Goal: Task Accomplishment & Management: Use online tool/utility

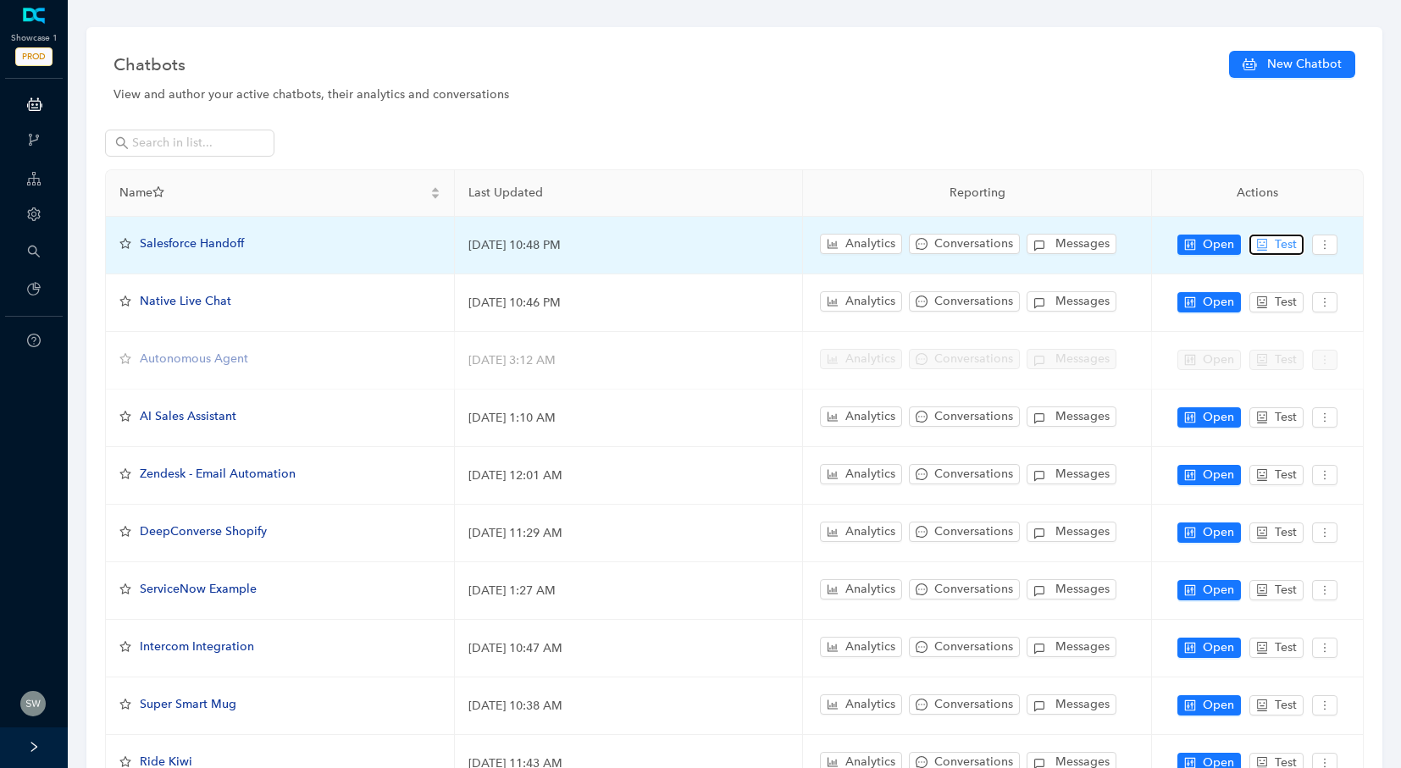
click at [1287, 247] on span "Test" at bounding box center [1286, 245] width 22 height 19
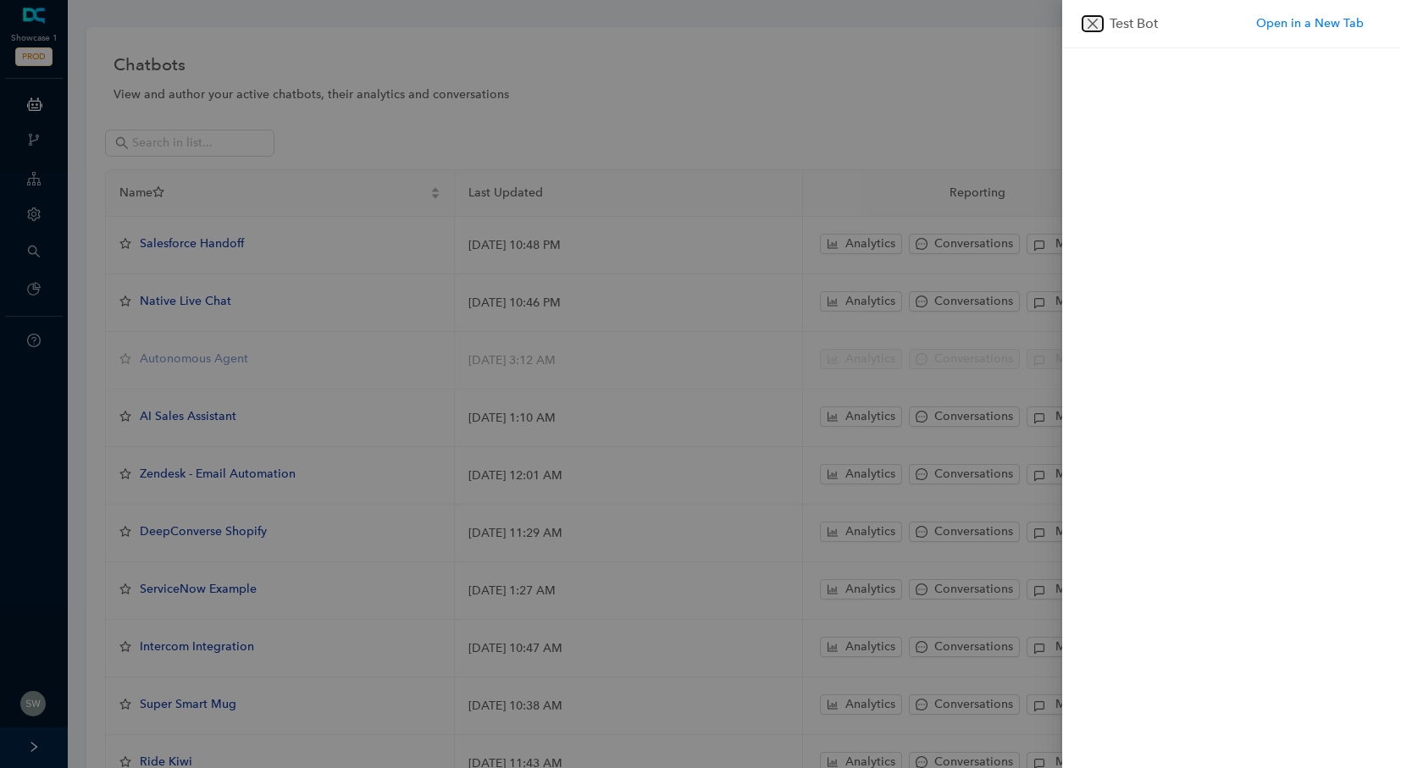
click at [1086, 19] on icon "close" at bounding box center [1093, 24] width 14 height 14
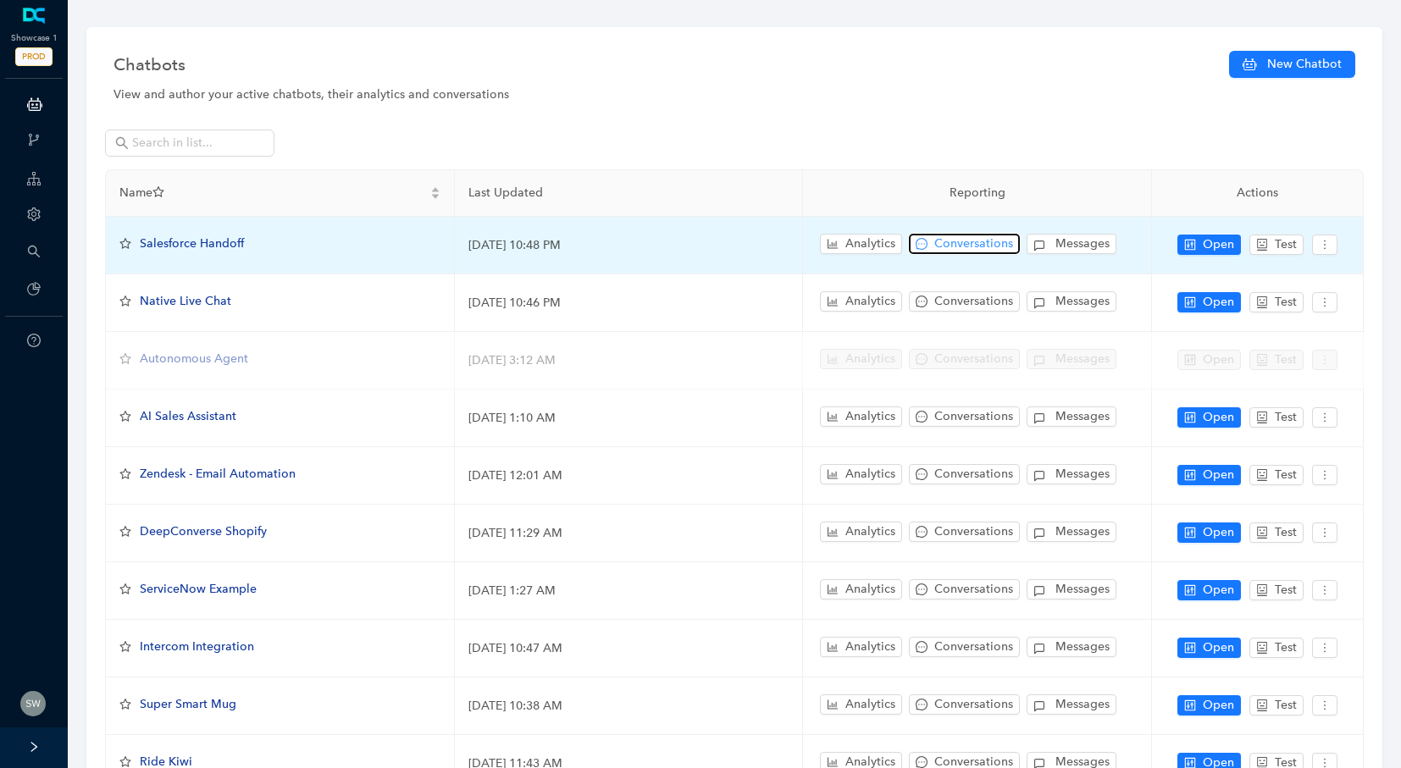
click at [961, 236] on span "Conversations" at bounding box center [973, 244] width 79 height 19
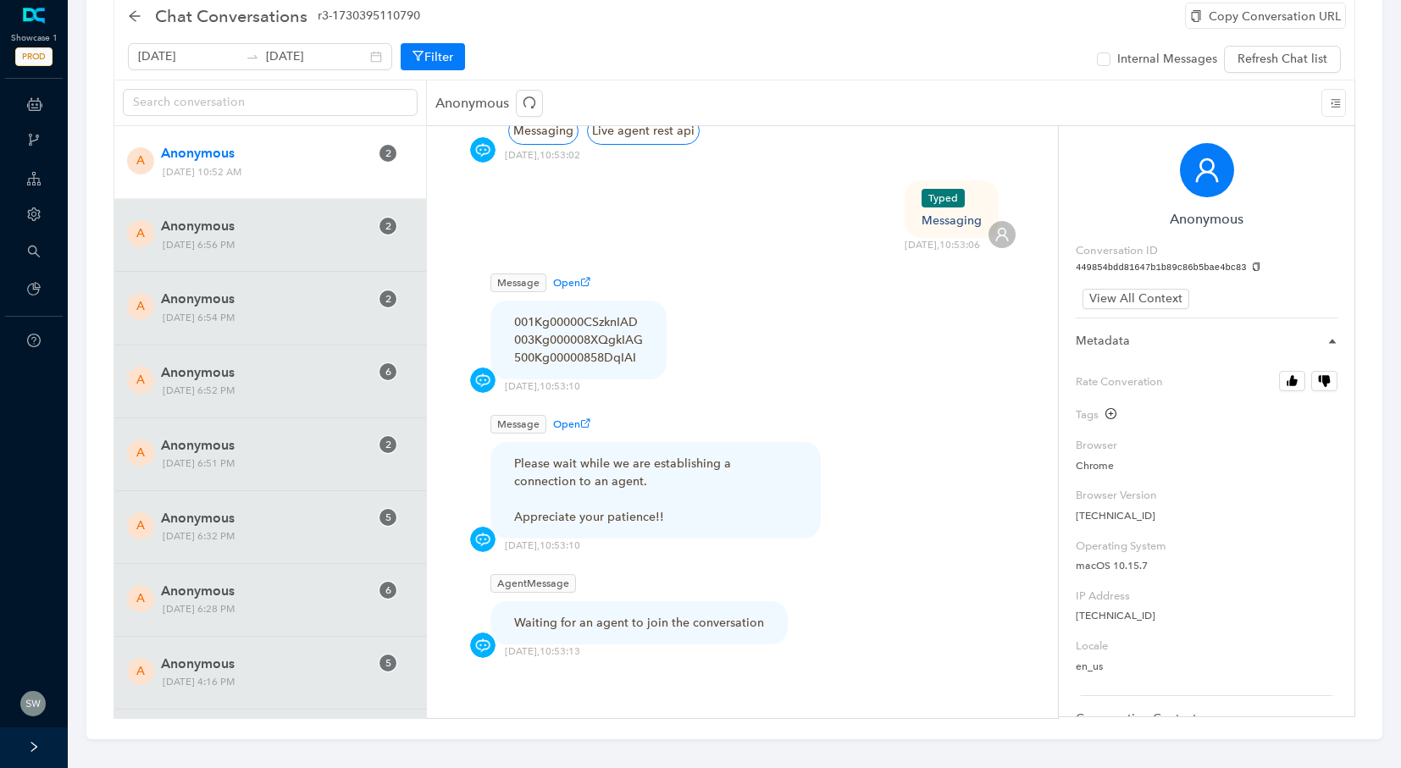
scroll to position [65, 0]
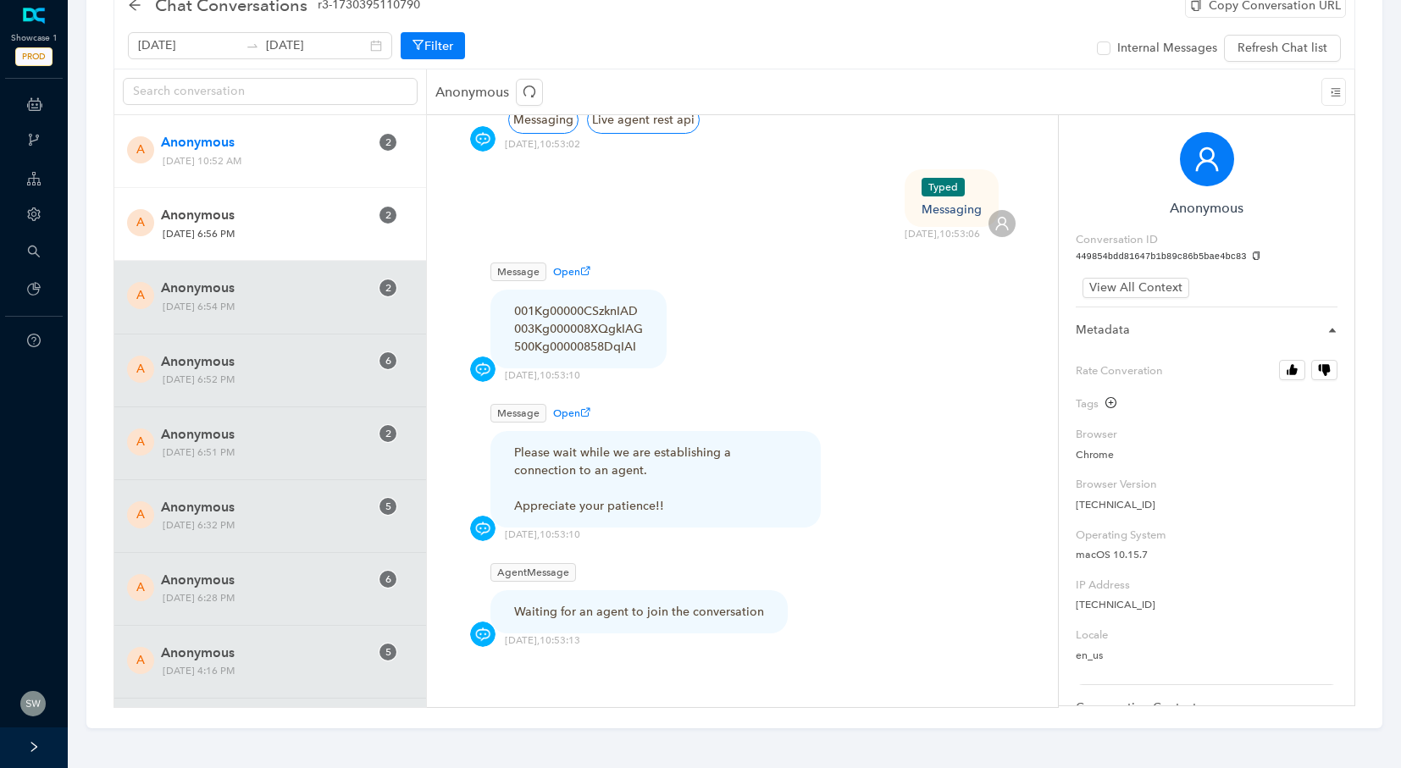
click at [200, 226] on span "[DATE] 6:56 PM" at bounding box center [262, 234] width 210 height 18
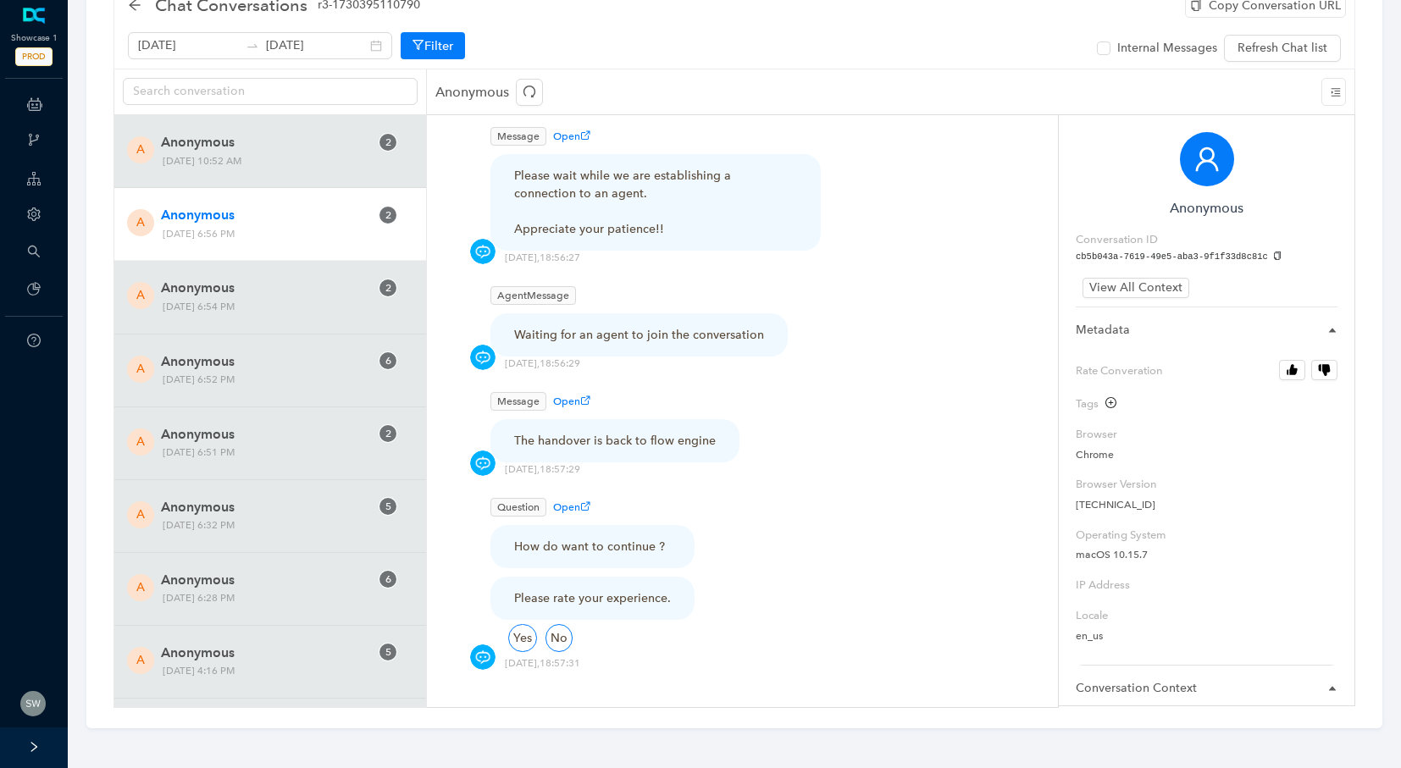
scroll to position [681, 0]
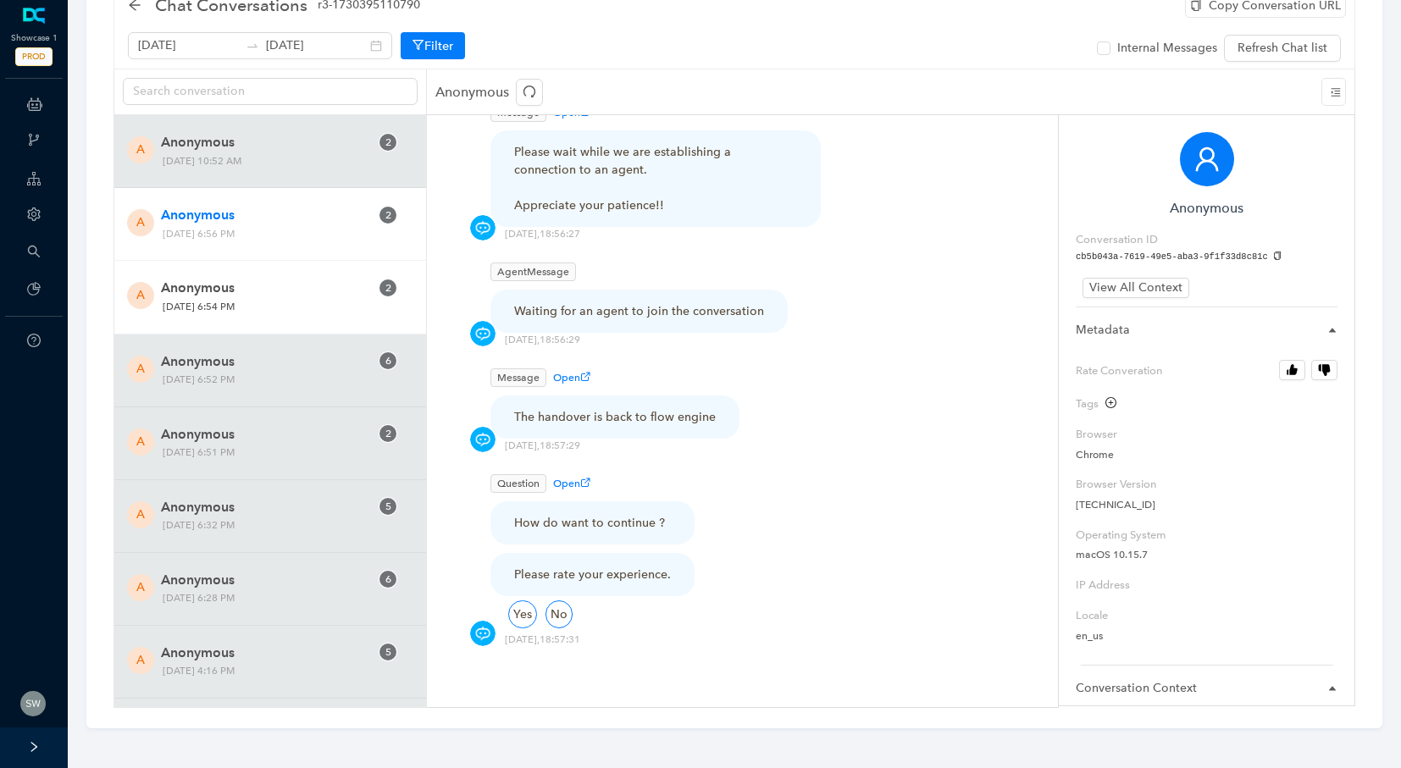
click at [167, 290] on span "Anonymous" at bounding box center [265, 288] width 208 height 20
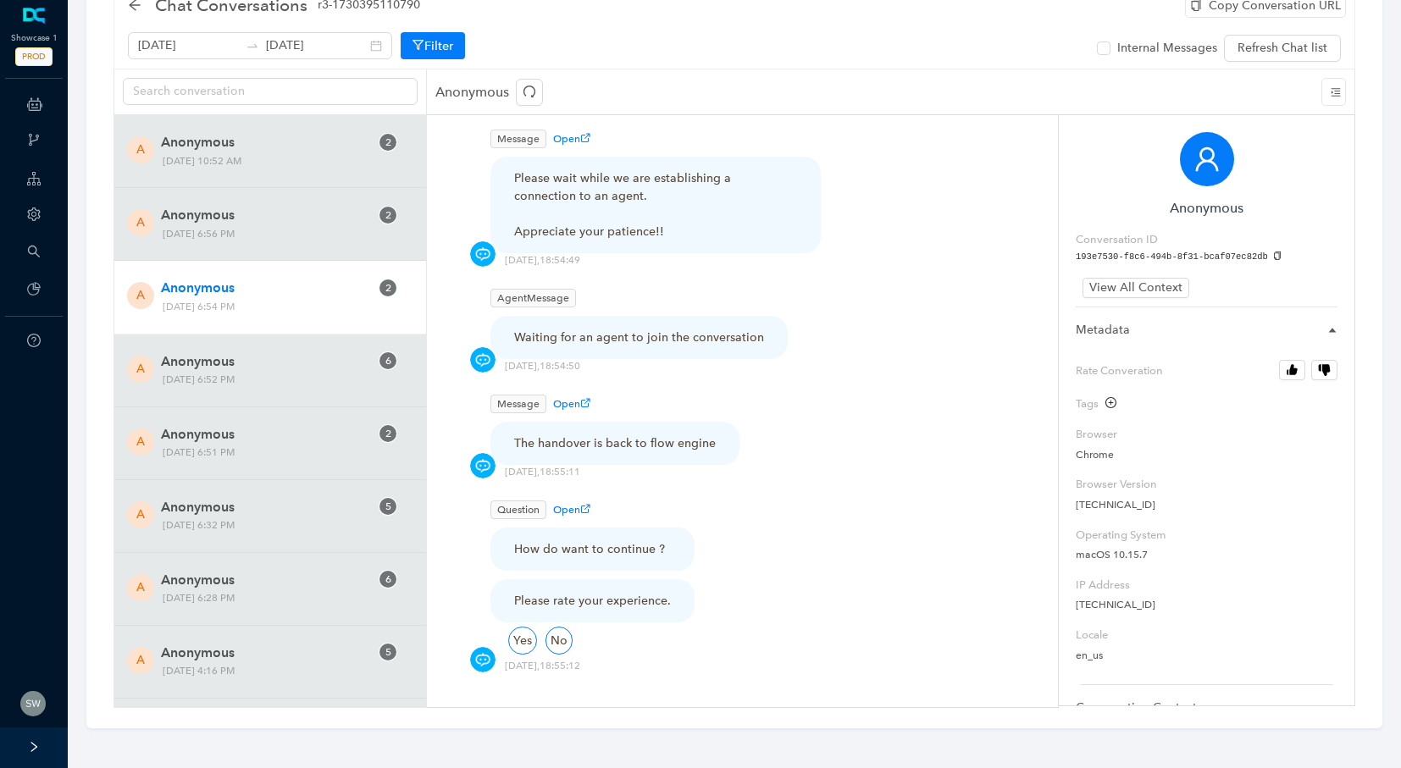
scroll to position [651, 0]
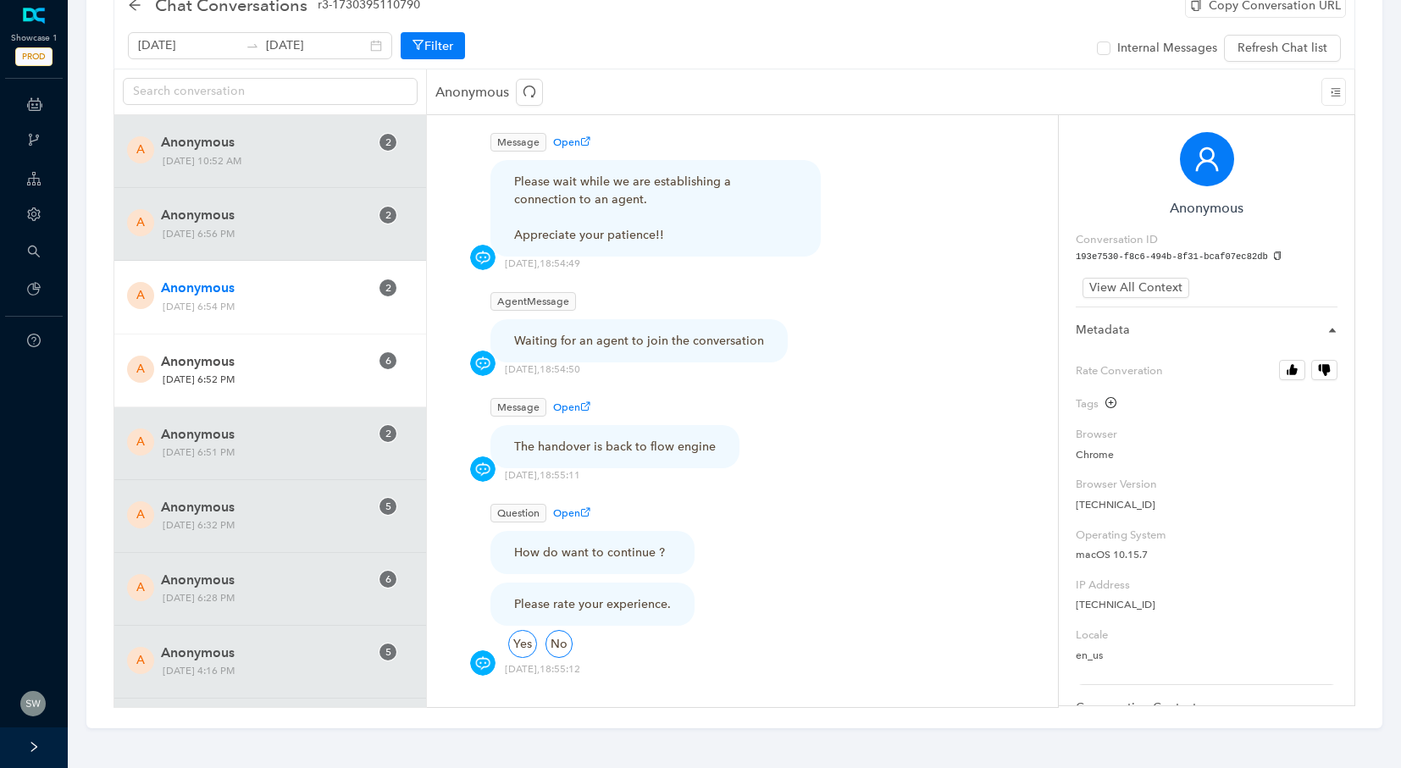
click at [269, 394] on div "A Anonymous 6 [DATE] 6:52 PM" at bounding box center [270, 371] width 312 height 73
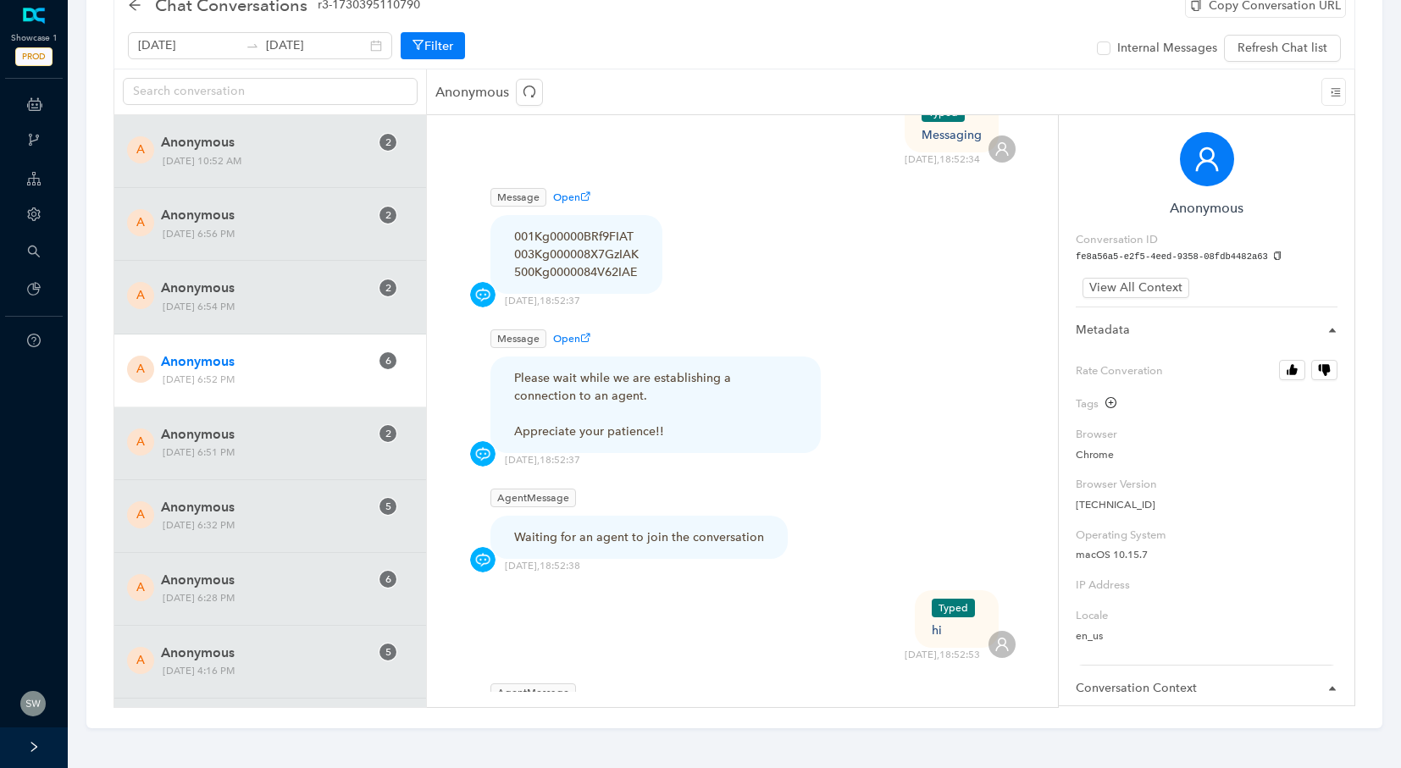
scroll to position [466, 0]
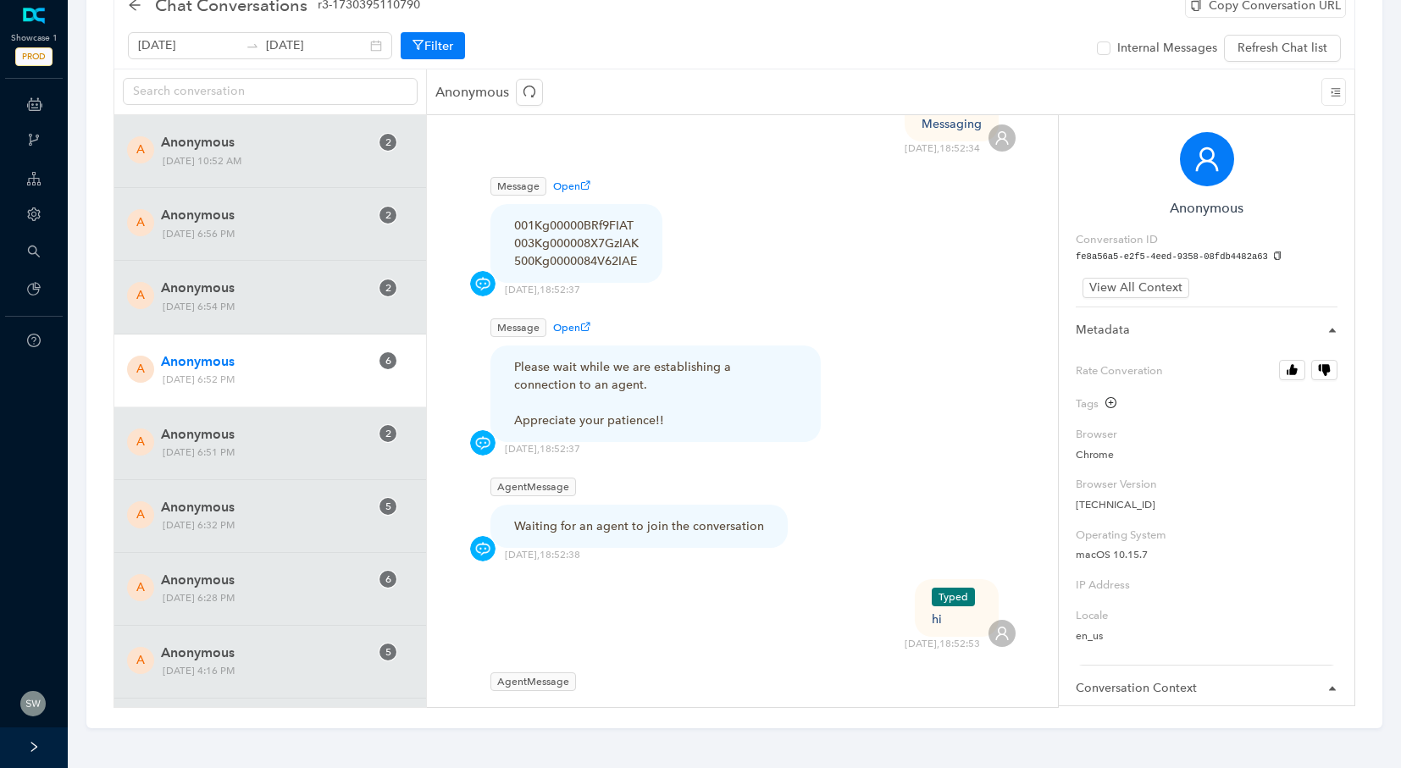
drag, startPoint x: 956, startPoint y: 590, endPoint x: 921, endPoint y: 593, distance: 35.7
click at [921, 593] on div "Typed hi" at bounding box center [957, 608] width 84 height 58
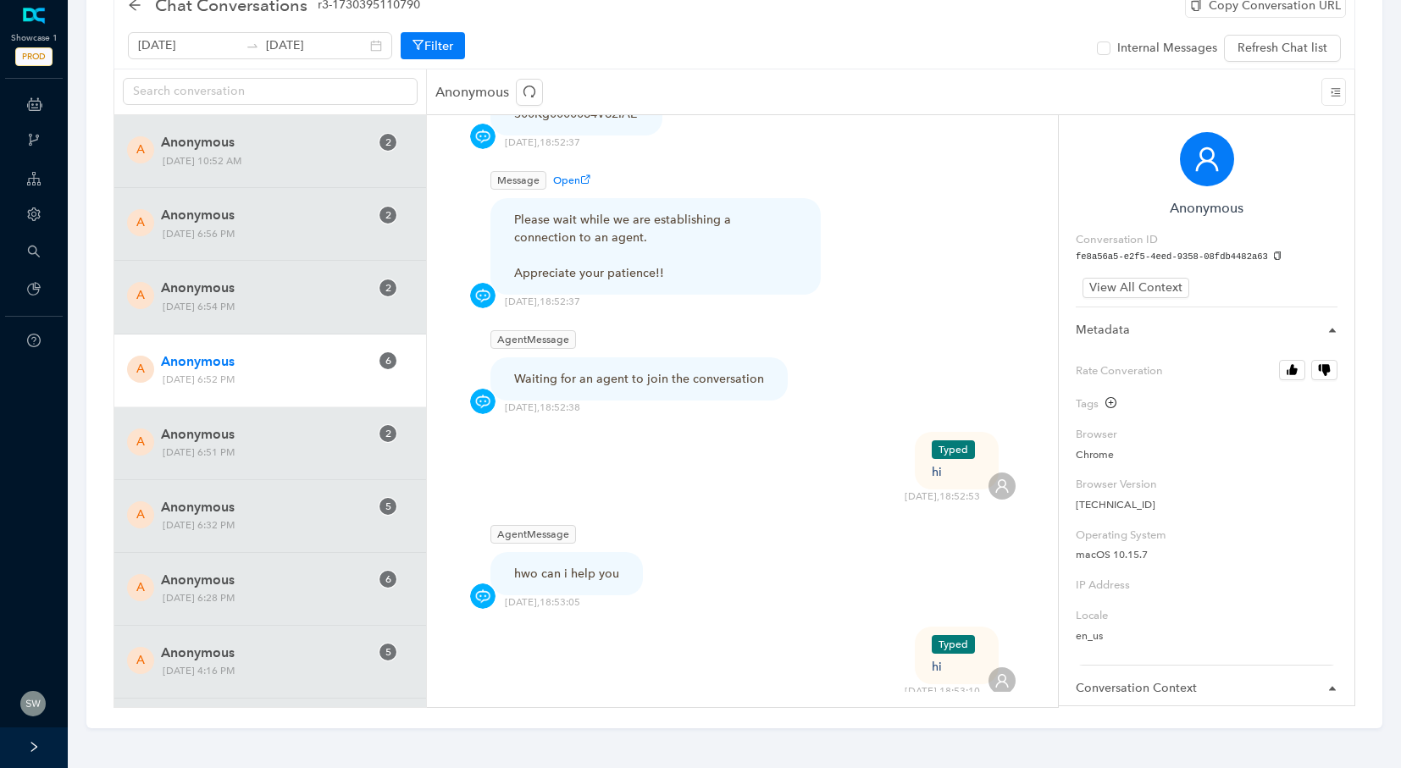
scroll to position [614, 0]
drag, startPoint x: 491, startPoint y: 513, endPoint x: 558, endPoint y: 518, distance: 67.1
click at [558, 524] on span "AgentMessage" at bounding box center [533, 533] width 86 height 19
drag, startPoint x: 513, startPoint y: 557, endPoint x: 668, endPoint y: 577, distance: 155.5
click at [668, 577] on div "AgentMessage hwo can i help you [DATE] 18:53:05" at bounding box center [742, 564] width 546 height 89
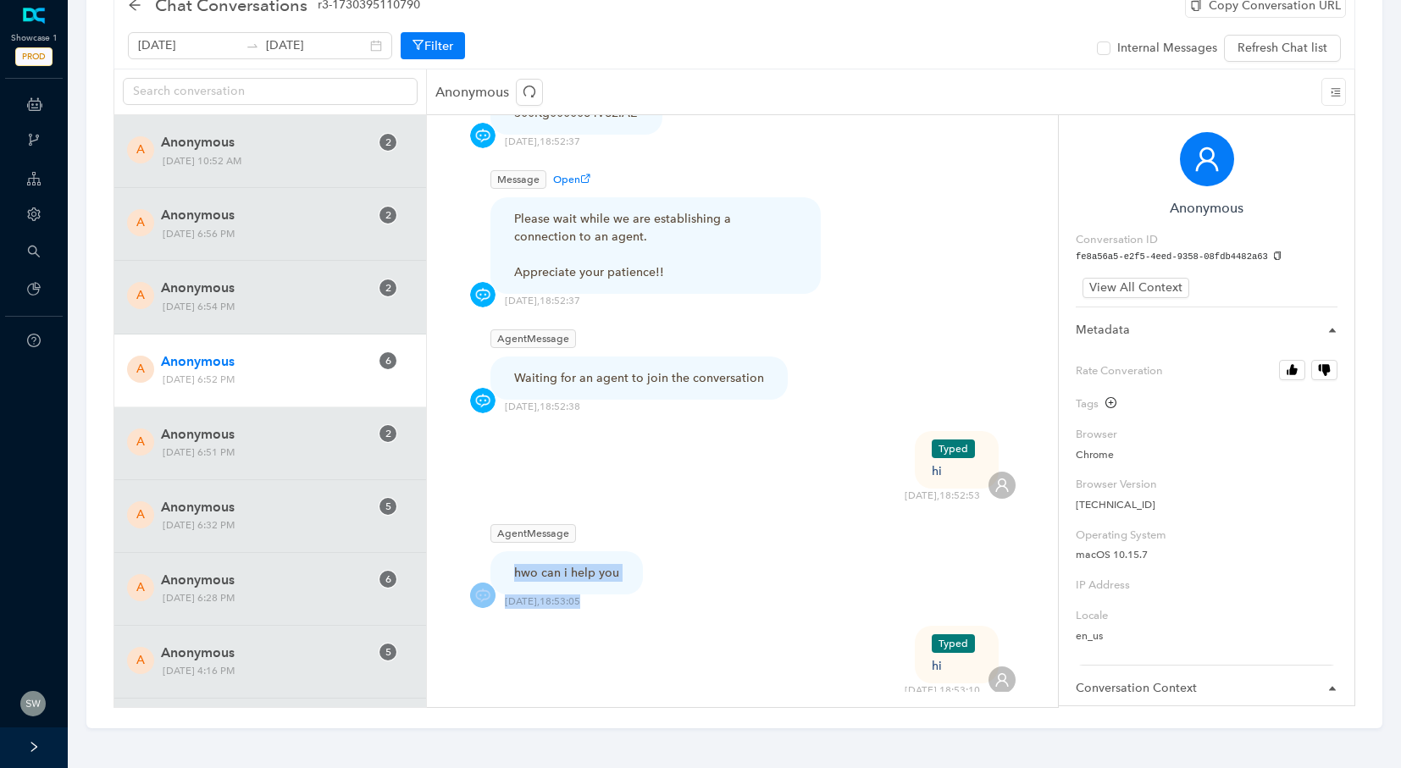
click at [806, 520] on div "AgentMessage hwo can i help you" at bounding box center [742, 551] width 546 height 62
drag, startPoint x: 514, startPoint y: 554, endPoint x: 662, endPoint y: 568, distance: 148.0
click at [662, 568] on div "AgentMessage hwo can i help you [DATE] 18:53:05" at bounding box center [742, 564] width 546 height 89
drag, startPoint x: 629, startPoint y: 557, endPoint x: 507, endPoint y: 557, distance: 122.8
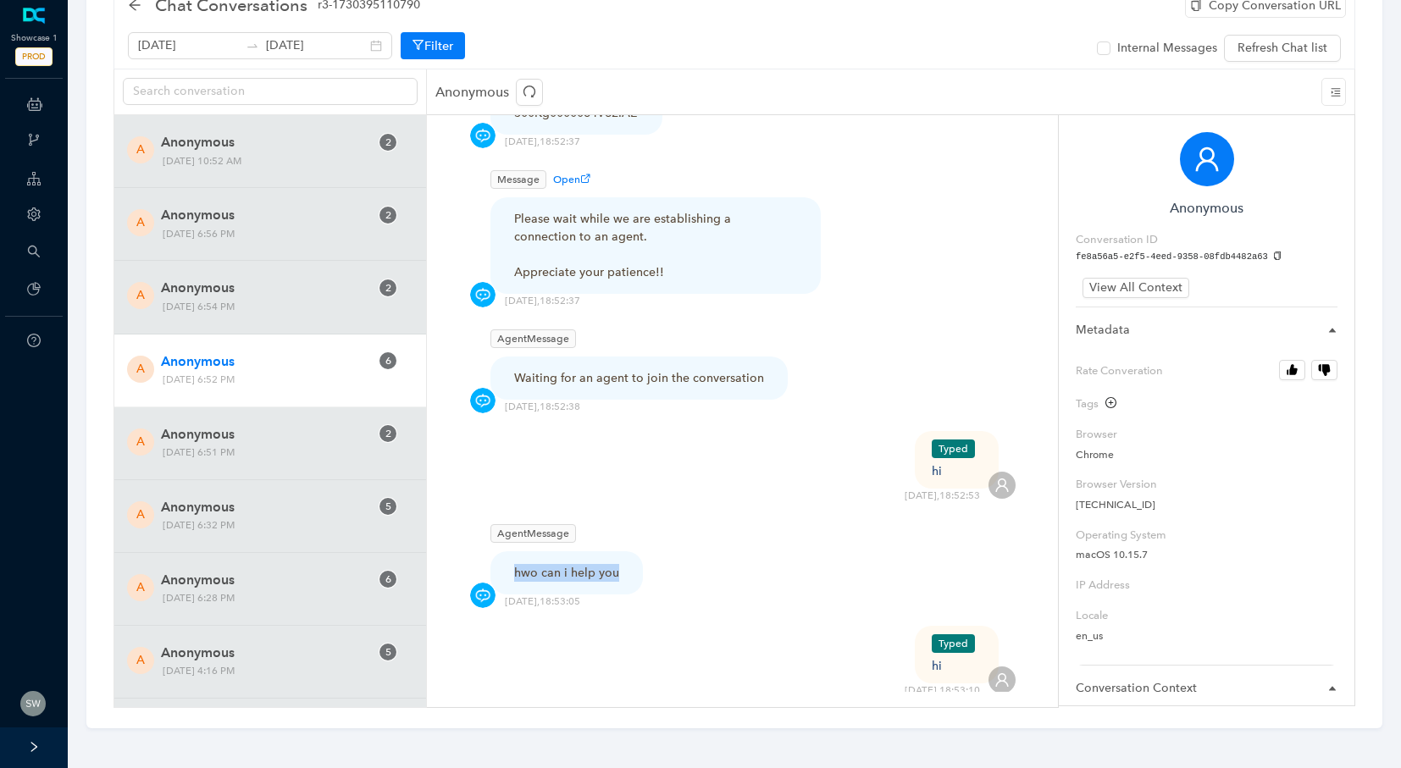
click at [507, 557] on div "hwo can i help you" at bounding box center [566, 572] width 152 height 43
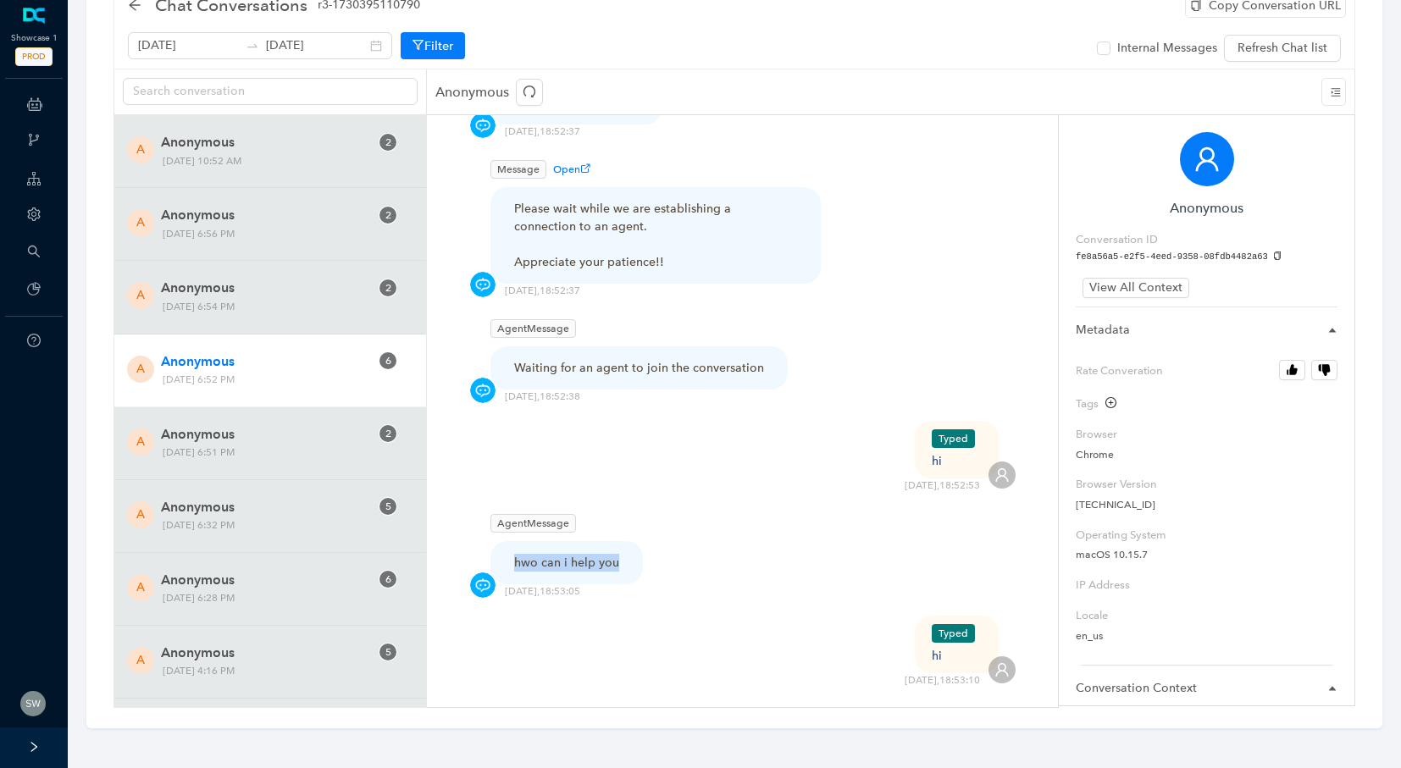
scroll to position [628, 0]
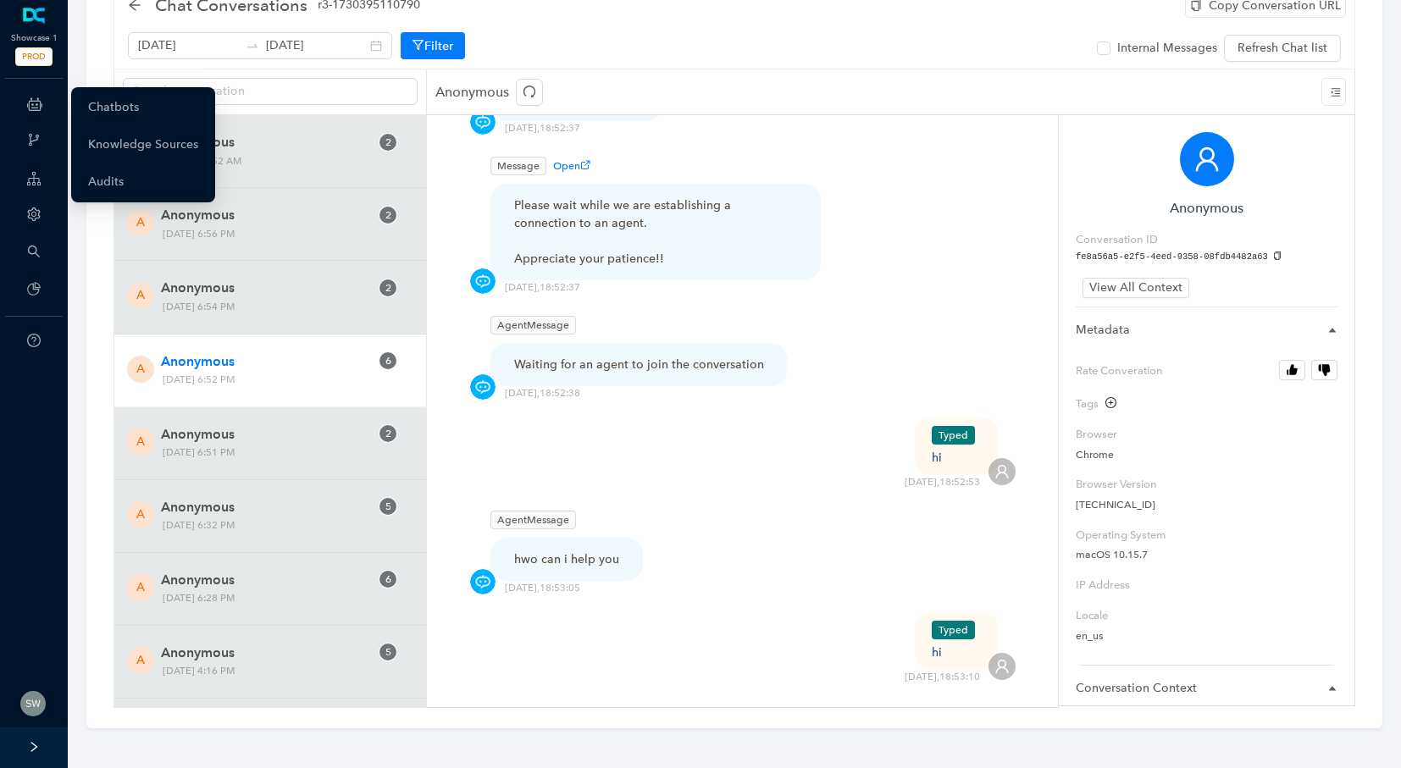
click at [27, 103] on icon at bounding box center [34, 104] width 15 height 34
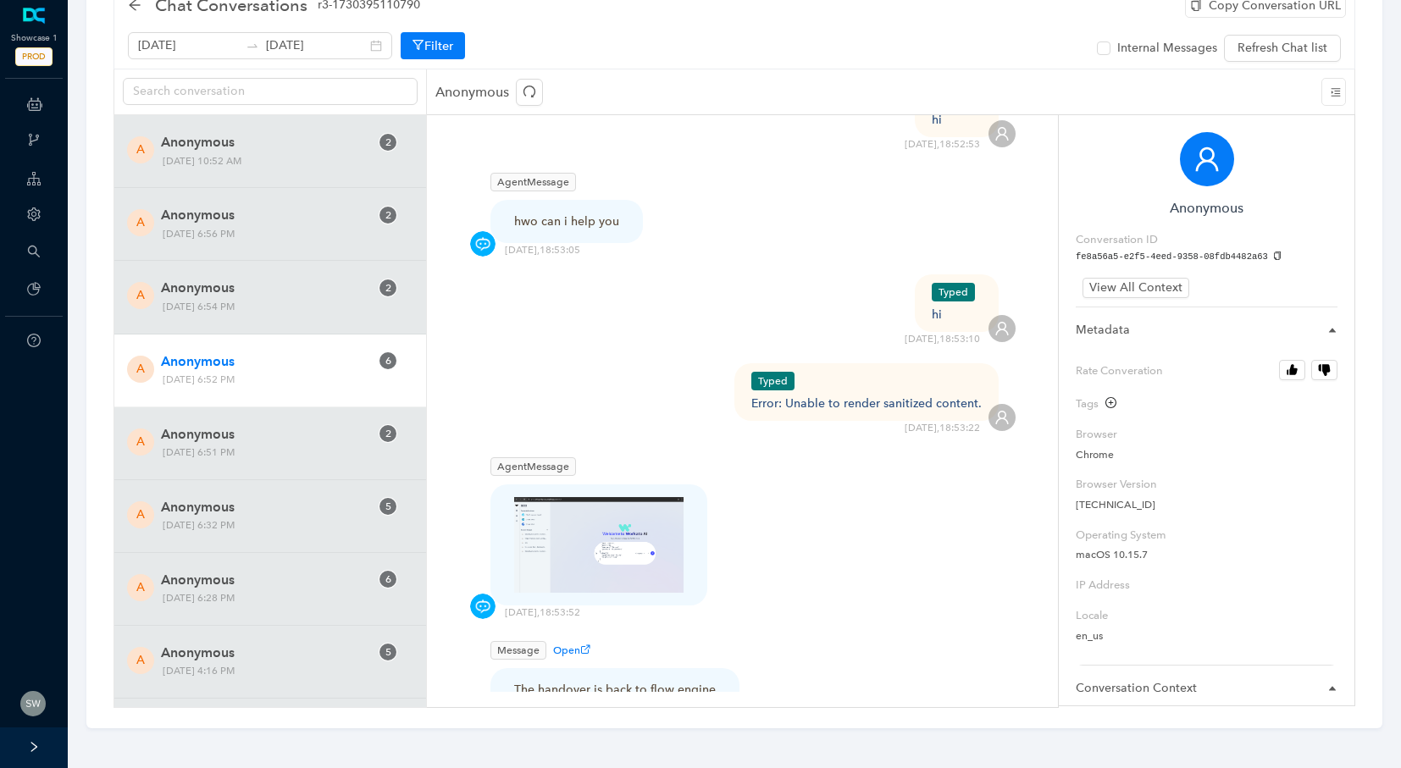
scroll to position [975, 0]
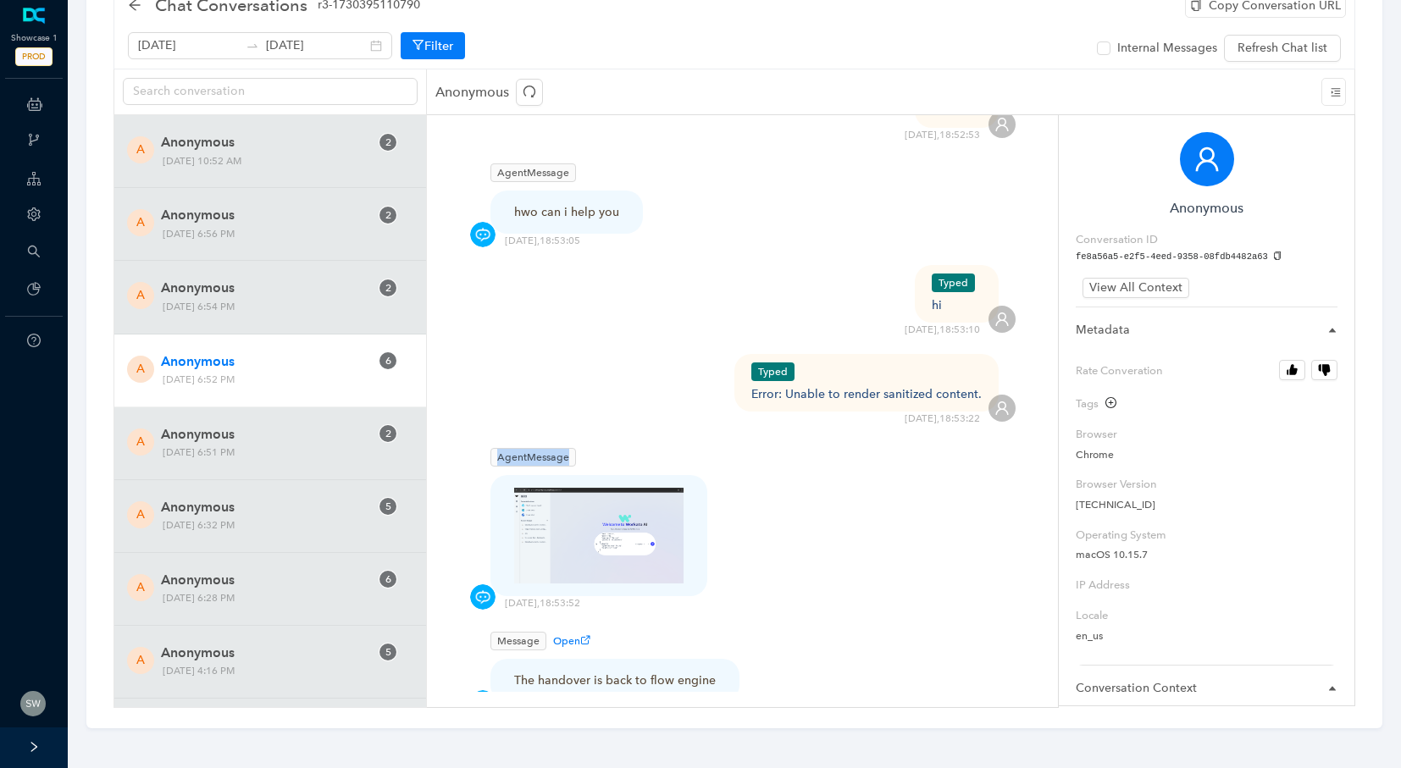
drag, startPoint x: 496, startPoint y: 444, endPoint x: 578, endPoint y: 445, distance: 81.3
click at [578, 448] on div "AgentMessage" at bounding box center [598, 457] width 217 height 19
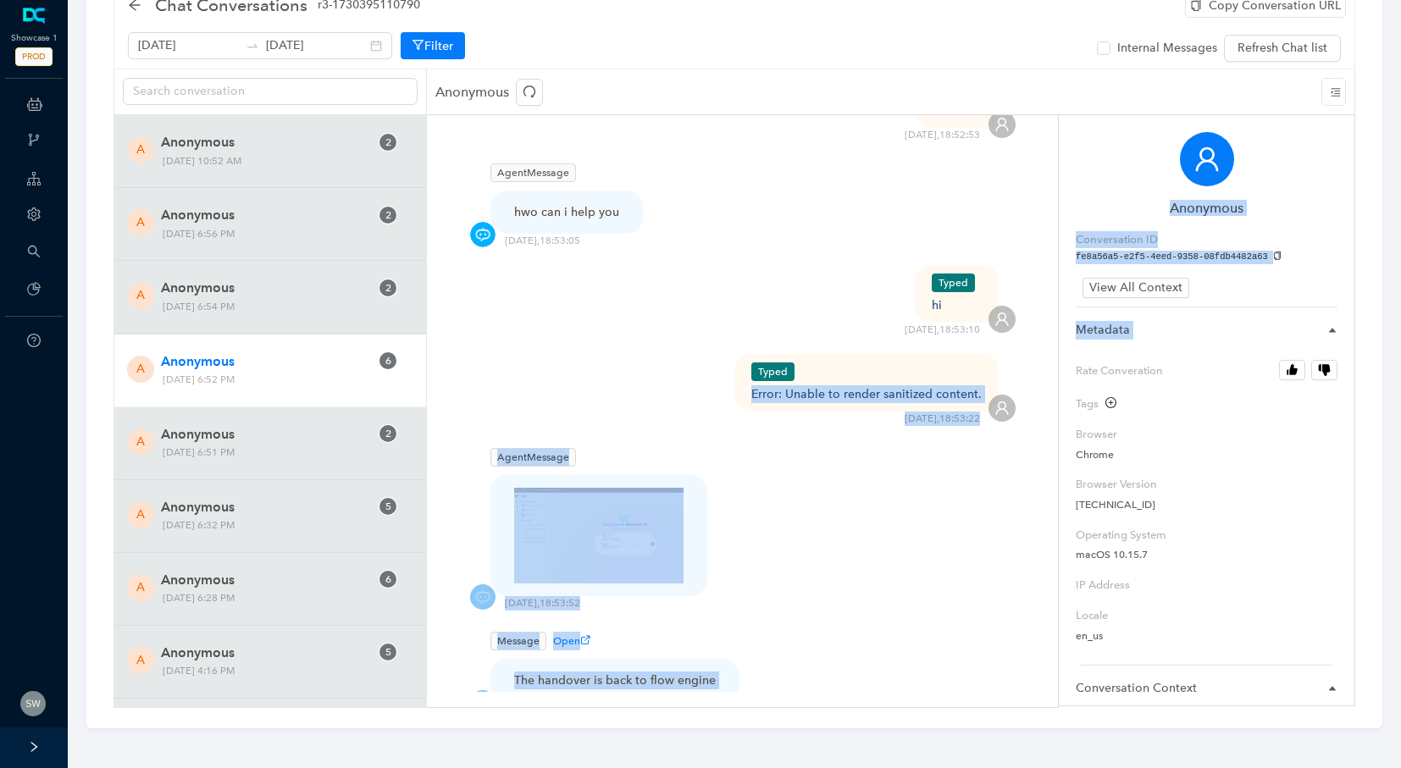
drag, startPoint x: 754, startPoint y: 378, endPoint x: 1071, endPoint y: 371, distance: 316.9
click at [1071, 371] on div "A Anonymous 2 [DATE] 10:52 AM A Anonymous 2 [DATE] 6:56 PM A Anonymous 2 [DATE]…" at bounding box center [735, 410] width 1242 height 593
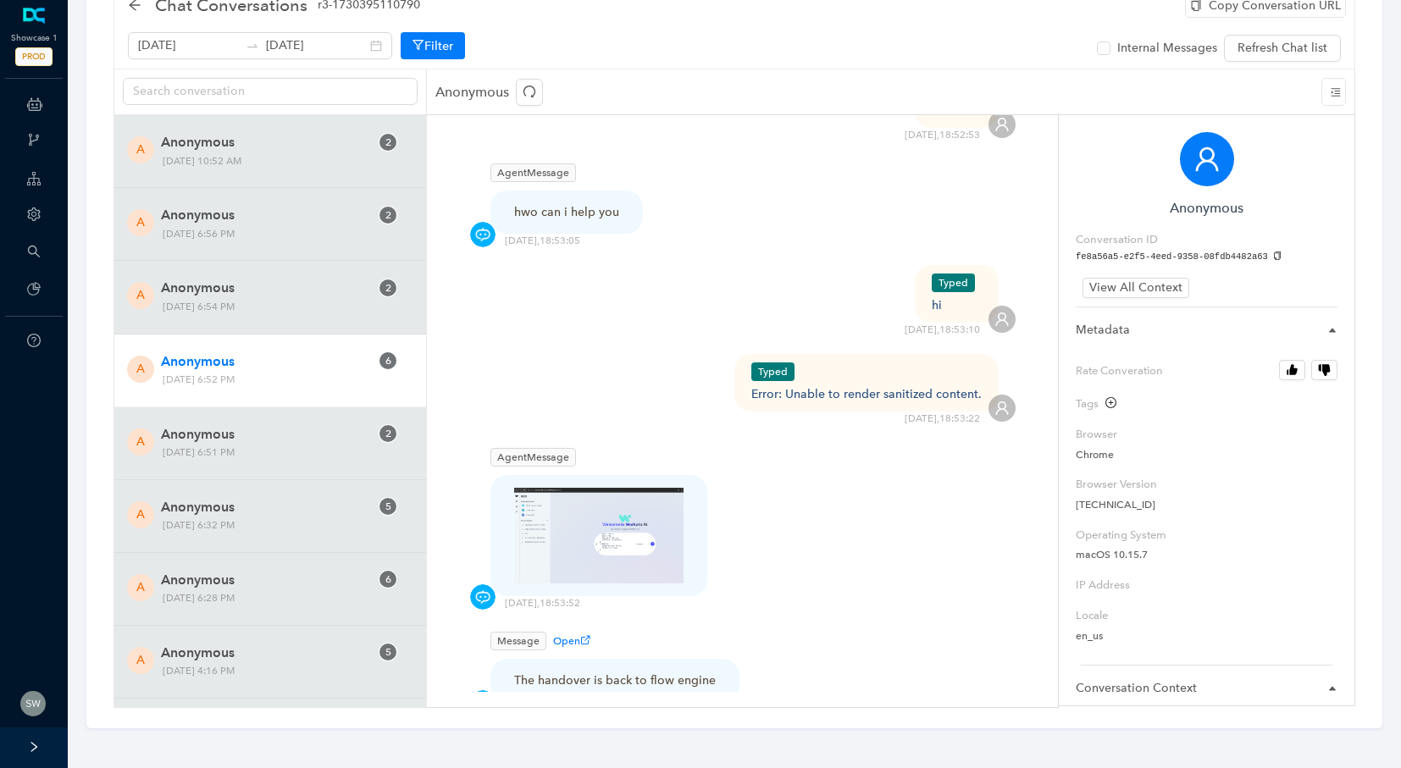
click at [839, 296] on div "Typed hi [DATE] 18:53:10" at bounding box center [742, 301] width 546 height 72
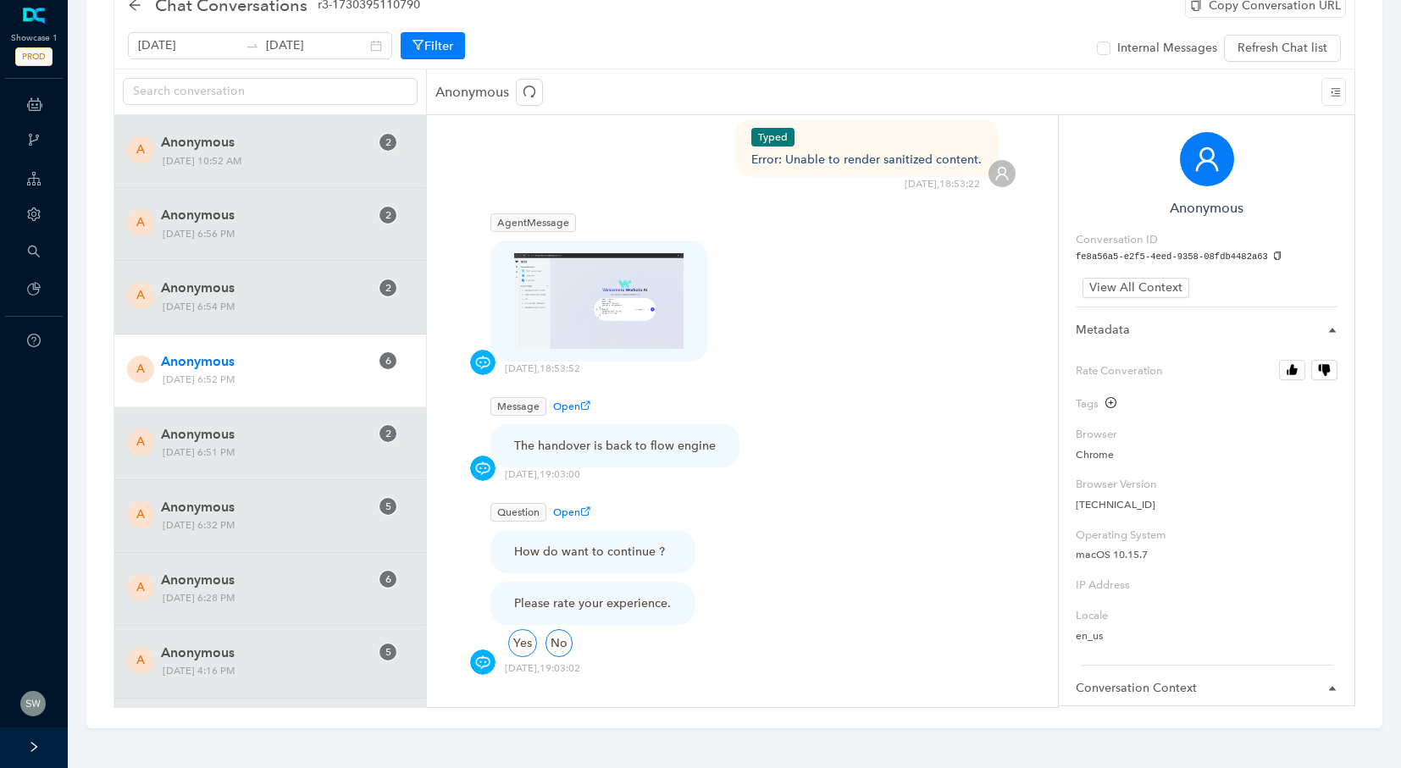
scroll to position [1205, 0]
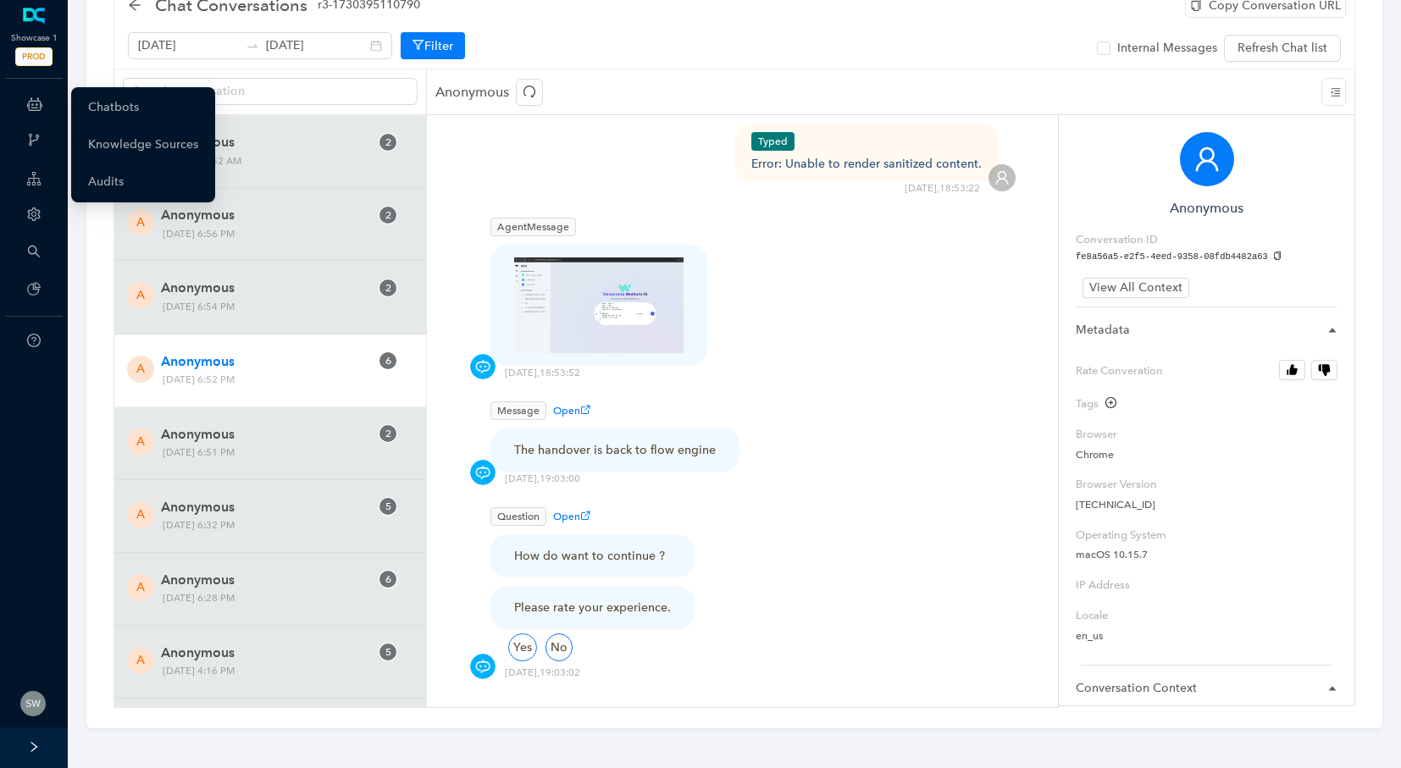
click at [47, 103] on div "ChatBots & Ticket Automations" at bounding box center [33, 104] width 61 height 34
click at [36, 107] on icon at bounding box center [34, 104] width 15 height 34
click at [139, 114] on link "Chatbots" at bounding box center [113, 108] width 51 height 34
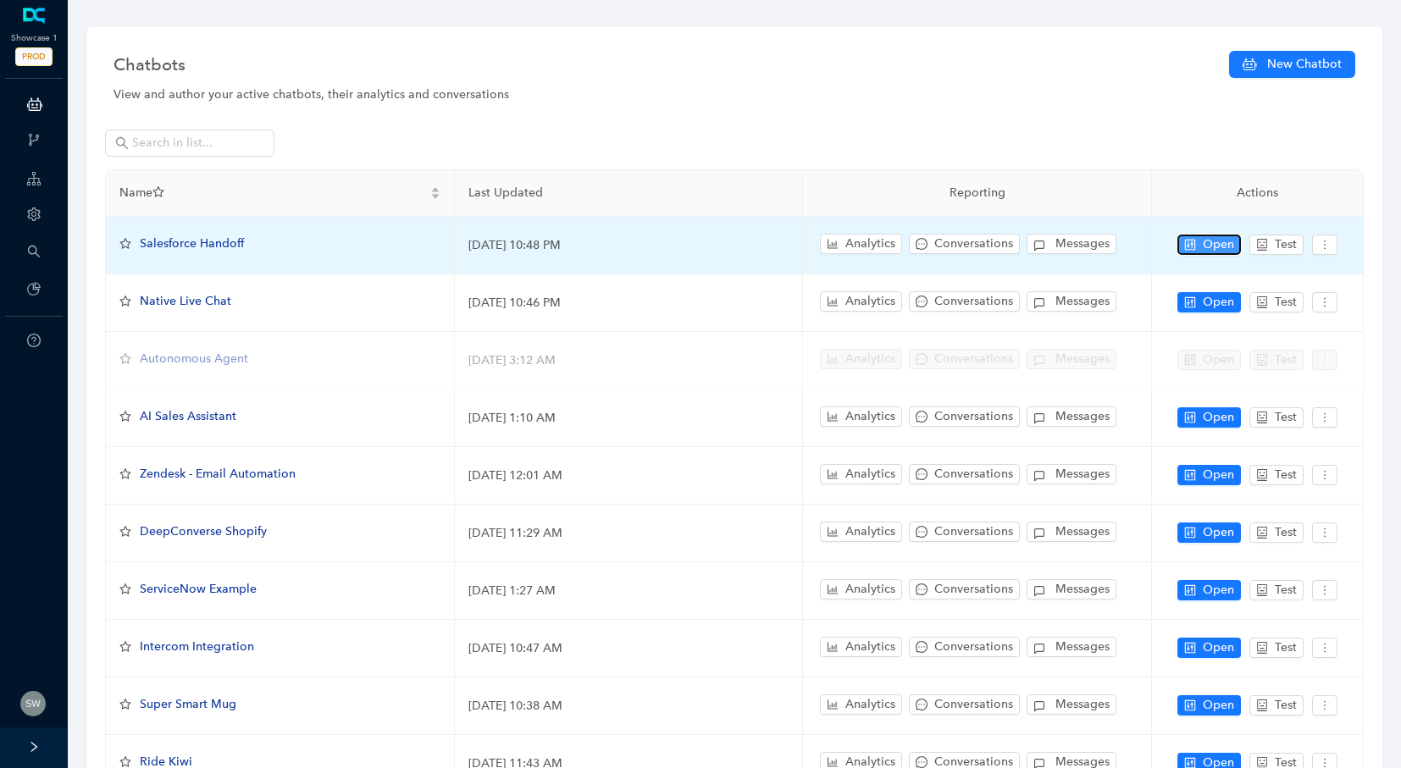
click at [1199, 242] on button "Open" at bounding box center [1210, 245] width 64 height 20
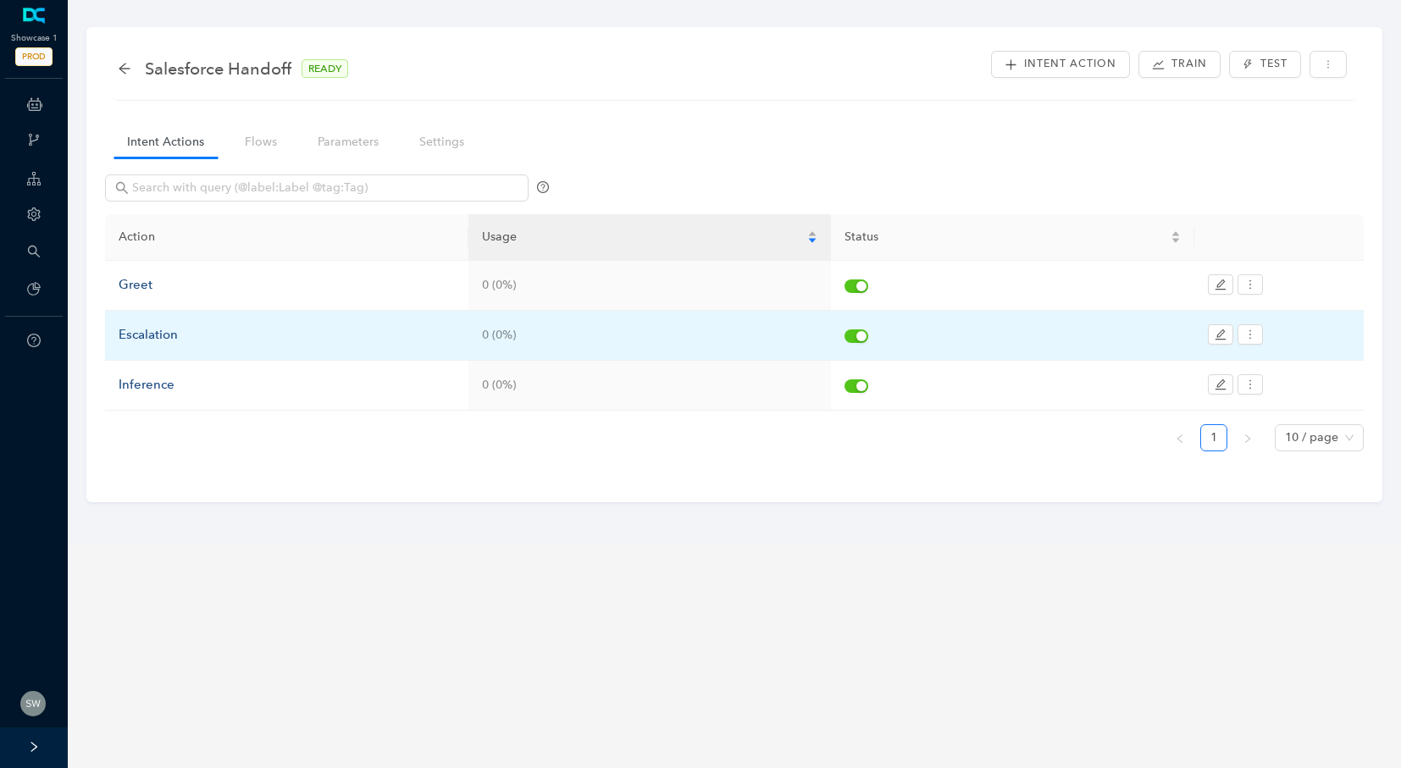
click at [150, 345] on td "Escalation" at bounding box center [286, 336] width 363 height 50
click at [150, 344] on td "Escalation" at bounding box center [286, 336] width 363 height 50
click at [149, 331] on div "Escalation" at bounding box center [287, 335] width 336 height 20
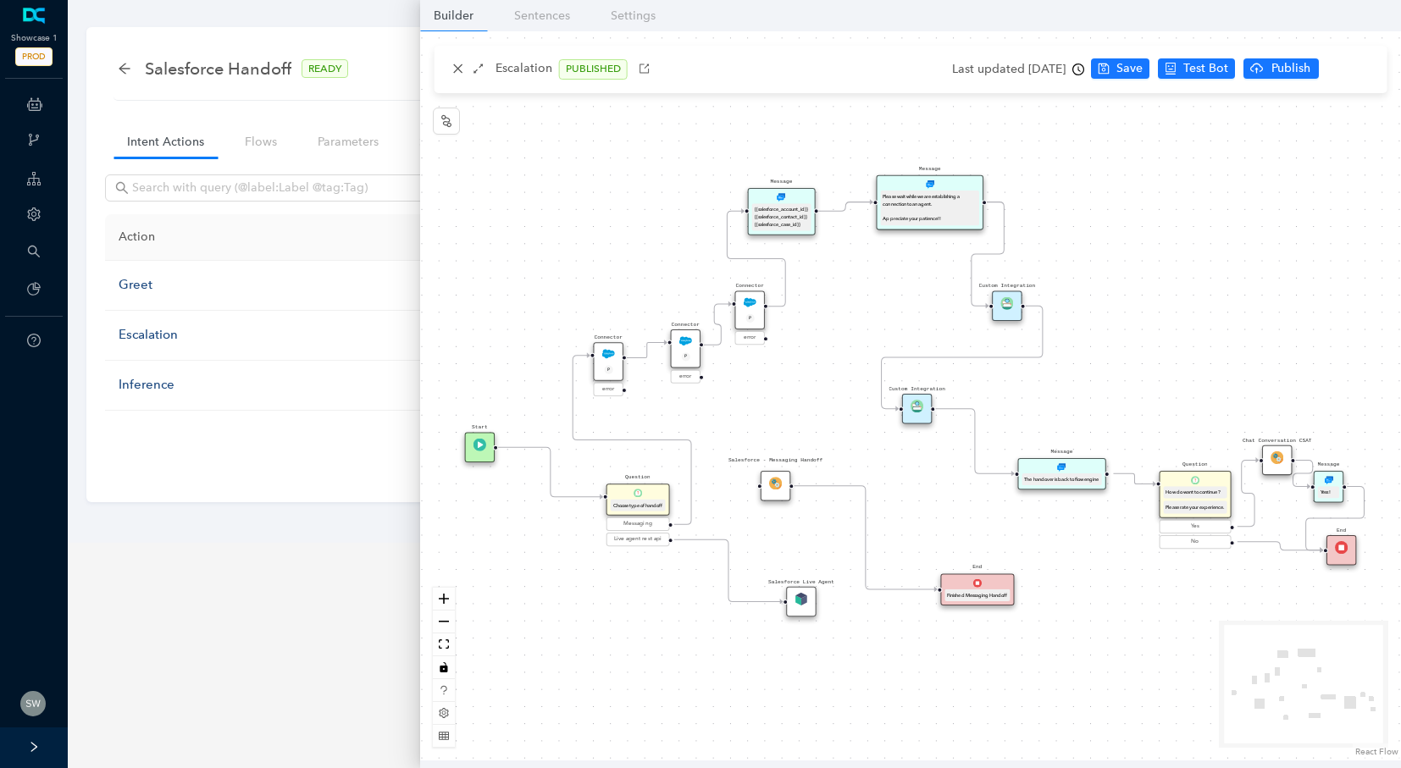
click at [609, 358] on img at bounding box center [608, 353] width 13 height 13
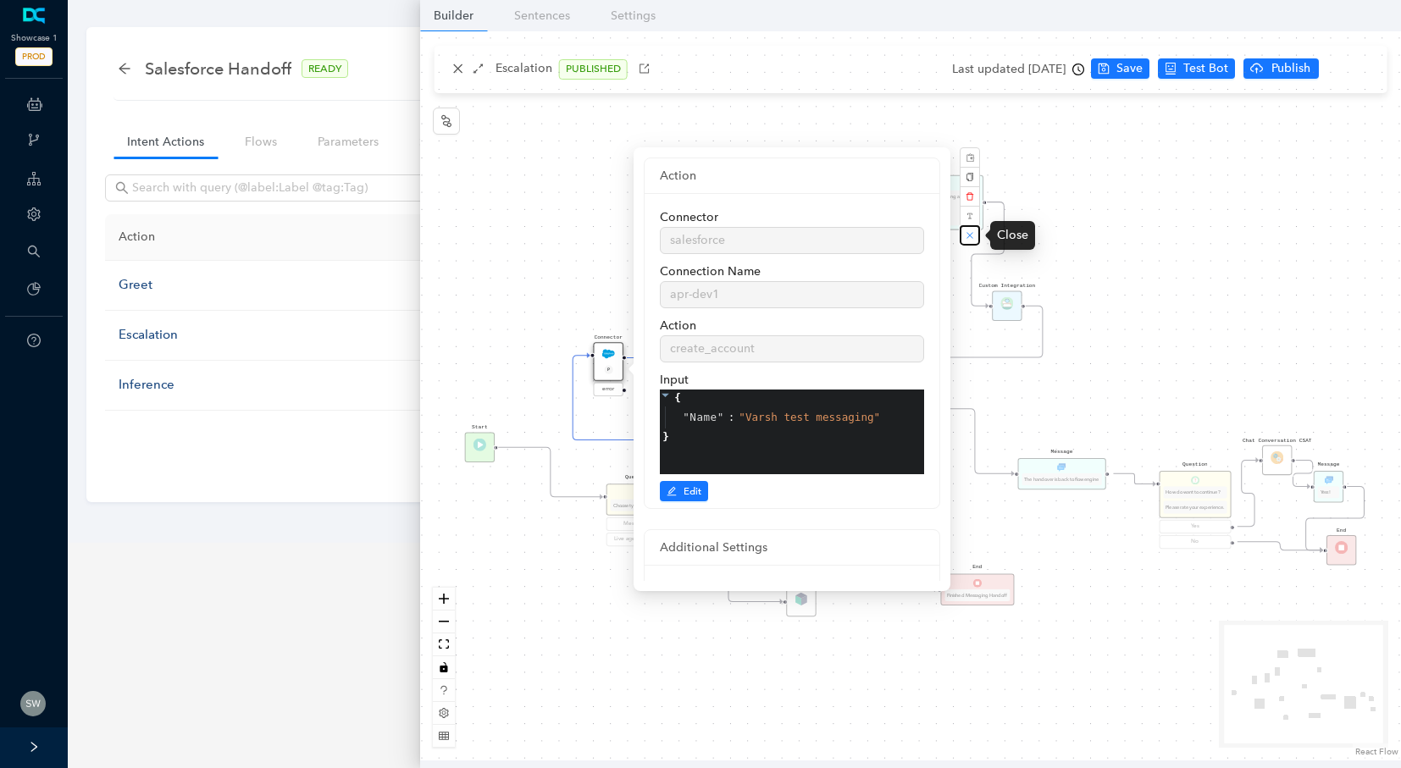
click at [967, 238] on icon "close" at bounding box center [970, 235] width 7 height 7
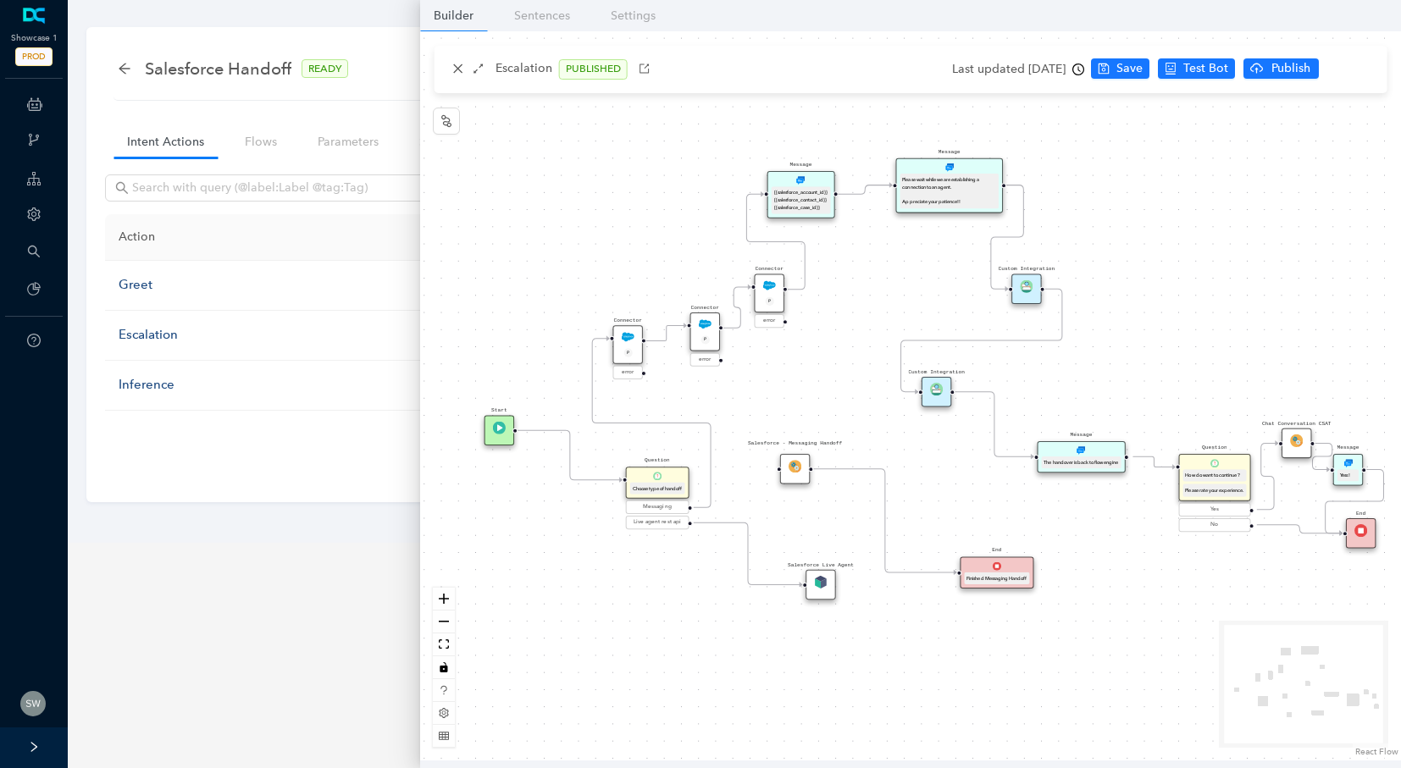
drag, startPoint x: 1239, startPoint y: 251, endPoint x: 1259, endPoint y: 234, distance: 25.8
click at [1259, 234] on div "Message Please wait while we are establishing a connection to an agent. Appreci…" at bounding box center [910, 395] width 981 height 729
click at [480, 62] on button "button" at bounding box center [478, 69] width 20 height 20
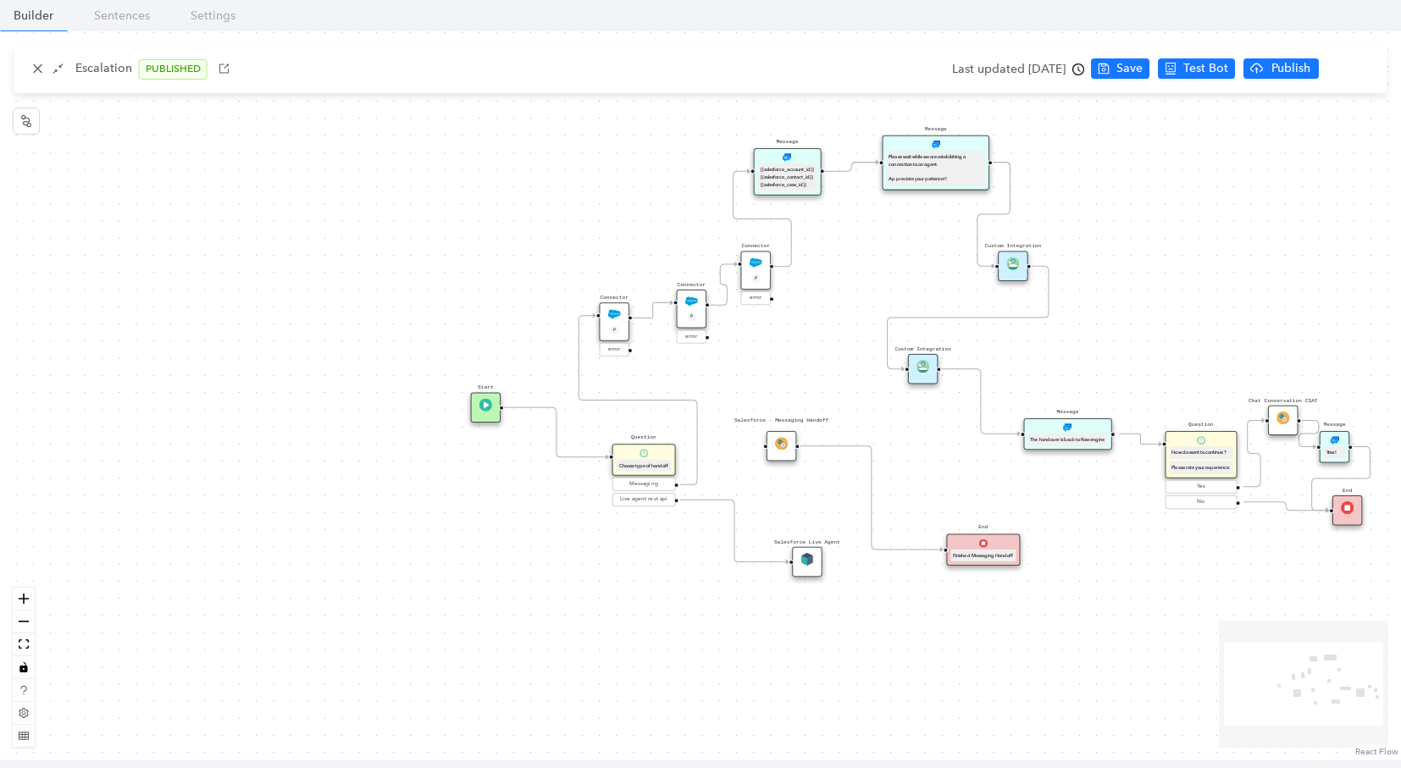
drag, startPoint x: 764, startPoint y: 263, endPoint x: 1171, endPoint y: 240, distance: 407.3
click at [1171, 240] on div "Message Please wait while we are establishing a connection to an agent. Appreci…" at bounding box center [700, 395] width 1401 height 729
click at [1008, 260] on img at bounding box center [1012, 264] width 13 height 13
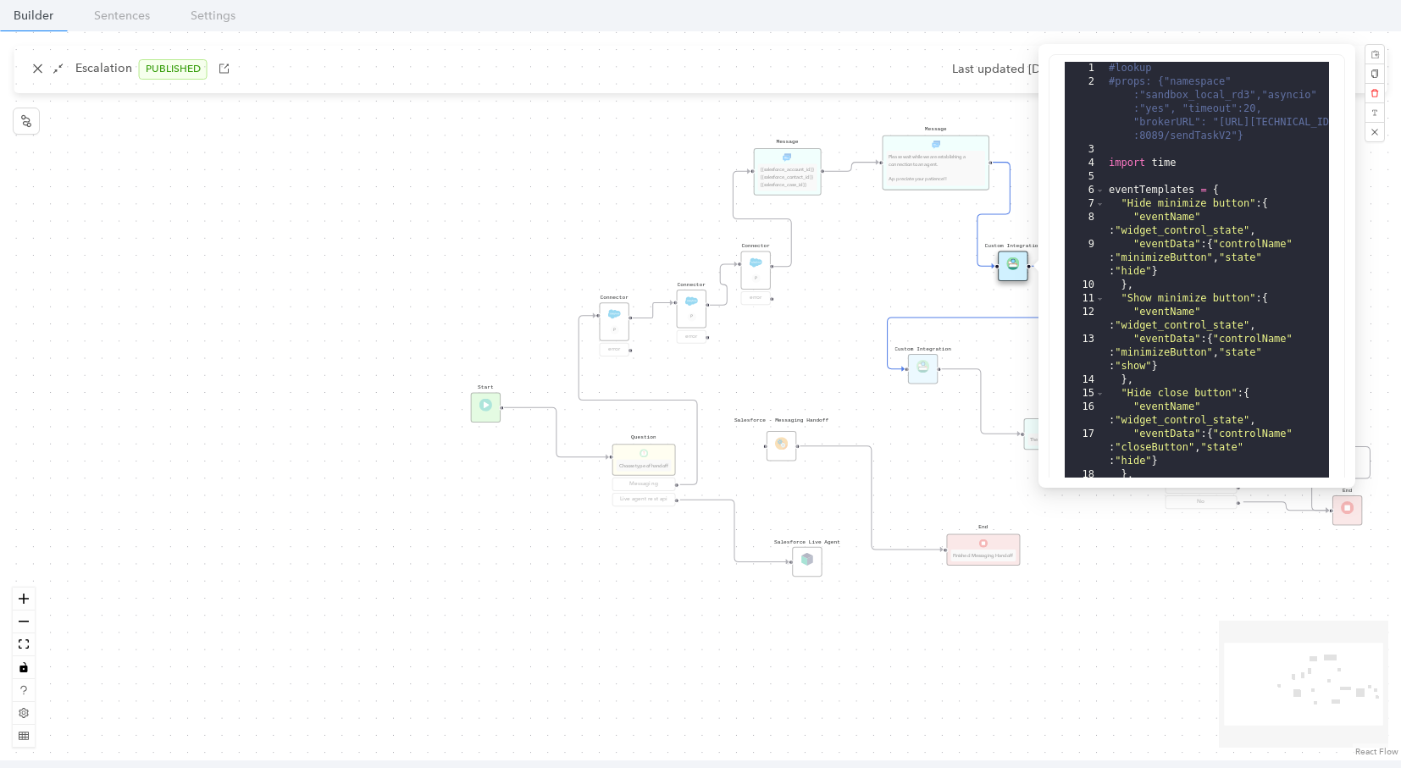
click at [127, 160] on div "Message Please wait while we are establishing a connection to an agent. Appreci…" at bounding box center [700, 395] width 1401 height 729
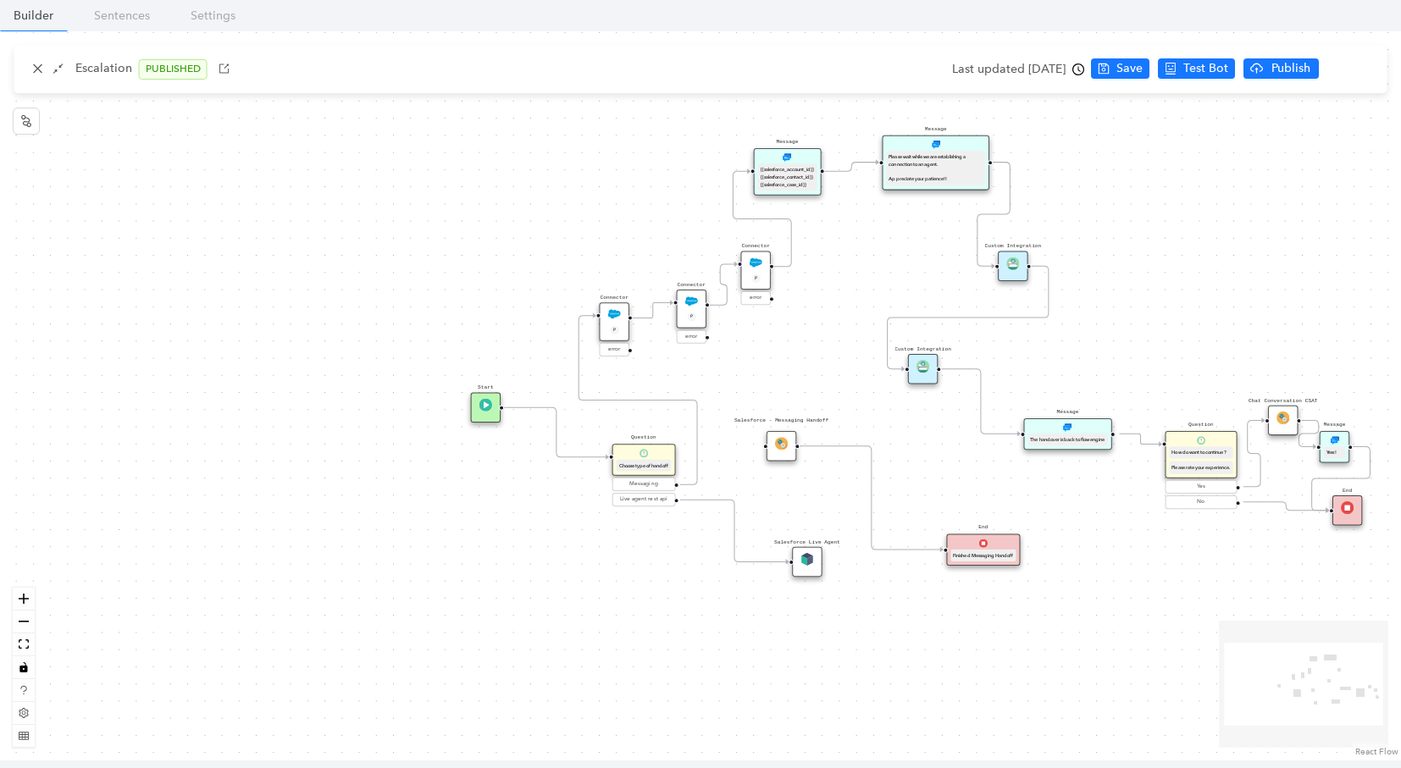
click at [1008, 260] on img at bounding box center [1012, 264] width 13 height 13
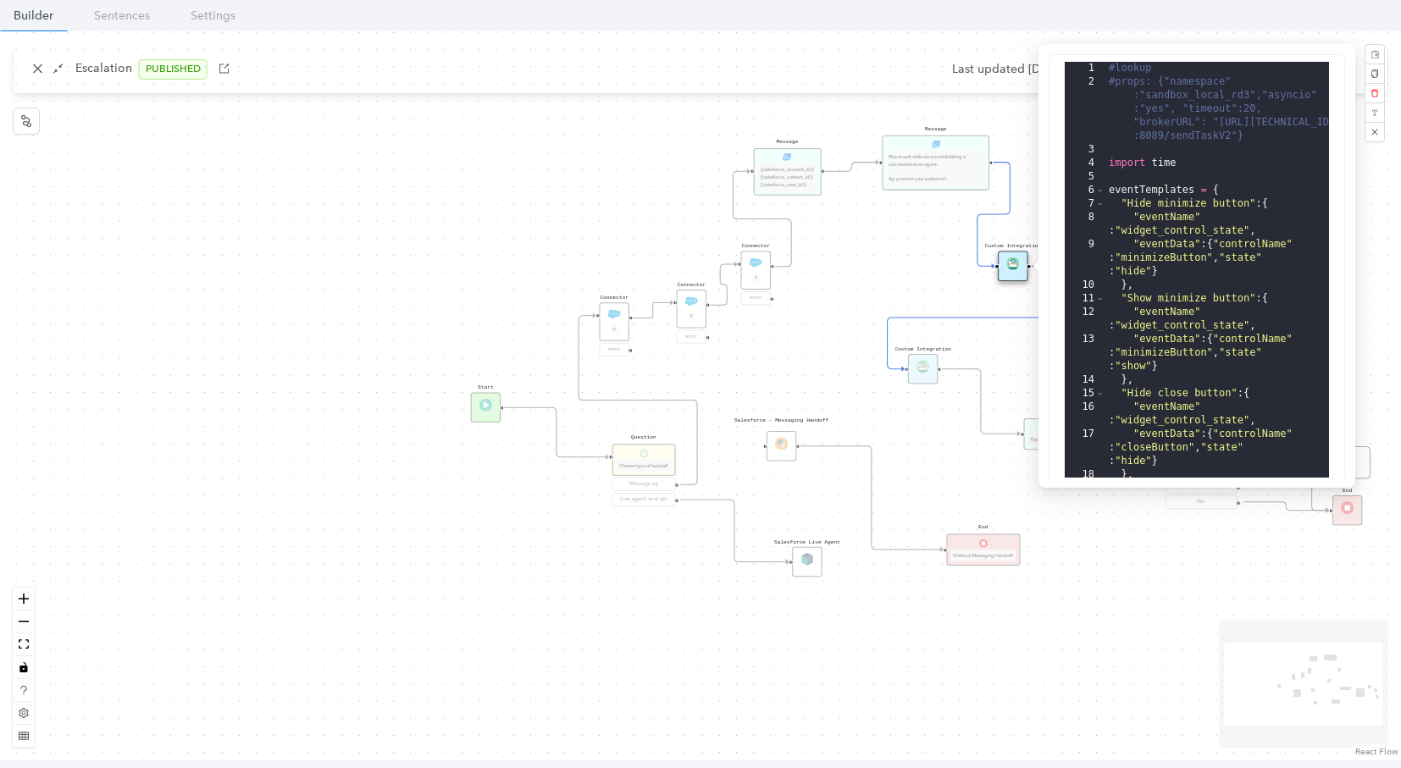
click at [29, 130] on div "Message Please wait while we are establishing a connection to an agent. Appreci…" at bounding box center [700, 395] width 1401 height 729
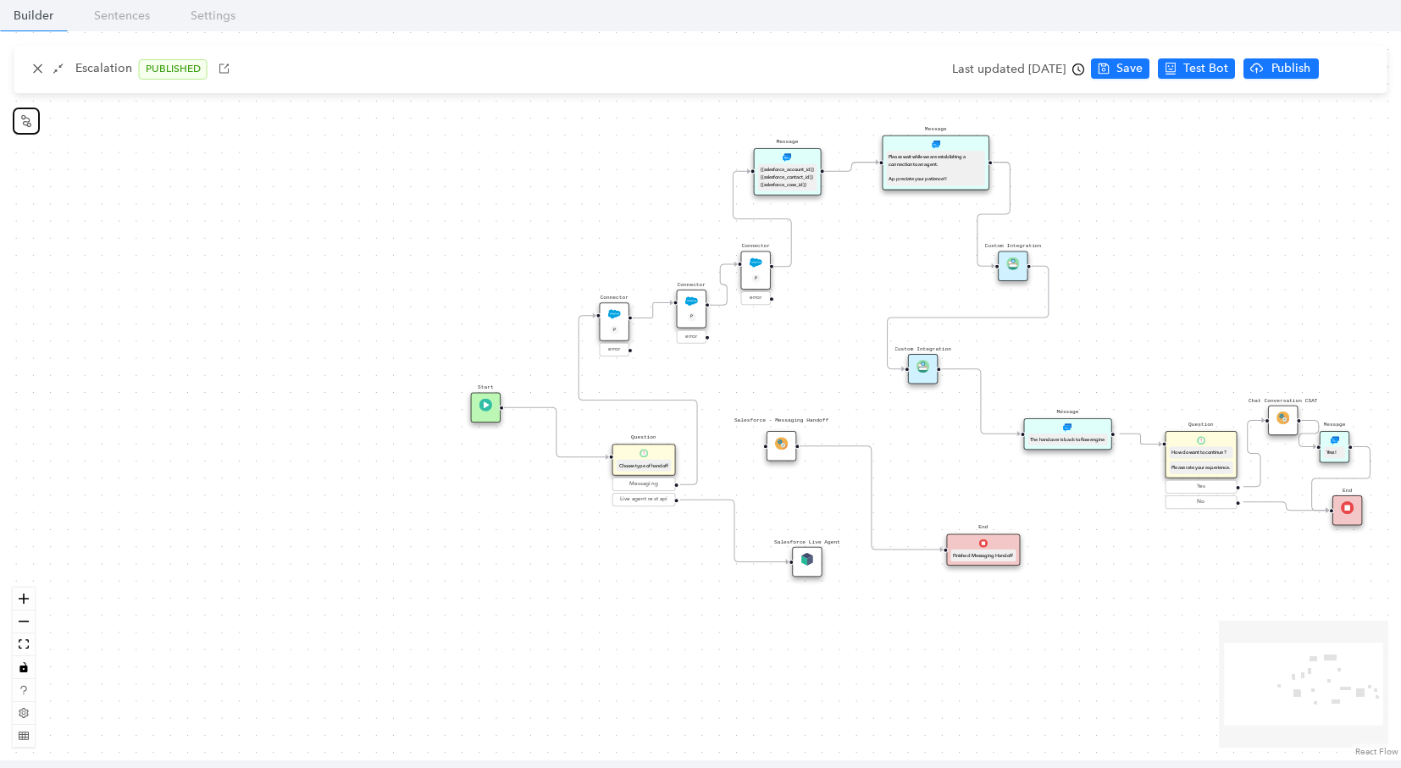
click at [29, 130] on button "button" at bounding box center [26, 121] width 27 height 27
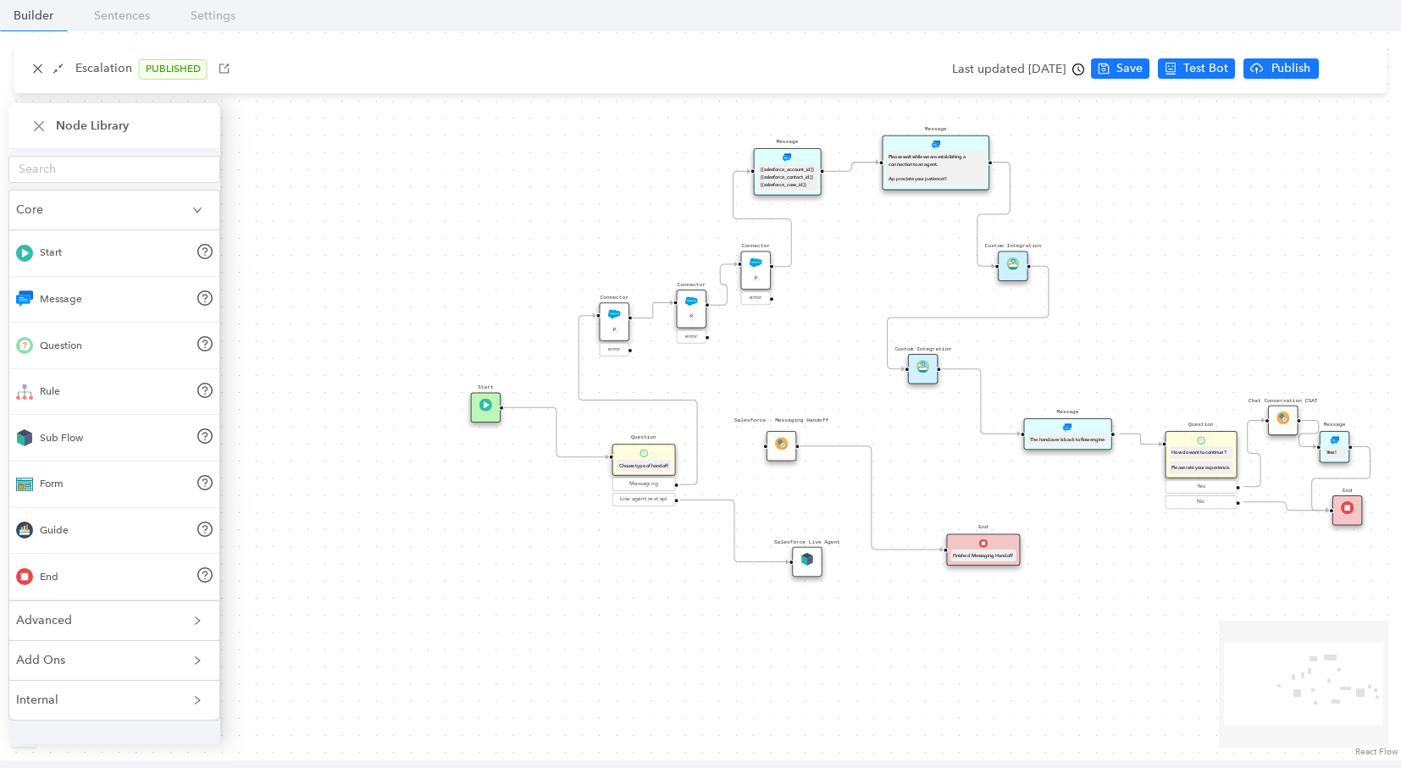
click at [76, 658] on span "Add Ons" at bounding box center [104, 660] width 176 height 19
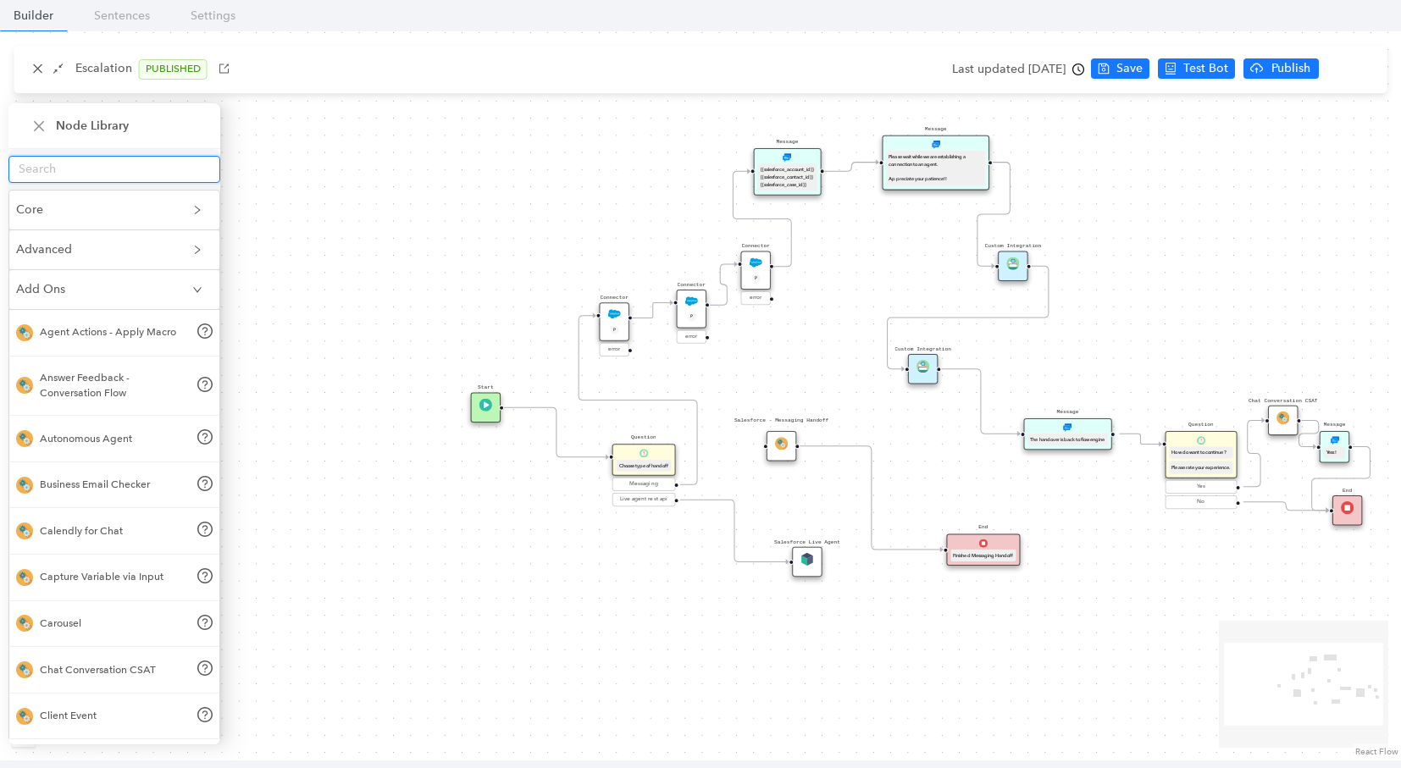
click at [58, 171] on input "text" at bounding box center [108, 169] width 178 height 19
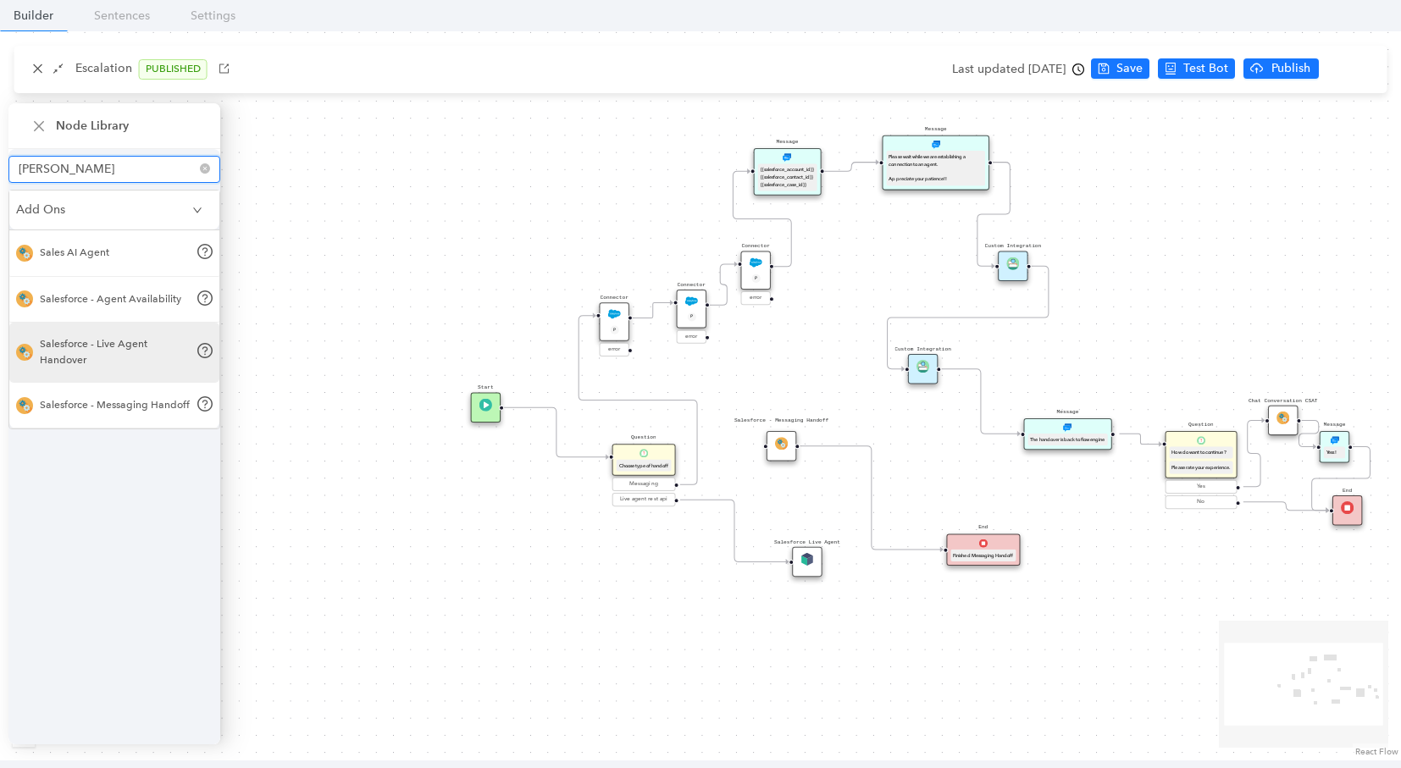
type input "[PERSON_NAME]"
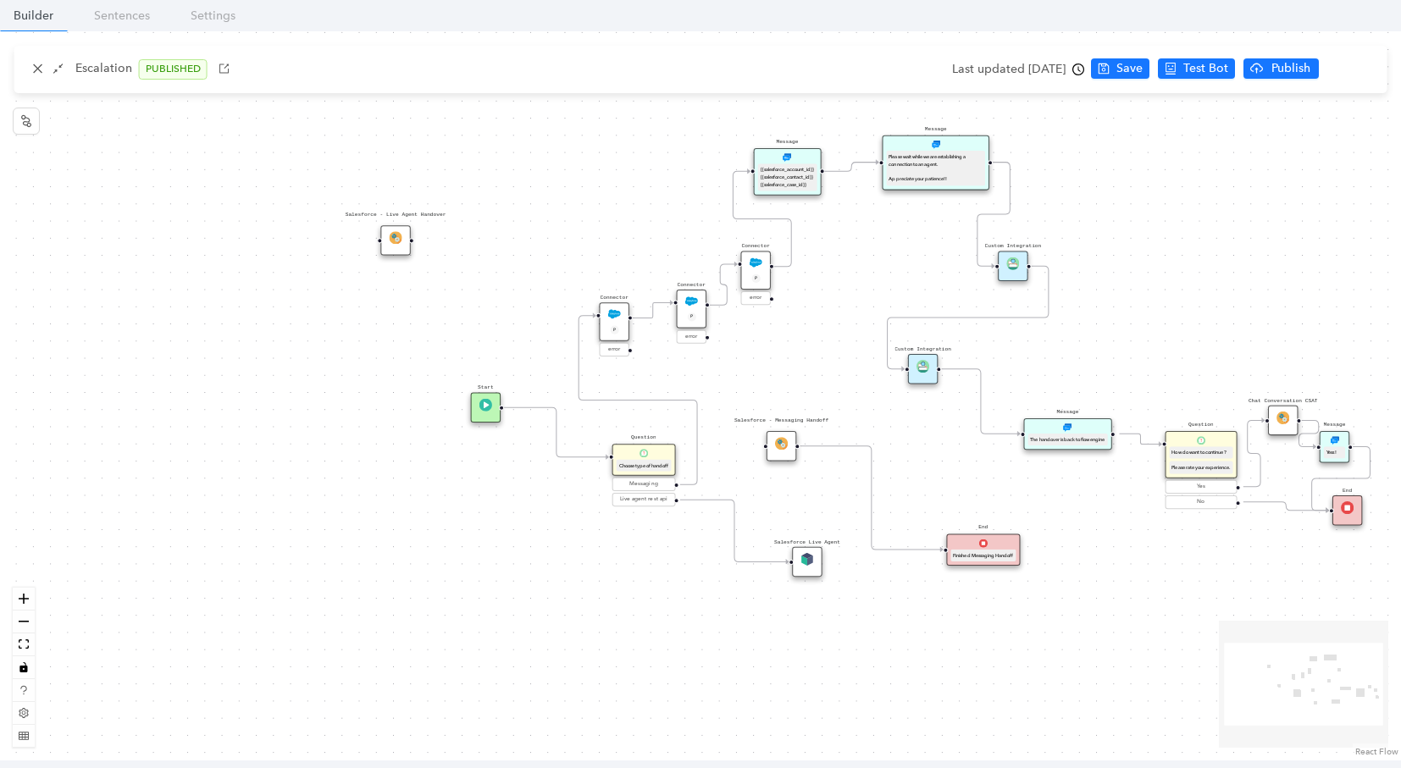
click at [395, 244] on div "Salesforce - Live Agent Handover" at bounding box center [395, 240] width 30 height 30
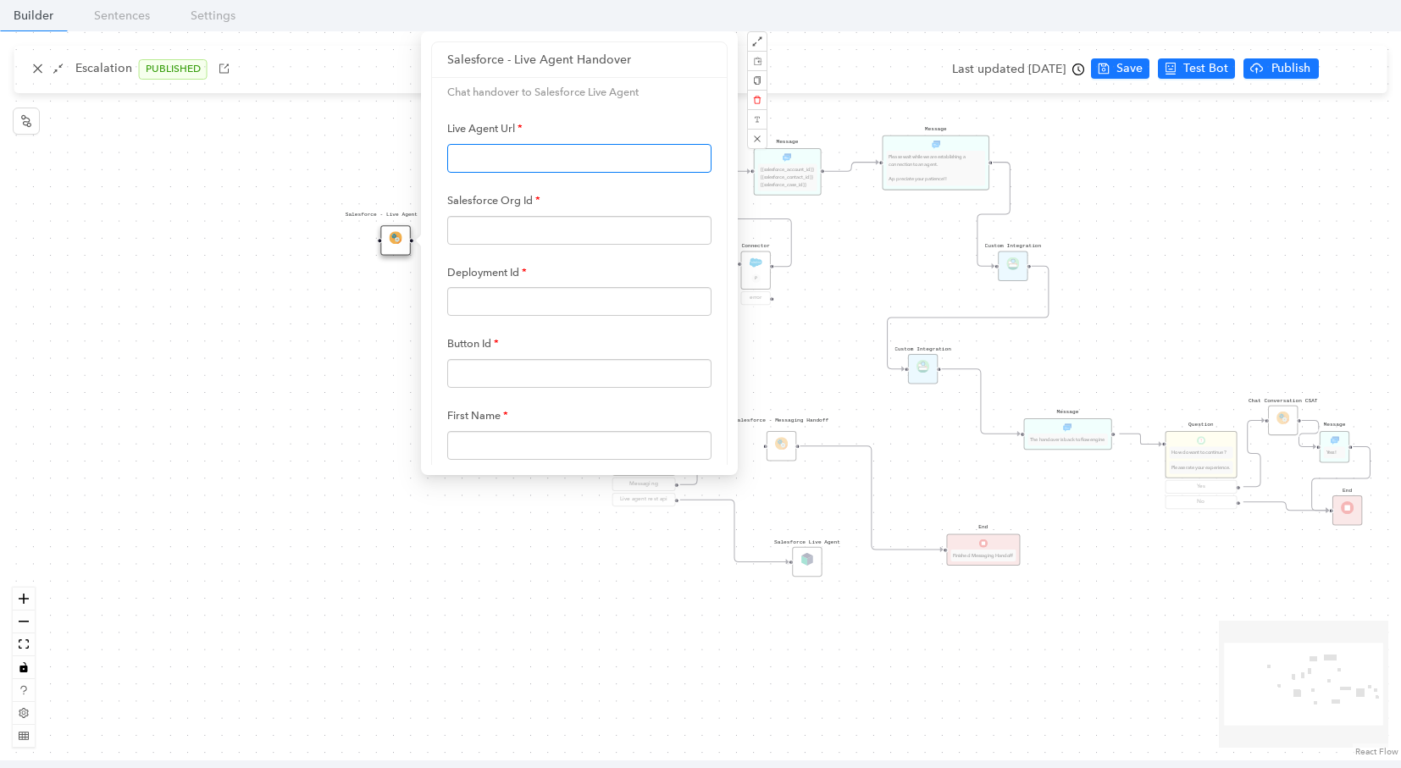
click at [486, 157] on input "text" at bounding box center [579, 158] width 264 height 29
click at [479, 233] on input "text" at bounding box center [579, 230] width 264 height 29
click at [488, 291] on input "text" at bounding box center [579, 301] width 264 height 29
click at [460, 146] on input "text" at bounding box center [579, 158] width 264 height 29
click at [469, 230] on input "text" at bounding box center [579, 230] width 264 height 29
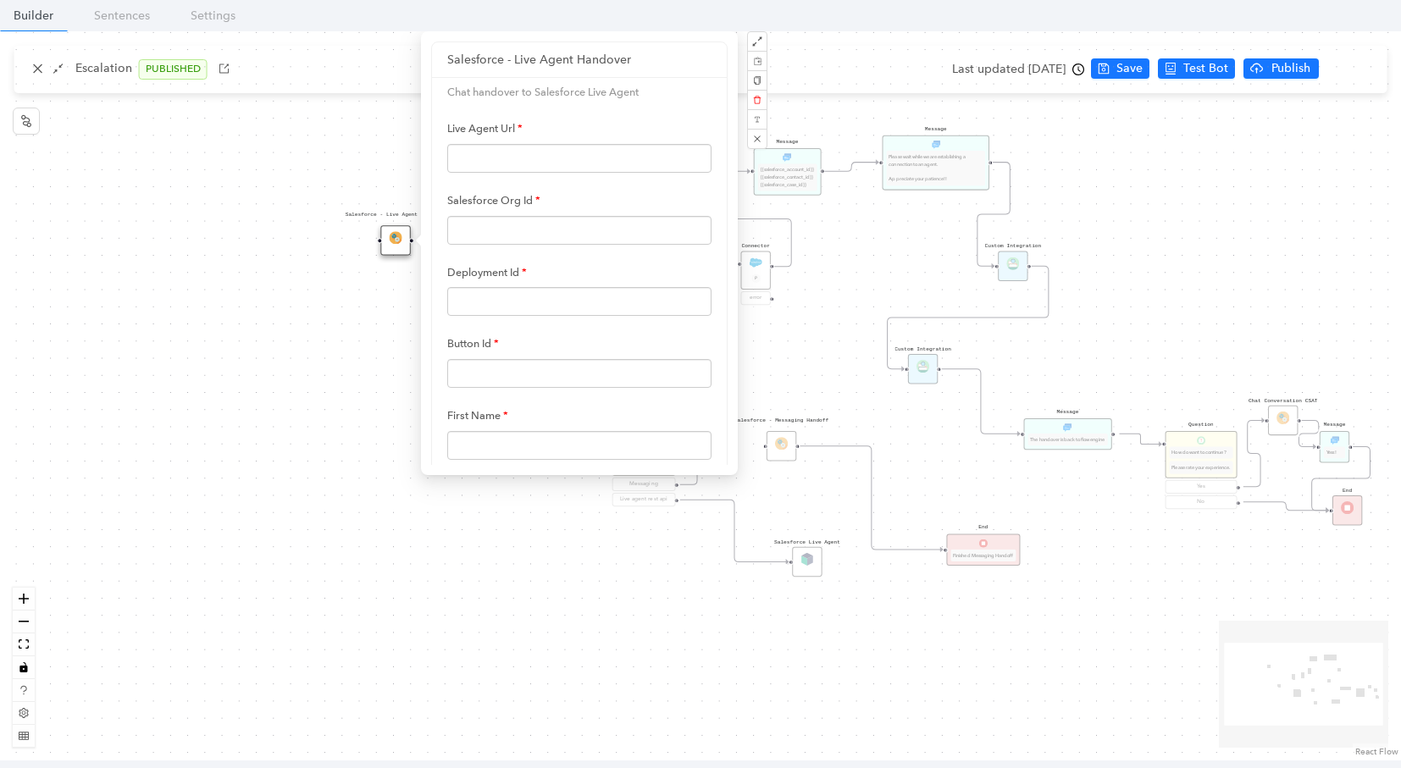
click at [462, 316] on div "Live Agent Url Salesforce Org Id Deployment Id Button Id First Name Last Name C…" at bounding box center [579, 478] width 264 height 728
click at [464, 299] on input "text" at bounding box center [579, 301] width 264 height 29
click at [763, 142] on button "button" at bounding box center [757, 139] width 20 height 20
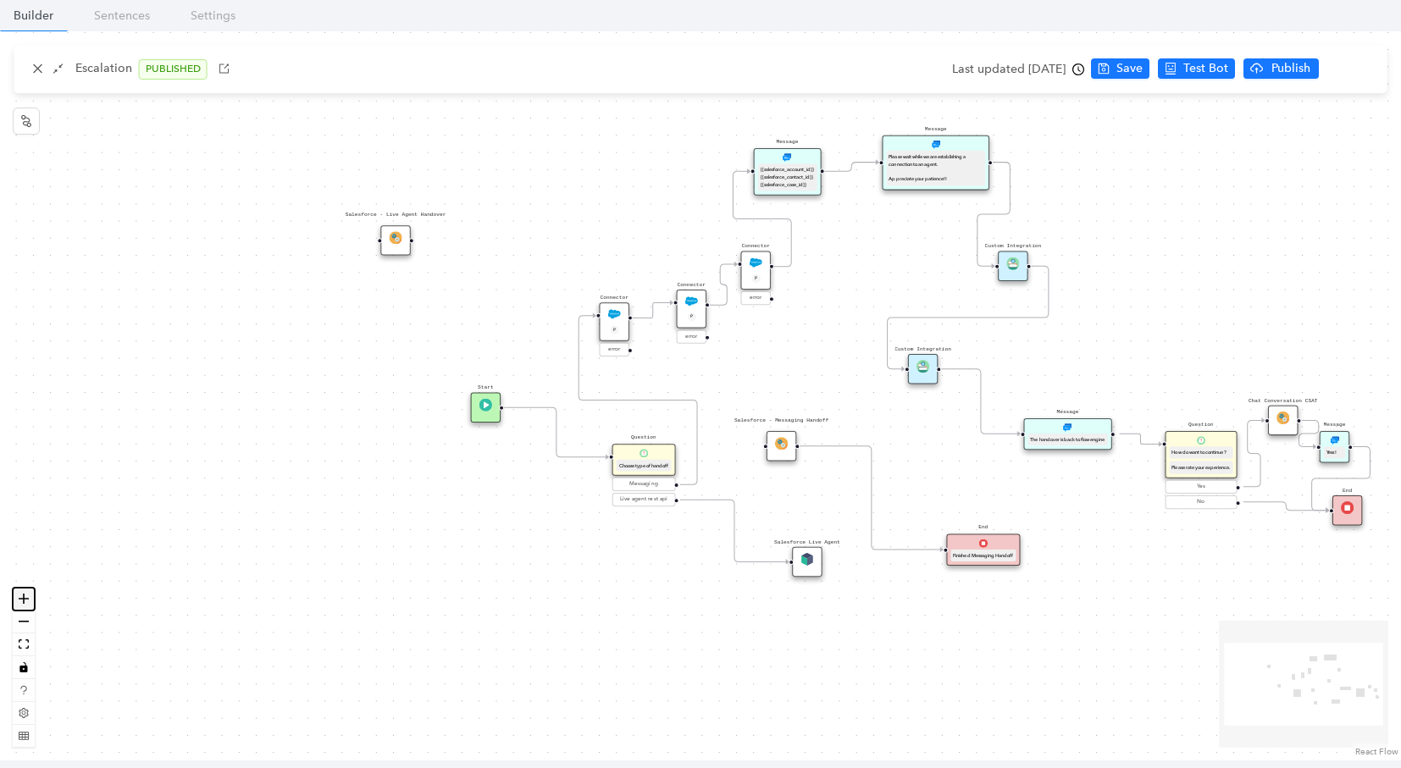
click at [21, 598] on icon "zoom in" at bounding box center [24, 599] width 10 height 10
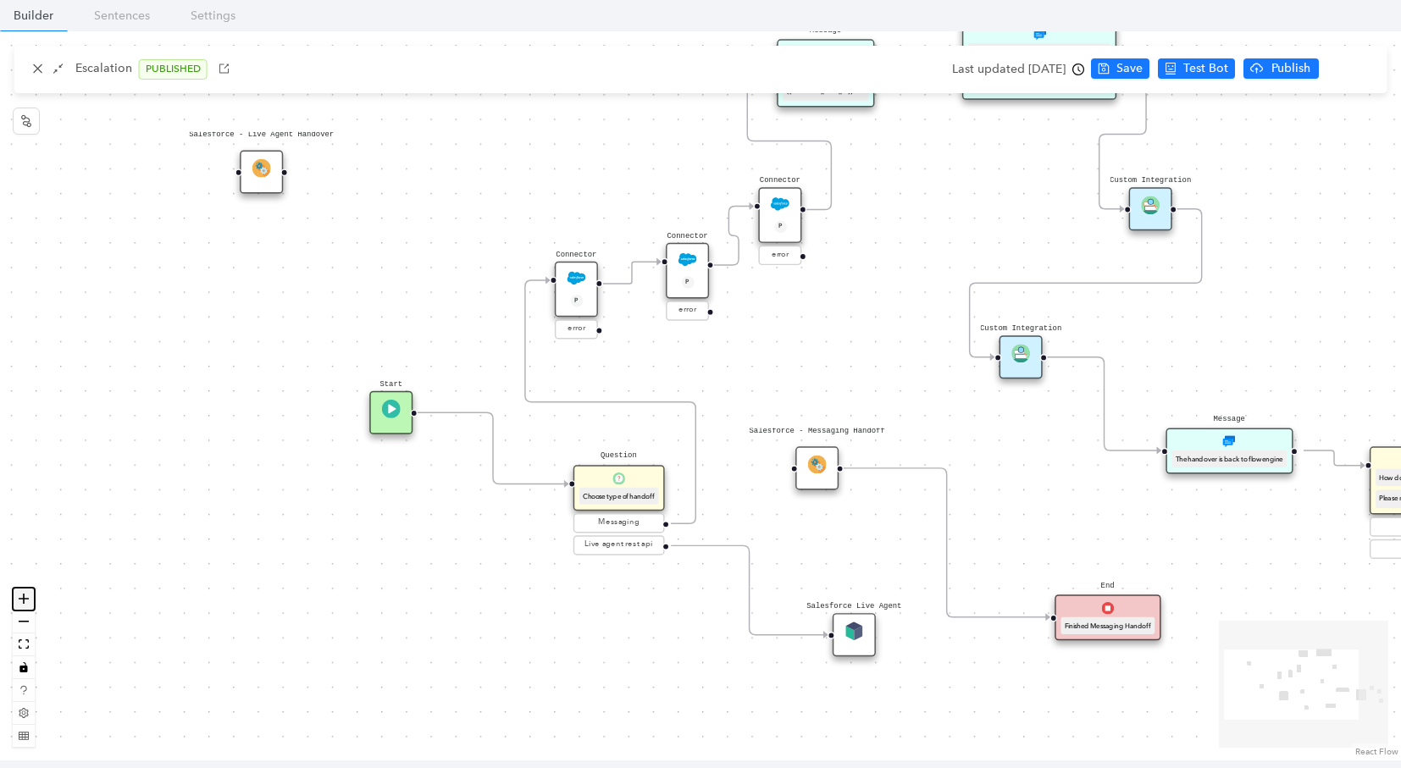
click at [21, 598] on icon "zoom in" at bounding box center [24, 599] width 10 height 10
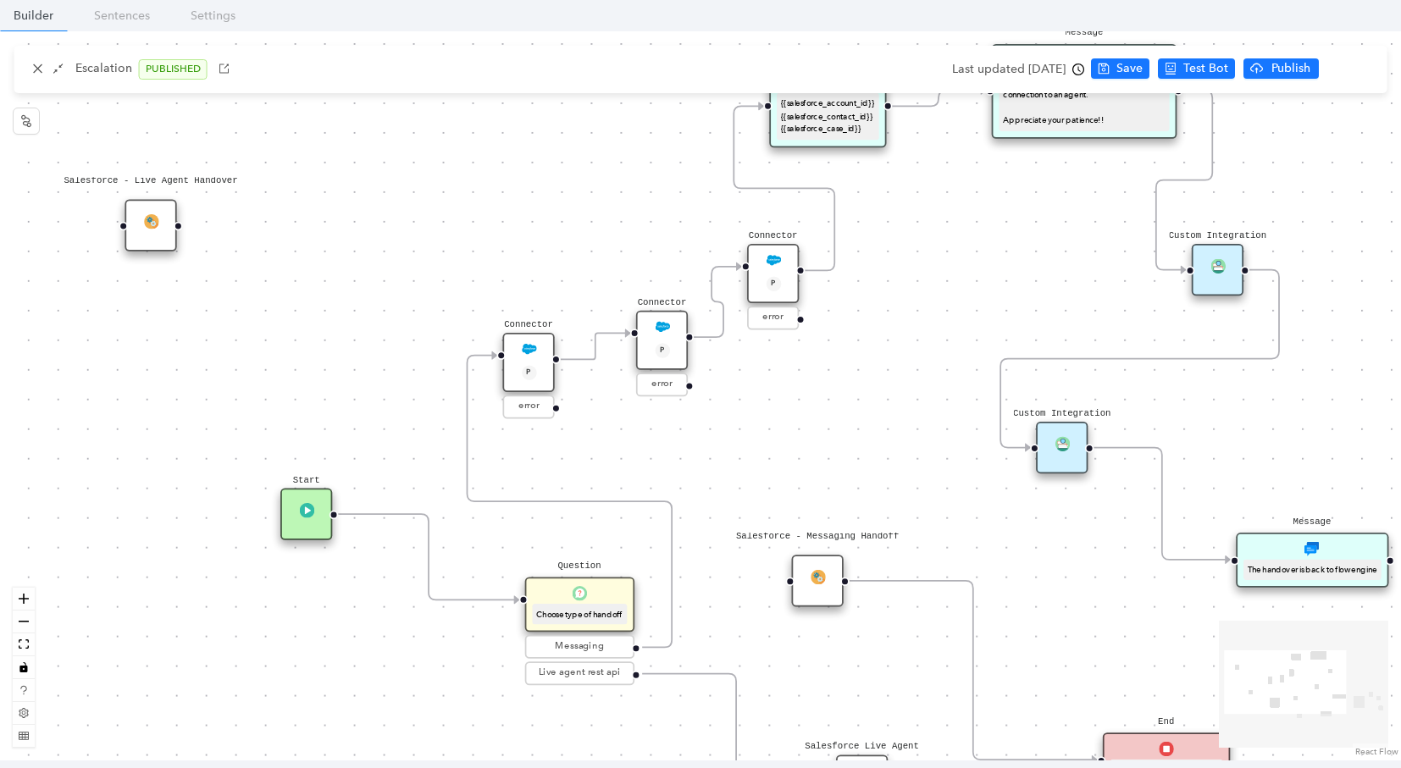
drag, startPoint x: 952, startPoint y: 285, endPoint x: 919, endPoint y: 385, distance: 105.3
click at [926, 384] on div "Message Please wait while we are establishing a connection to an agent. Appreci…" at bounding box center [700, 395] width 1401 height 729
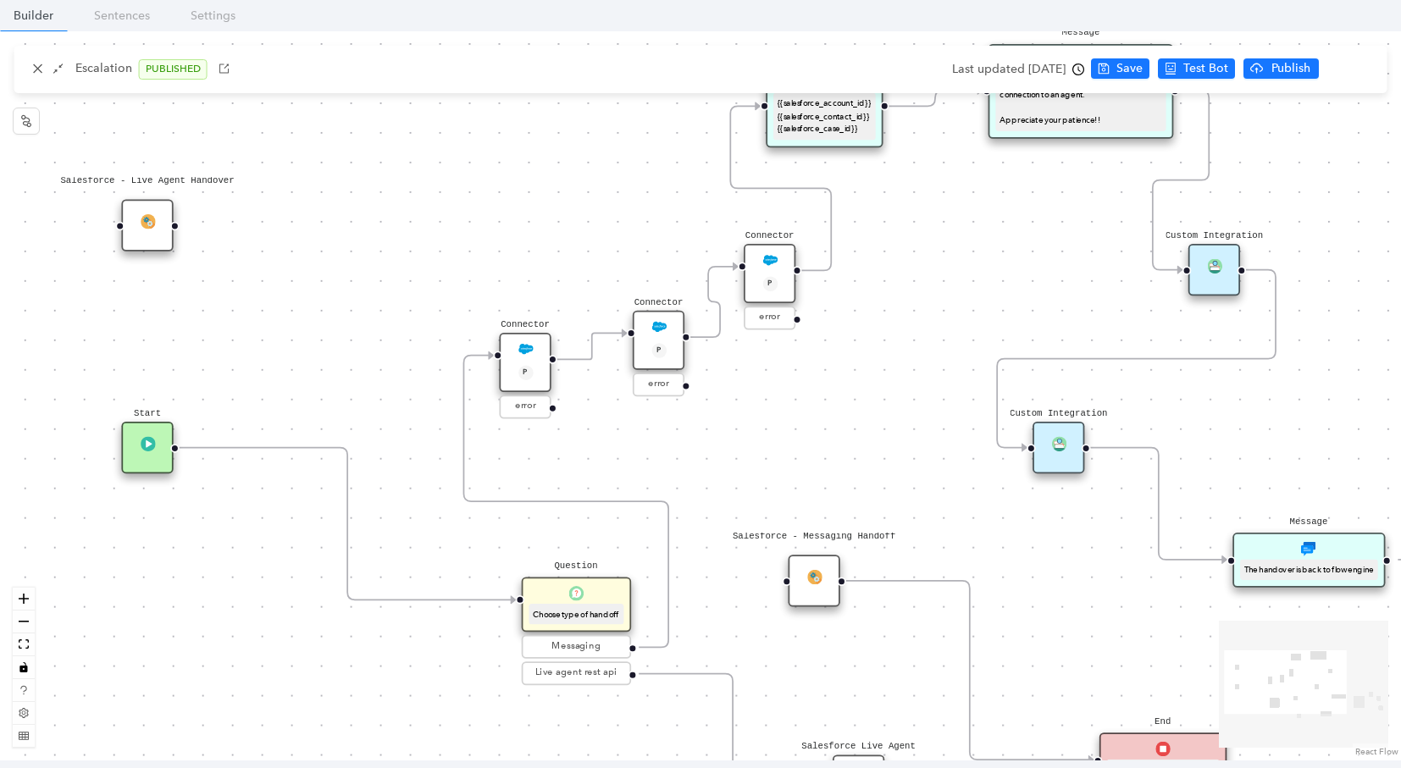
drag, startPoint x: 305, startPoint y: 502, endPoint x: 153, endPoint y: 443, distance: 162.8
click at [153, 443] on img at bounding box center [147, 443] width 14 height 14
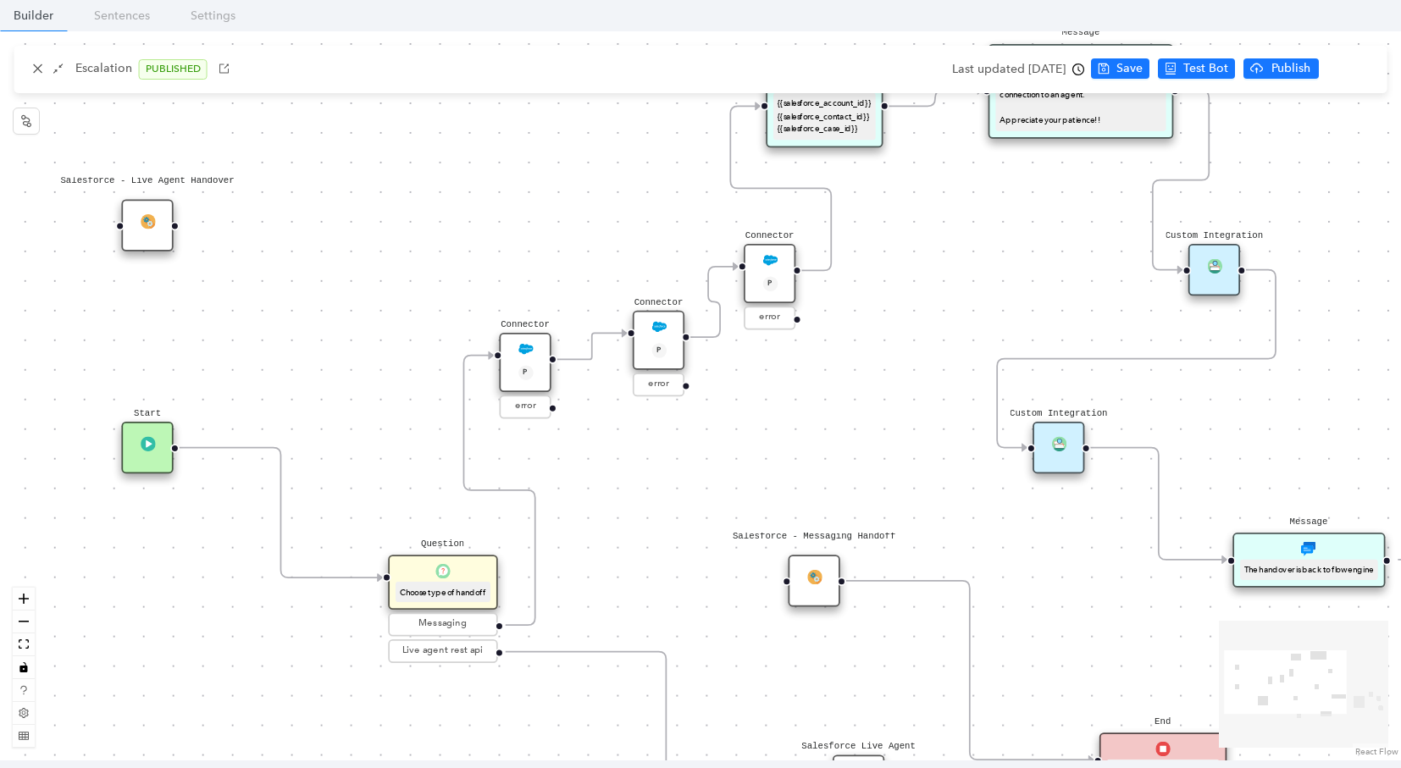
drag, startPoint x: 594, startPoint y: 633, endPoint x: 460, endPoint y: 612, distance: 135.5
click at [460, 612] on span "Question Choose type of handoff Messaging Live agent rest api" at bounding box center [442, 609] width 109 height 108
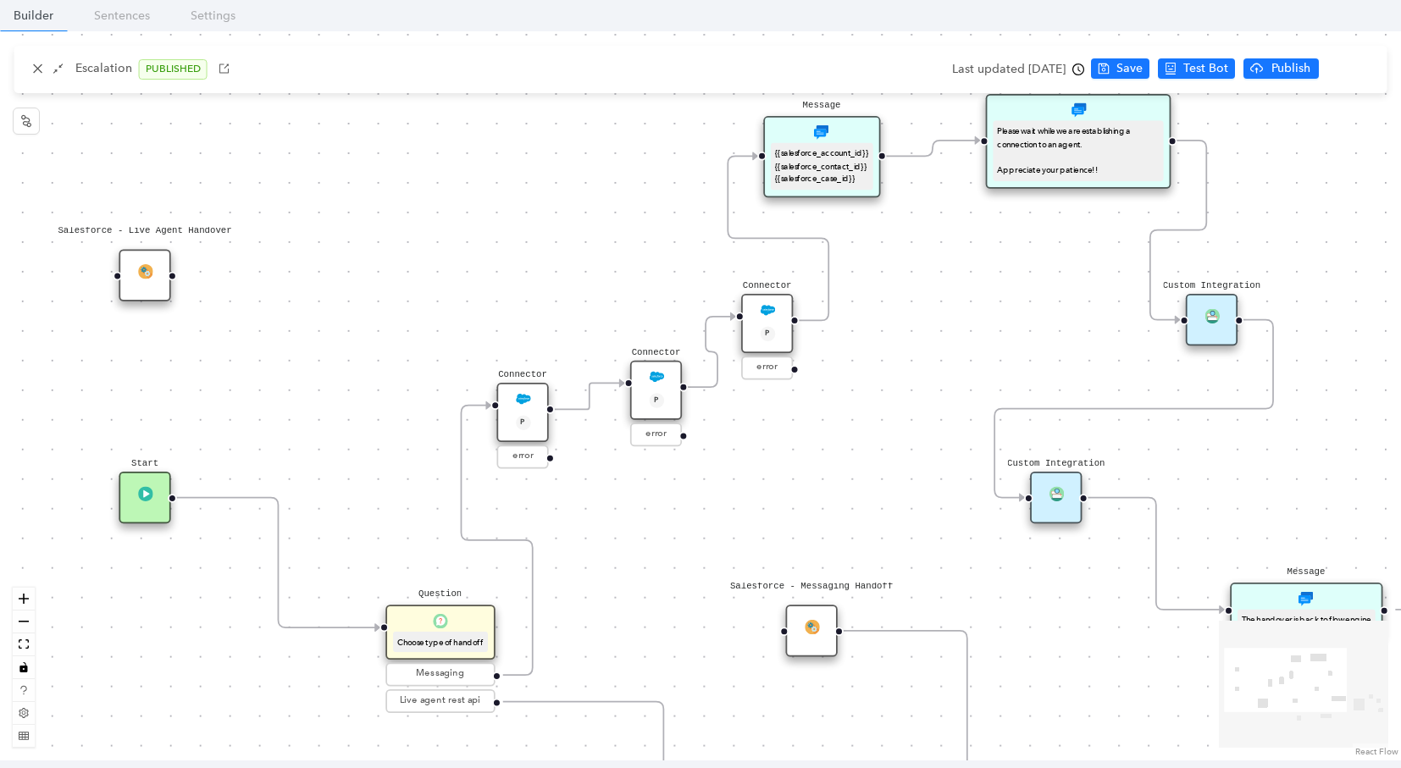
drag, startPoint x: 693, startPoint y: 441, endPoint x: 690, endPoint y: 491, distance: 50.0
click at [690, 491] on div "Message Please wait while we are establishing a connection to an agent. Appreci…" at bounding box center [700, 395] width 1401 height 729
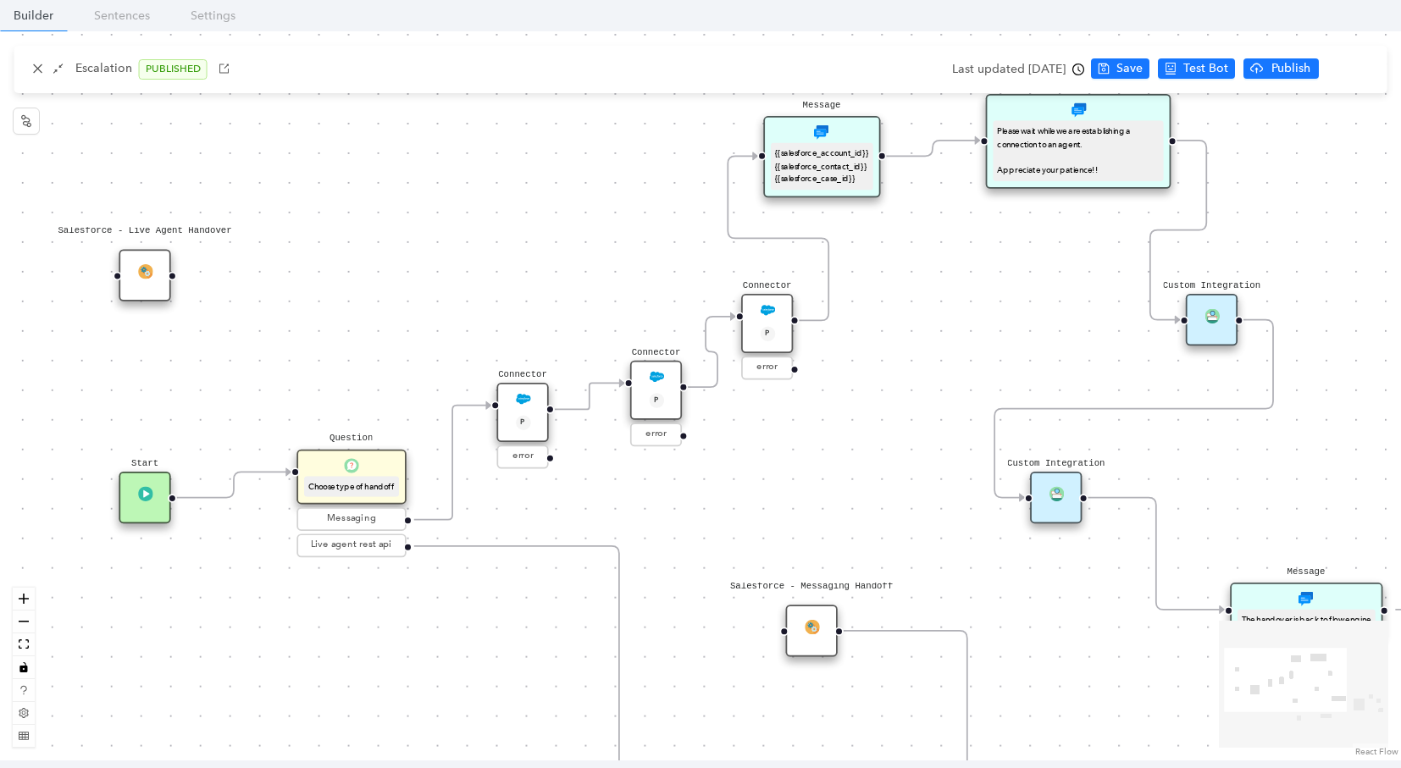
drag, startPoint x: 421, startPoint y: 652, endPoint x: 335, endPoint y: 487, distance: 186.4
click at [335, 487] on div "Question Choose type of handoff" at bounding box center [350, 477] width 109 height 55
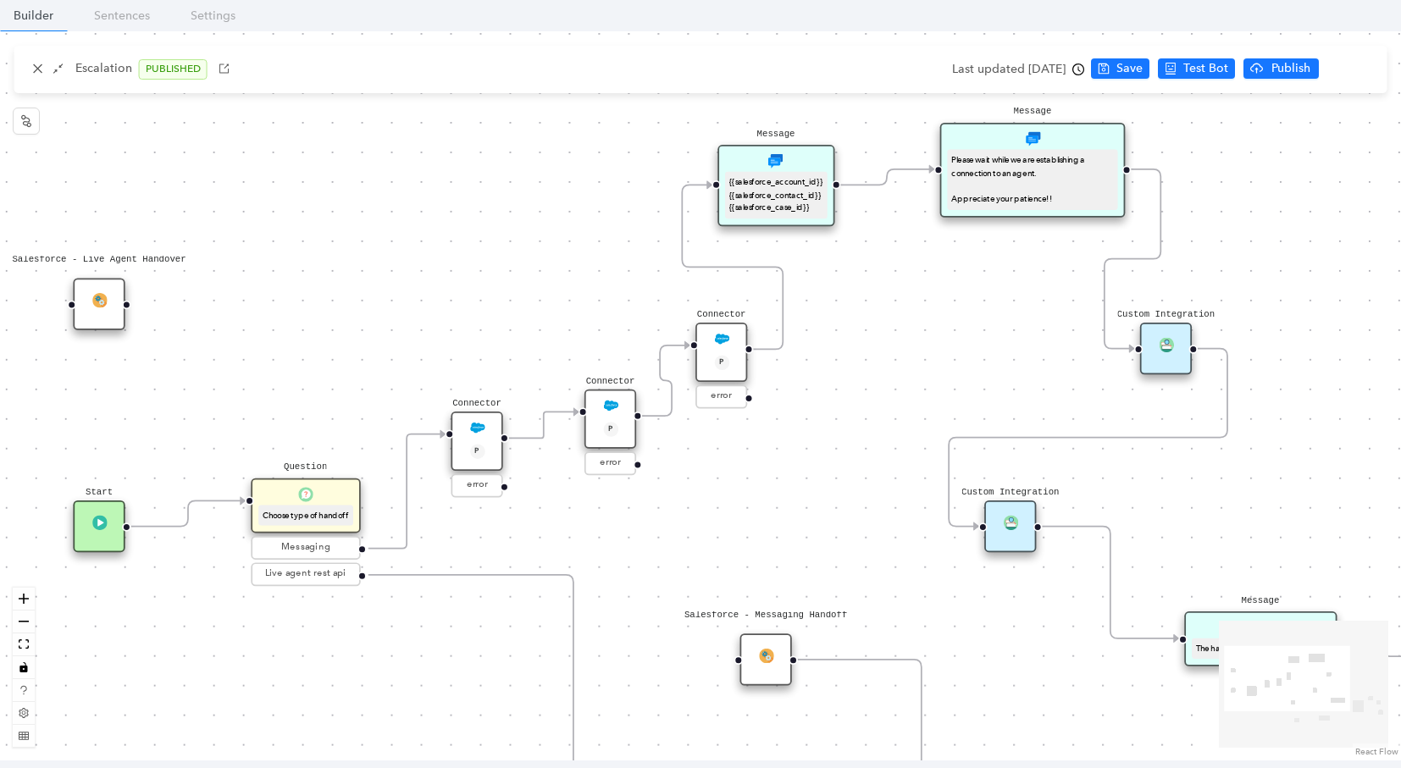
drag, startPoint x: 820, startPoint y: 463, endPoint x: 774, endPoint y: 491, distance: 54.1
click at [774, 491] on div "Message Please wait while we are establishing a connection to an agent. Appreci…" at bounding box center [700, 395] width 1401 height 729
click at [483, 431] on img at bounding box center [476, 427] width 14 height 14
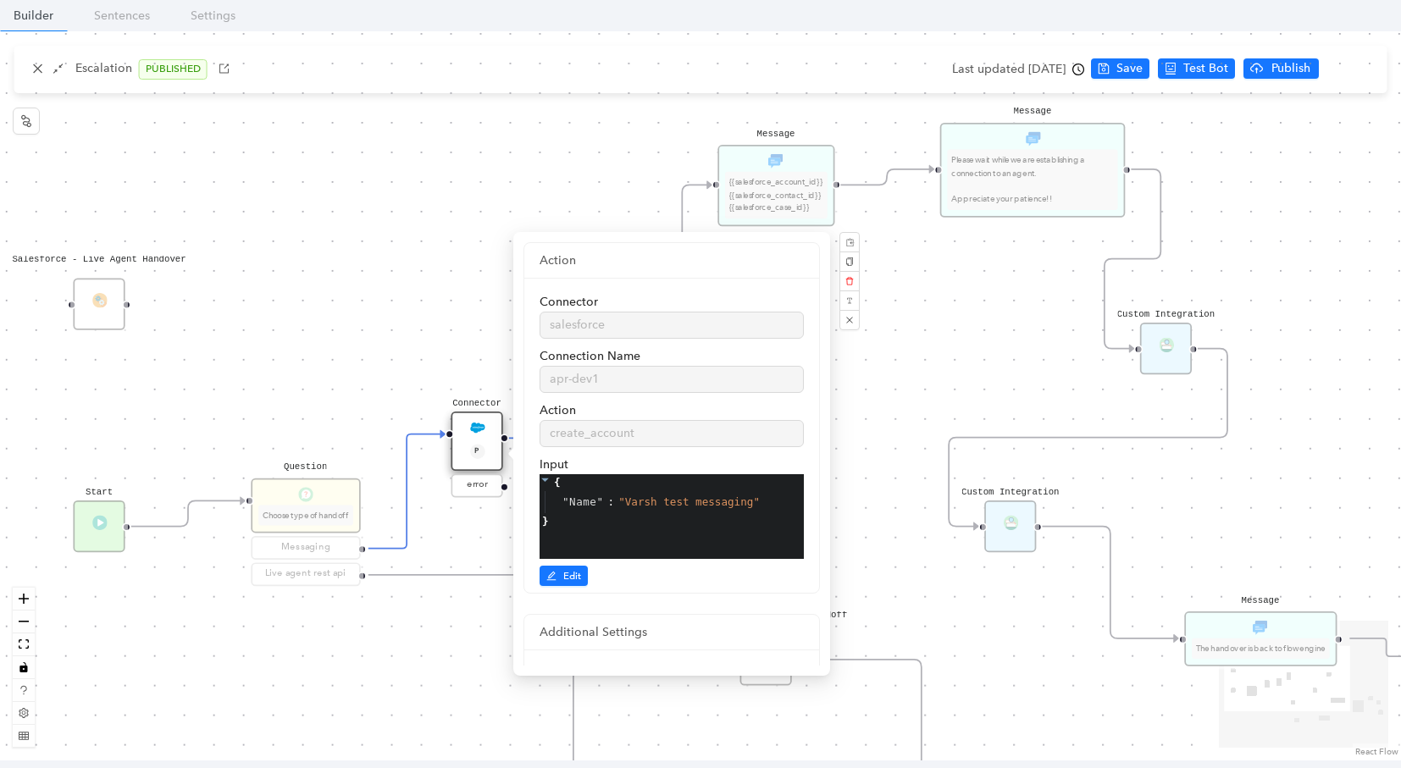
click at [360, 169] on div "Message Please wait while we are establishing a connection to an agent. Appreci…" at bounding box center [700, 395] width 1401 height 729
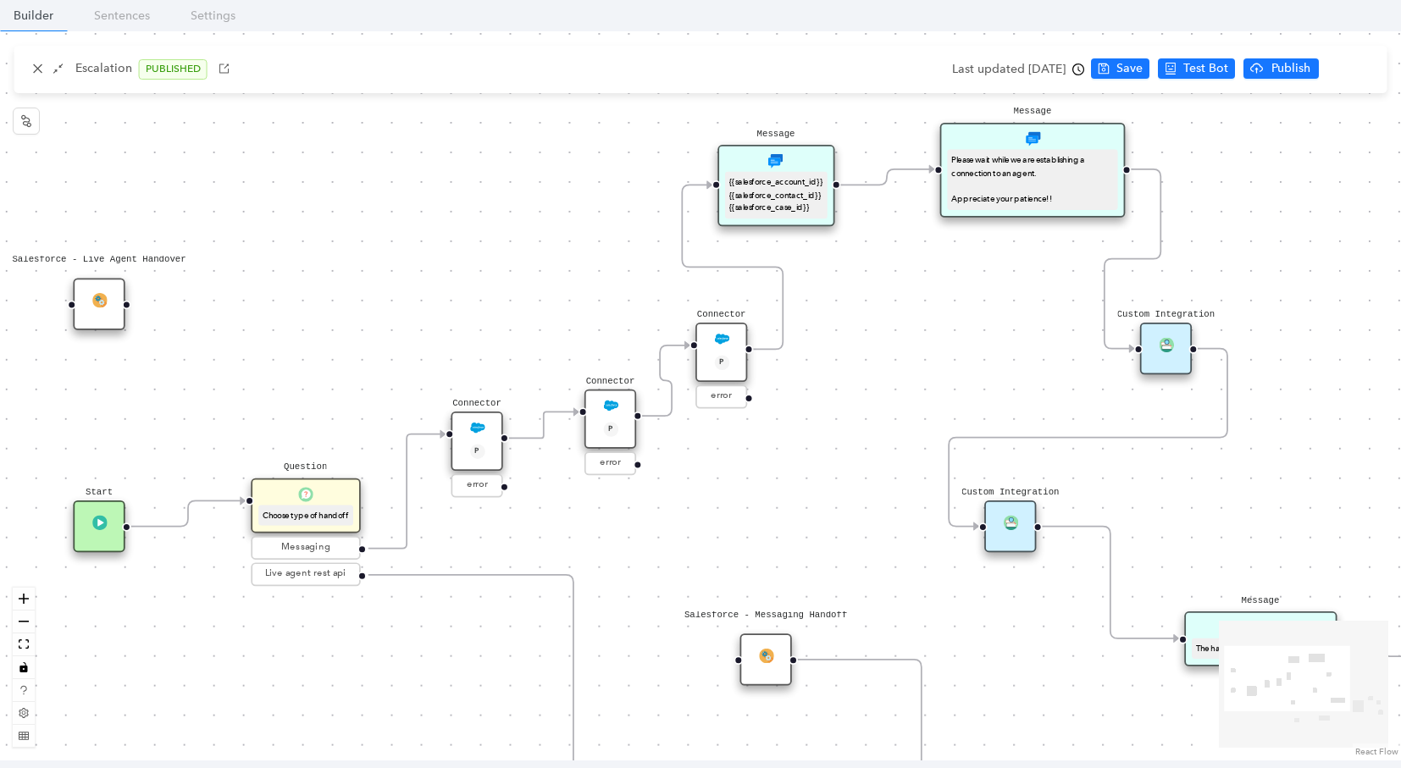
click at [468, 423] on div "Connector P" at bounding box center [477, 441] width 52 height 59
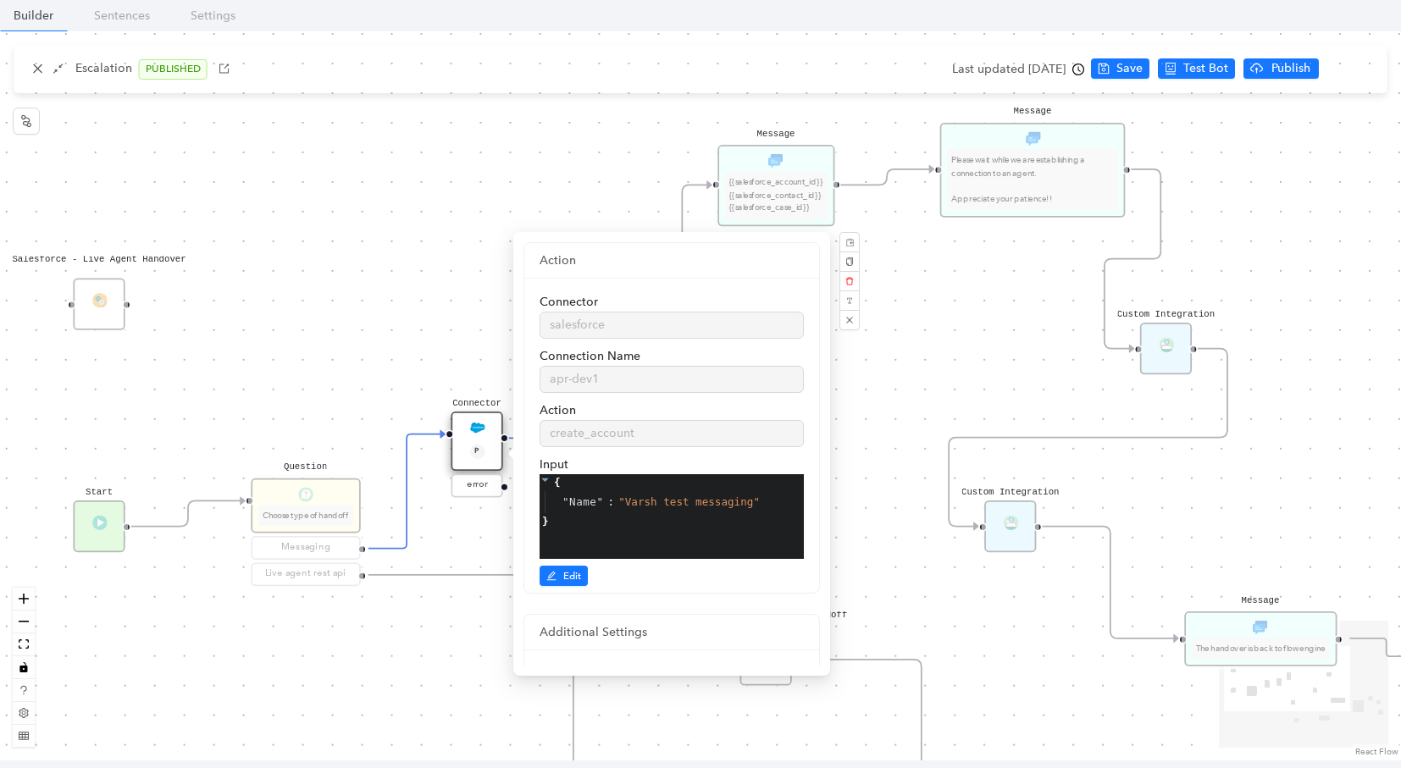
click at [435, 260] on div "Message Please wait while we are establishing a connection to an agent. Appreci…" at bounding box center [700, 395] width 1401 height 729
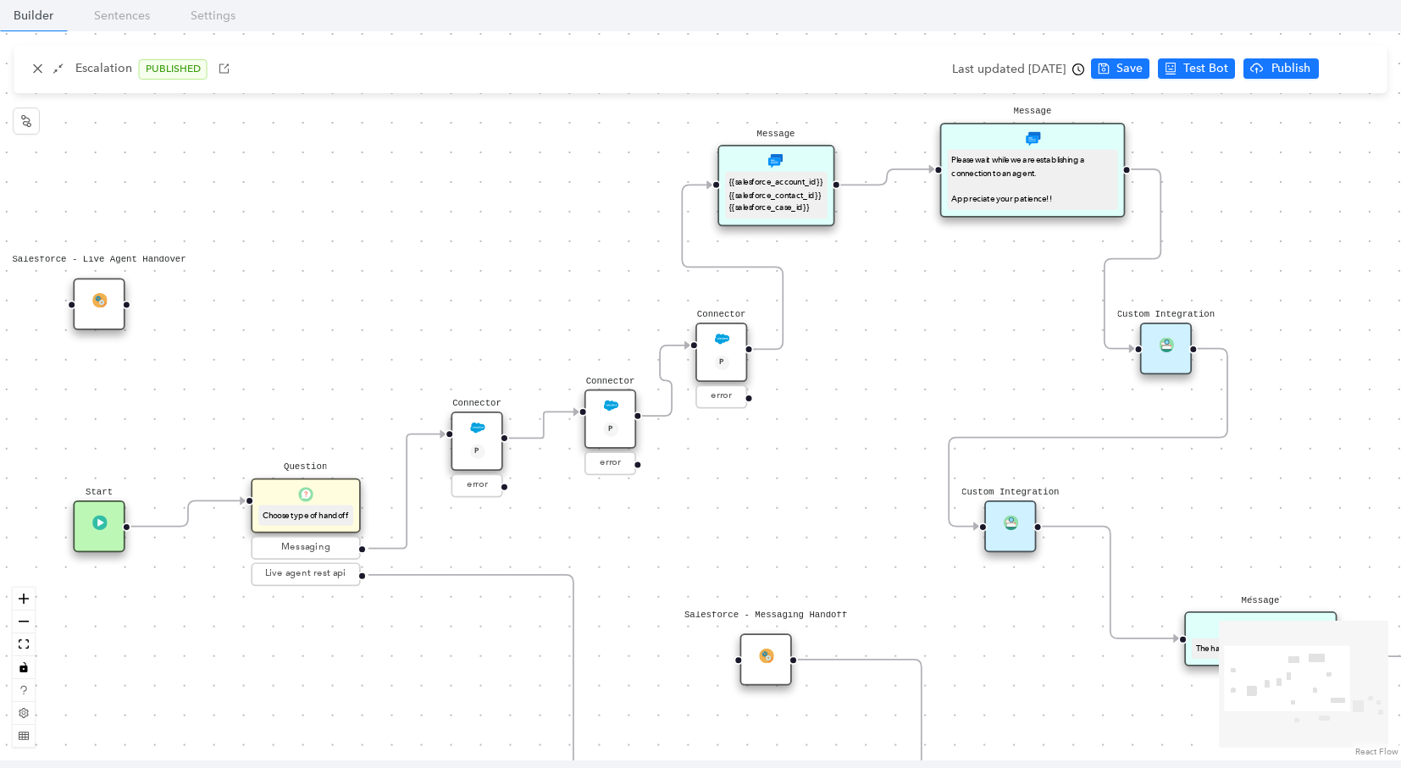
click at [626, 424] on div "P" at bounding box center [610, 431] width 34 height 18
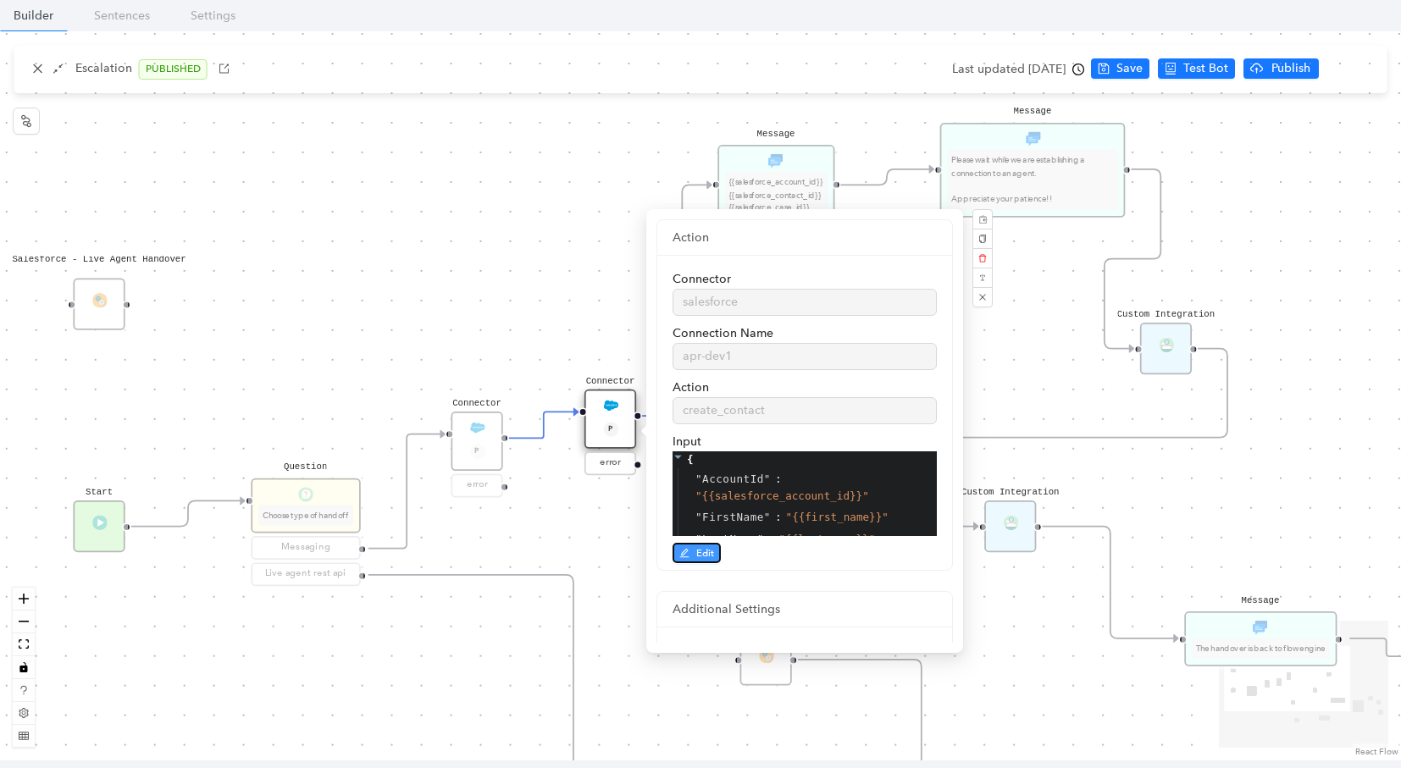
click at [709, 550] on span "Edit" at bounding box center [705, 553] width 18 height 15
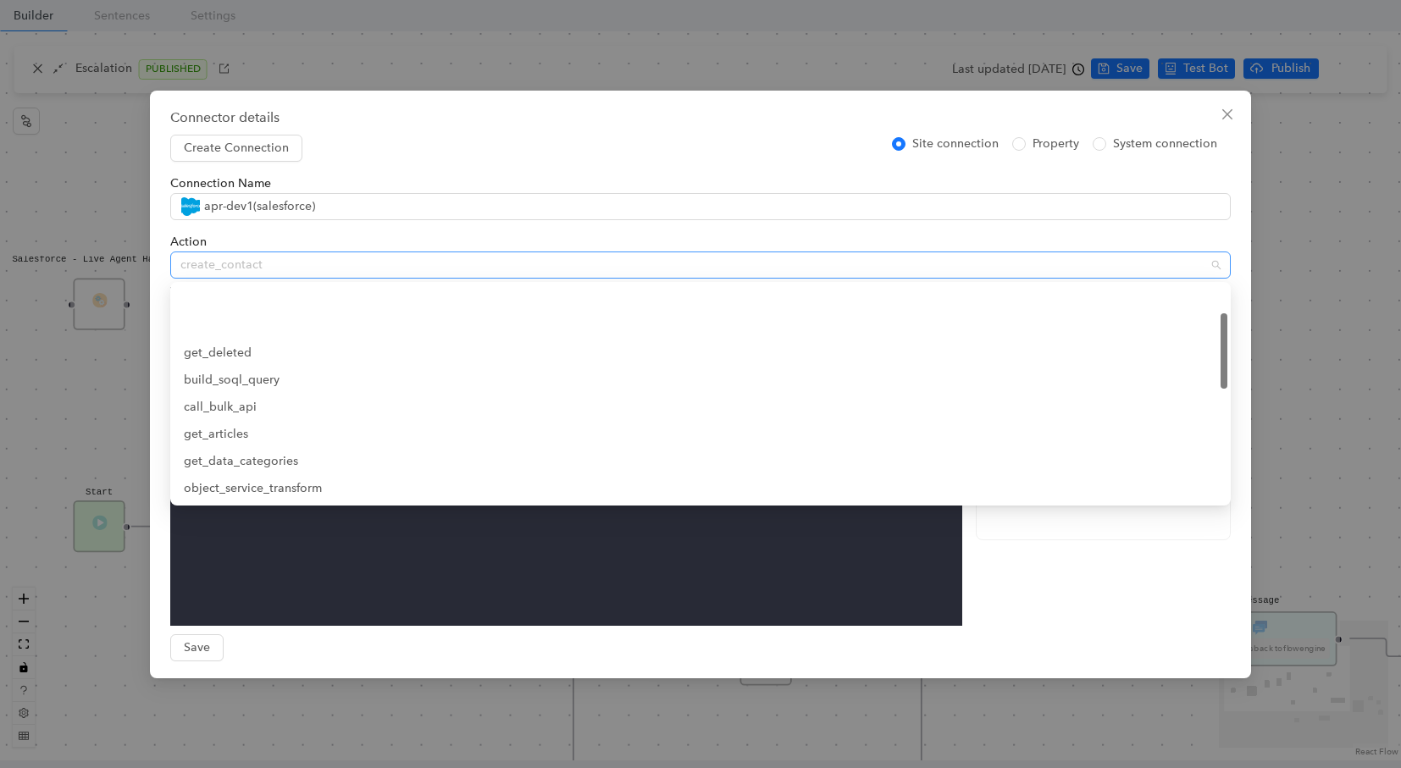
scroll to position [81, 0]
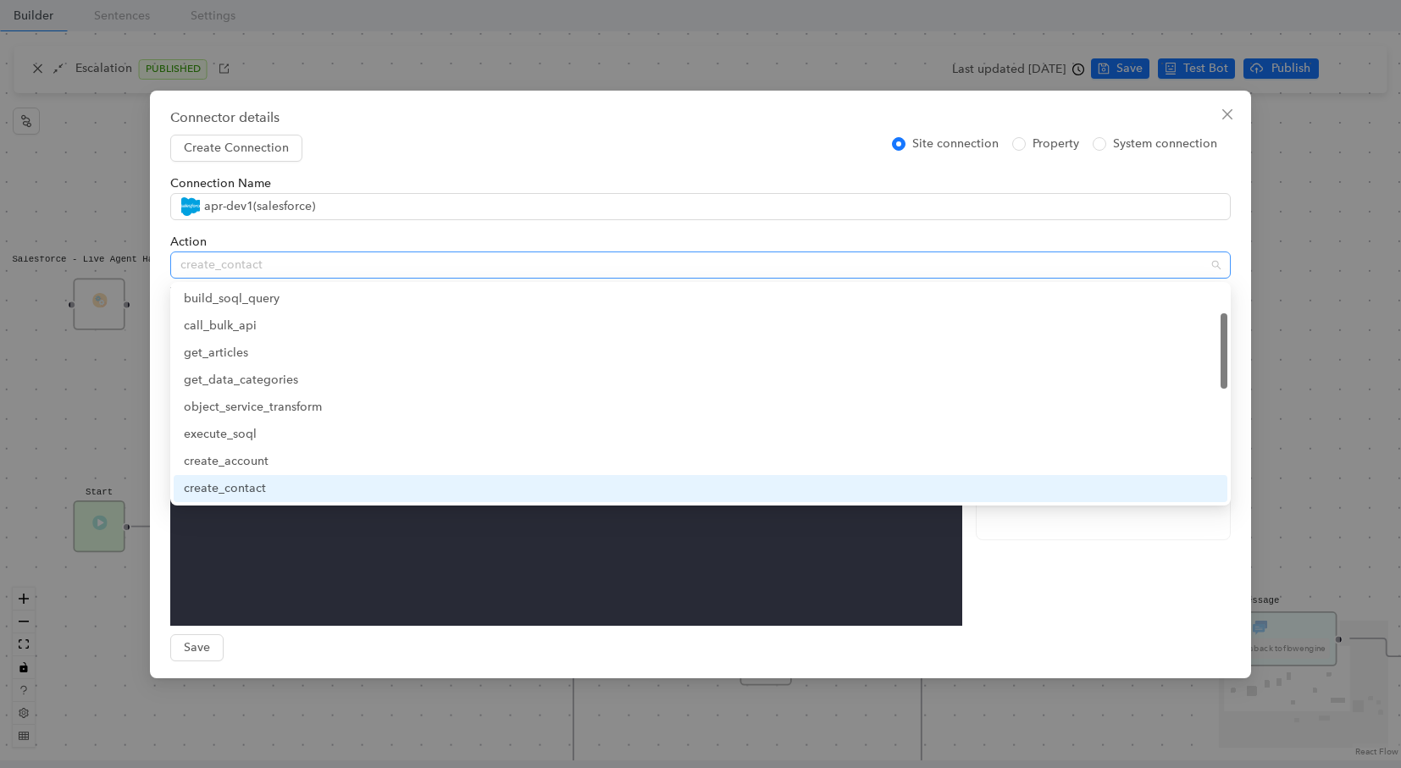
drag, startPoint x: 273, startPoint y: 267, endPoint x: 196, endPoint y: 265, distance: 77.1
click at [196, 265] on span "create_contact" at bounding box center [700, 264] width 1040 height 25
click at [1233, 110] on icon "close" at bounding box center [1228, 115] width 14 height 14
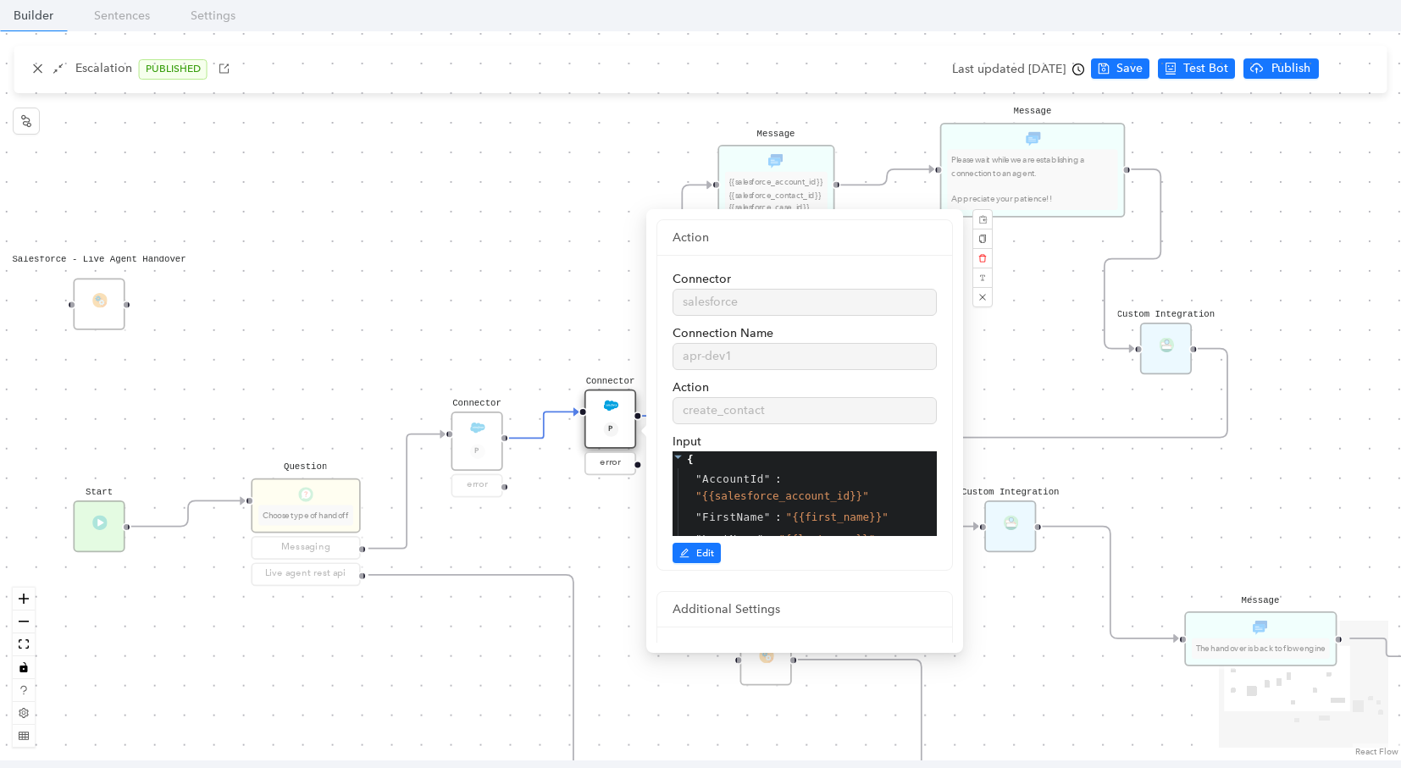
click at [423, 176] on div "Message Please wait while we are establishing a connection to an agent. Appreci…" at bounding box center [700, 395] width 1401 height 729
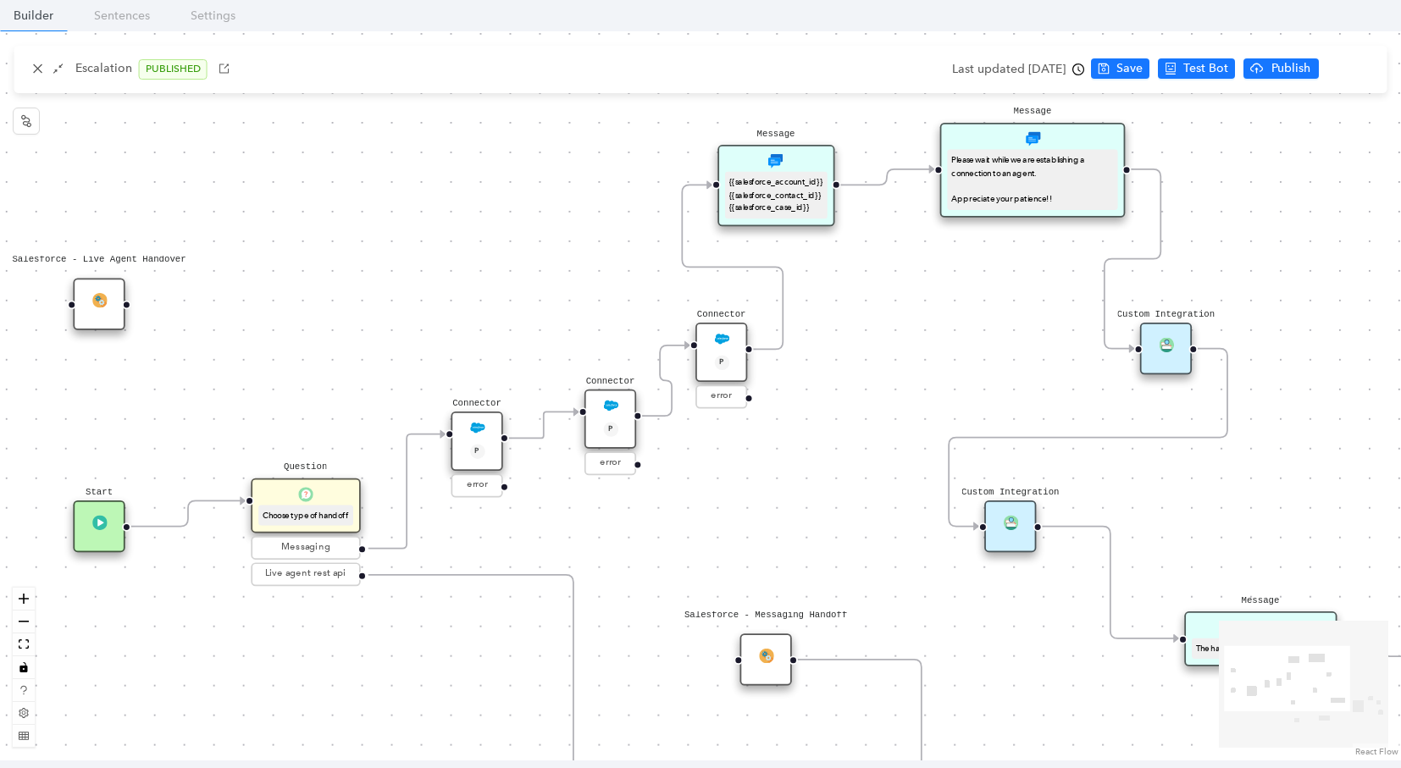
click at [713, 350] on div "Connector P" at bounding box center [721, 352] width 52 height 59
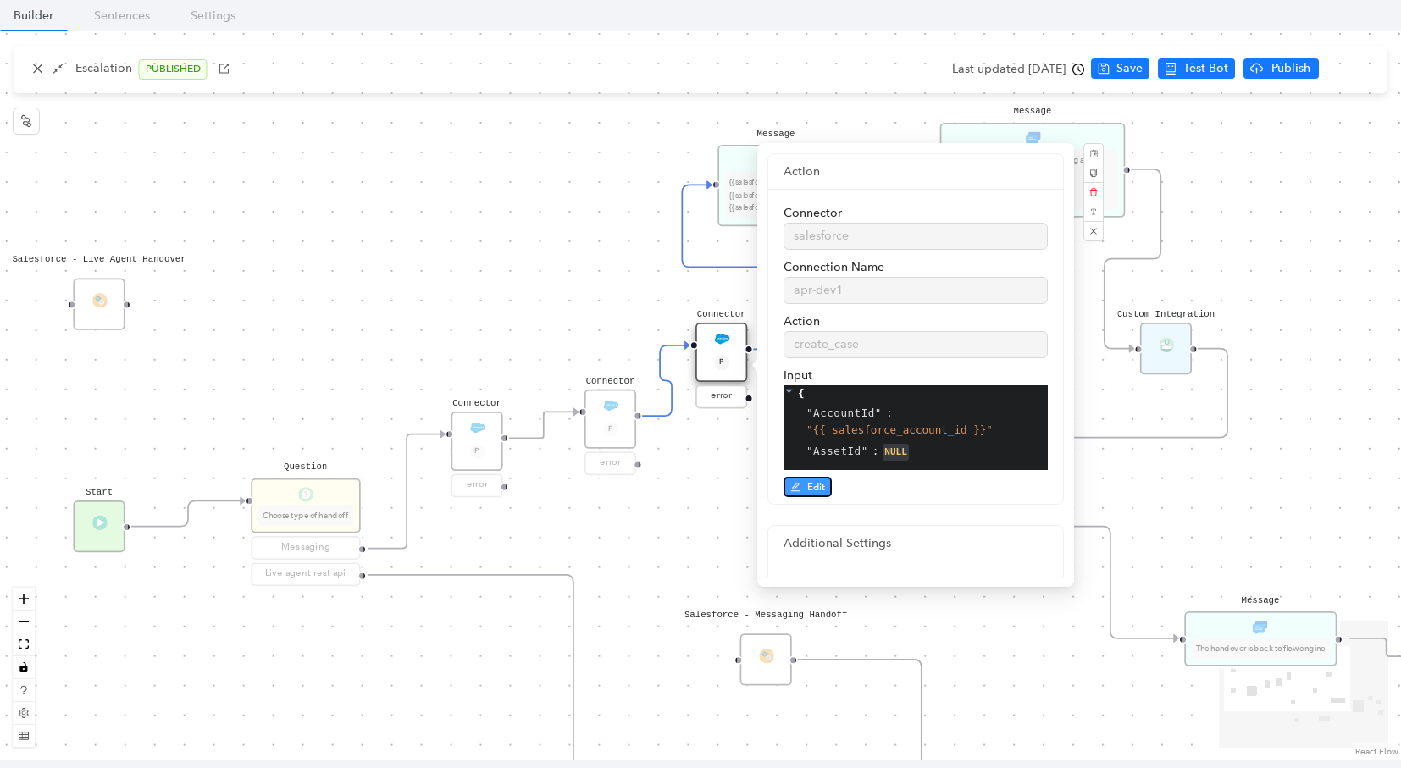
click at [799, 484] on icon "edit" at bounding box center [795, 487] width 10 height 10
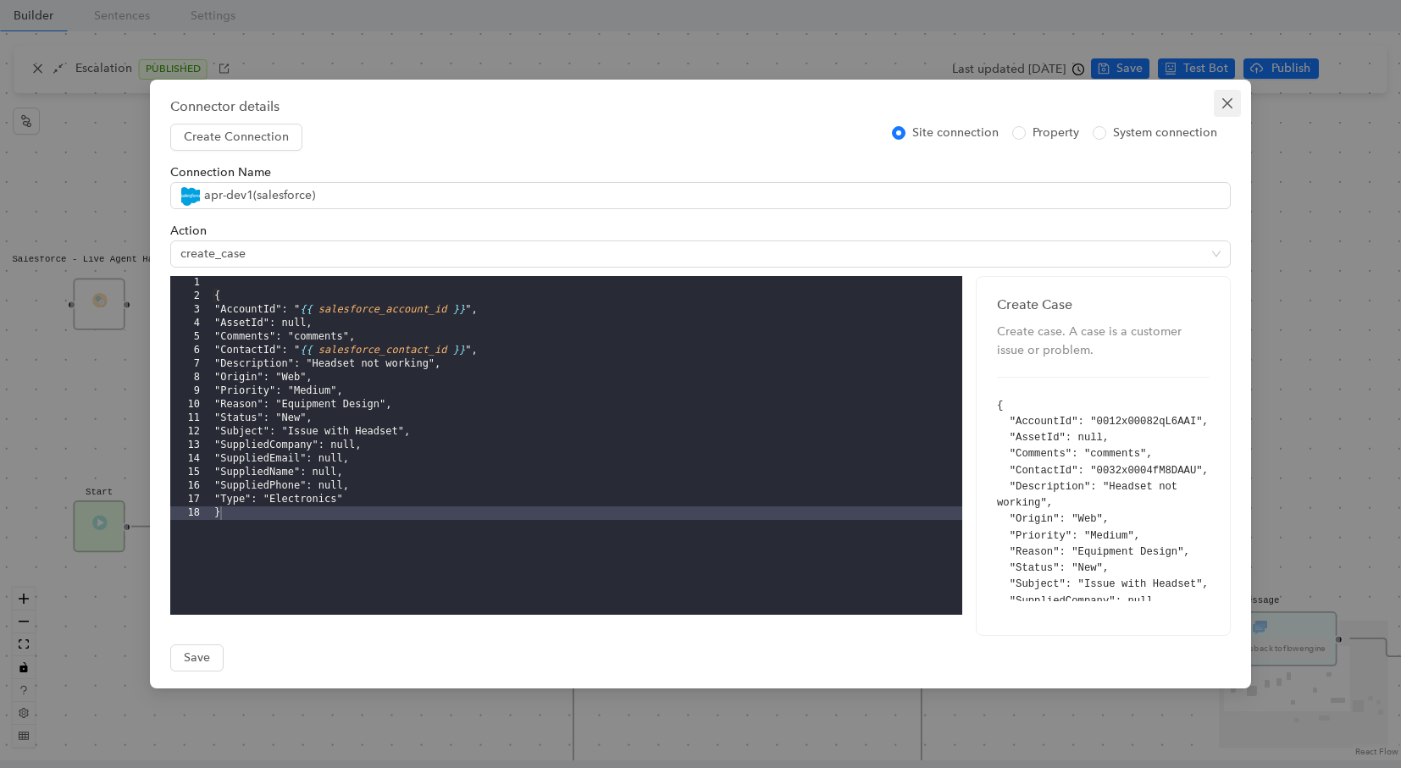
click at [1223, 100] on icon "close" at bounding box center [1227, 103] width 10 height 10
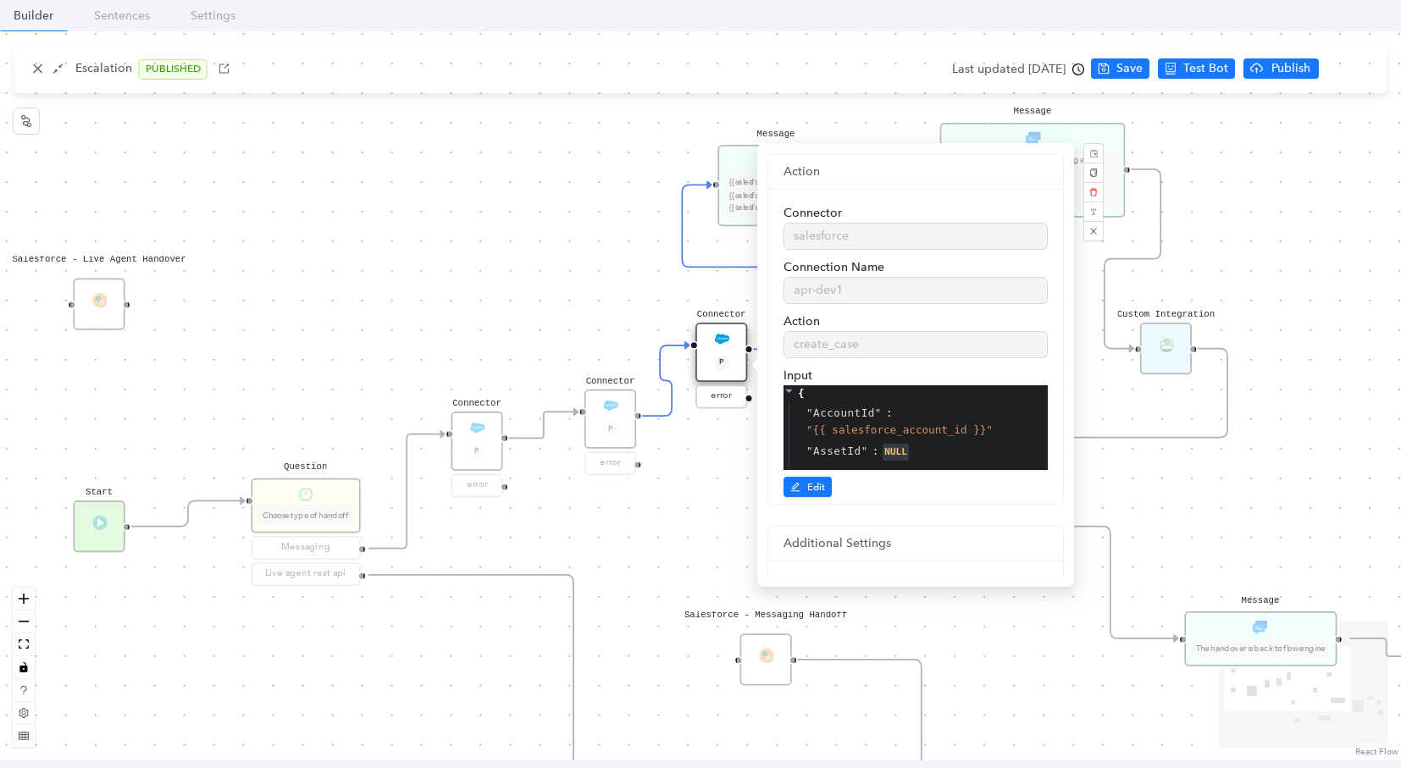
click at [518, 178] on div "Message Please wait while we are establishing a connection to an agent. Appreci…" at bounding box center [700, 395] width 1401 height 729
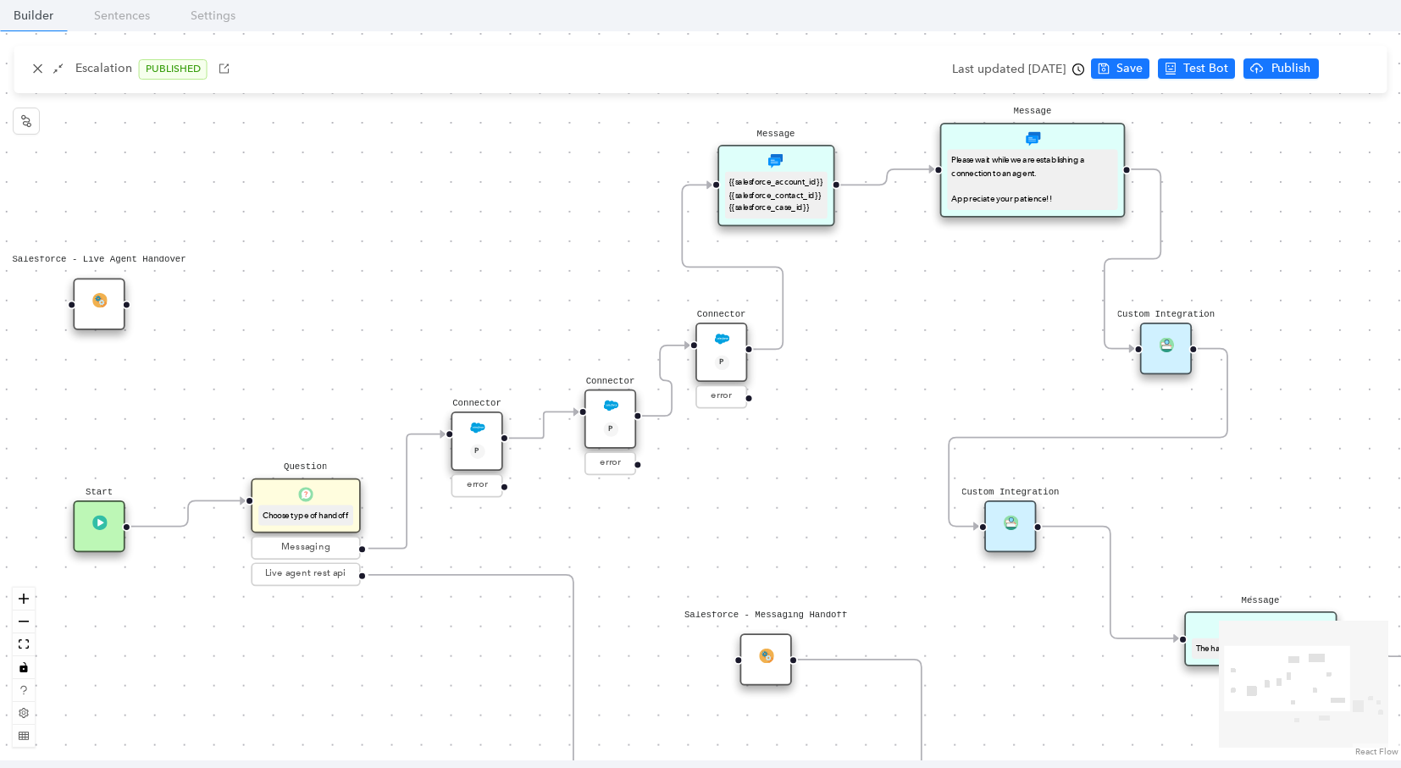
click at [789, 188] on div "{{salesforce_account_id}} {{salesforce_contact_id}} {{salesforce_case_id}}" at bounding box center [775, 194] width 93 height 39
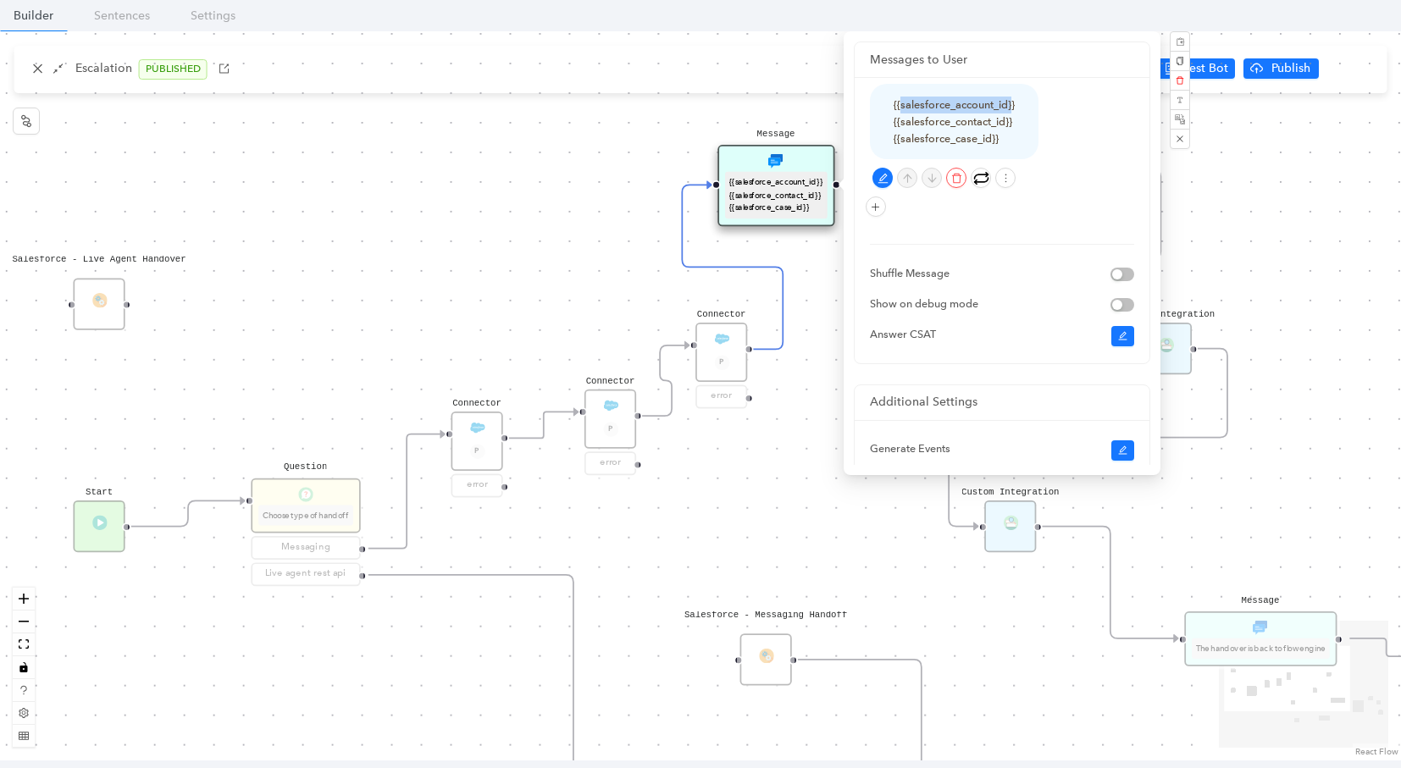
drag, startPoint x: 901, startPoint y: 106, endPoint x: 1011, endPoint y: 108, distance: 110.2
click at [1011, 108] on div "{{salesforce_account_id}} {{salesforce_contact_id}} {{salesforce_case_id}}" at bounding box center [954, 122] width 121 height 50
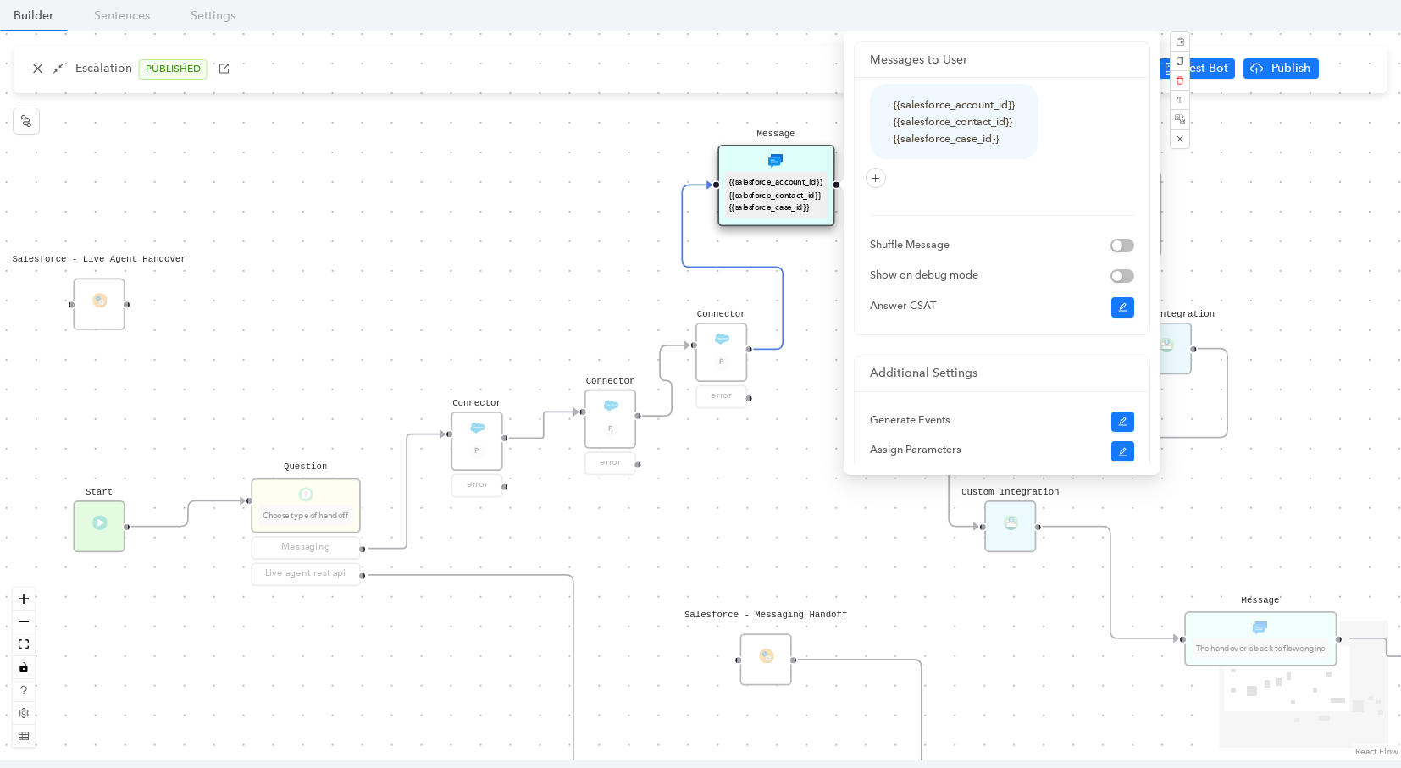
click at [738, 305] on div "Message Please wait while we are establishing a connection to an agent. Appreci…" at bounding box center [700, 395] width 1401 height 729
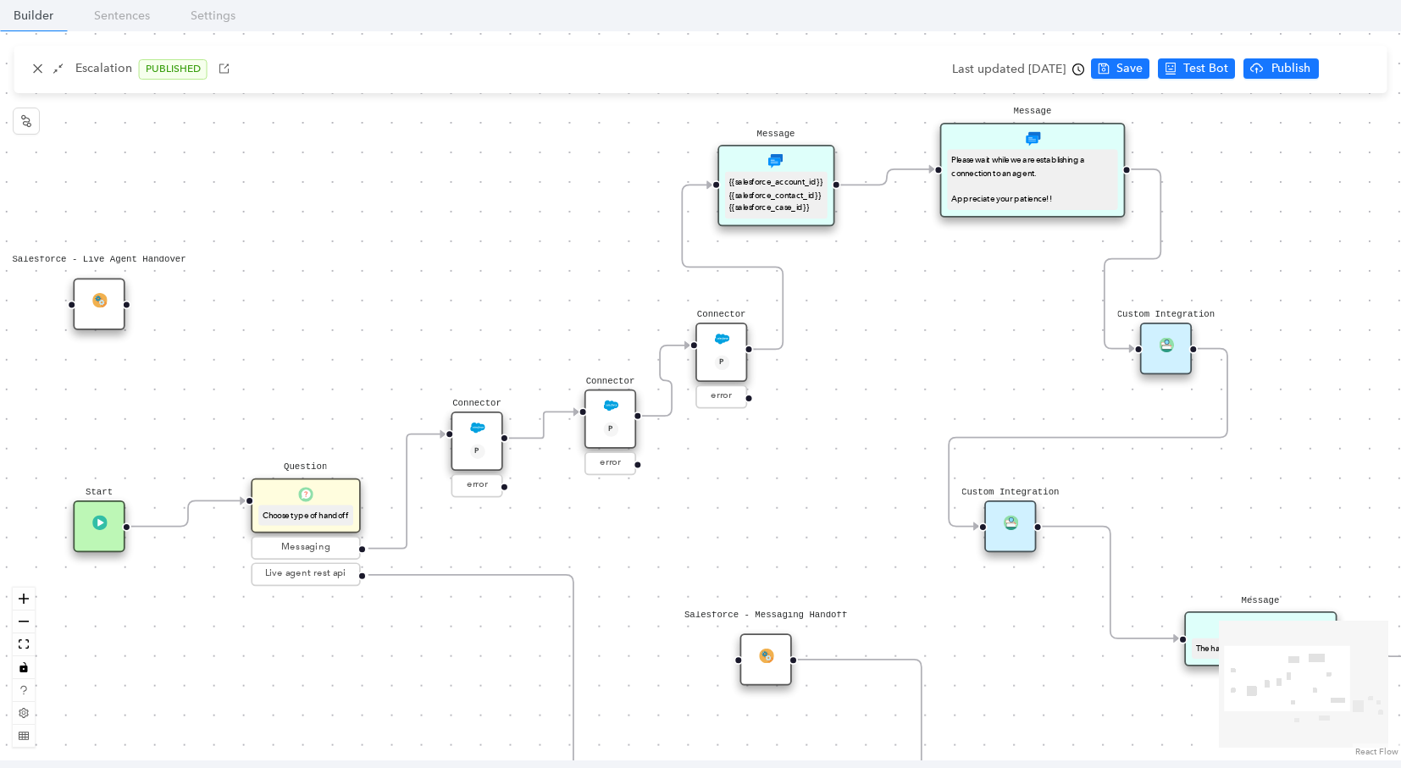
click at [800, 150] on div "Message {{salesforce_account_id}} {{salesforce_contact_id}} {{salesforce_case_i…" at bounding box center [776, 185] width 116 height 81
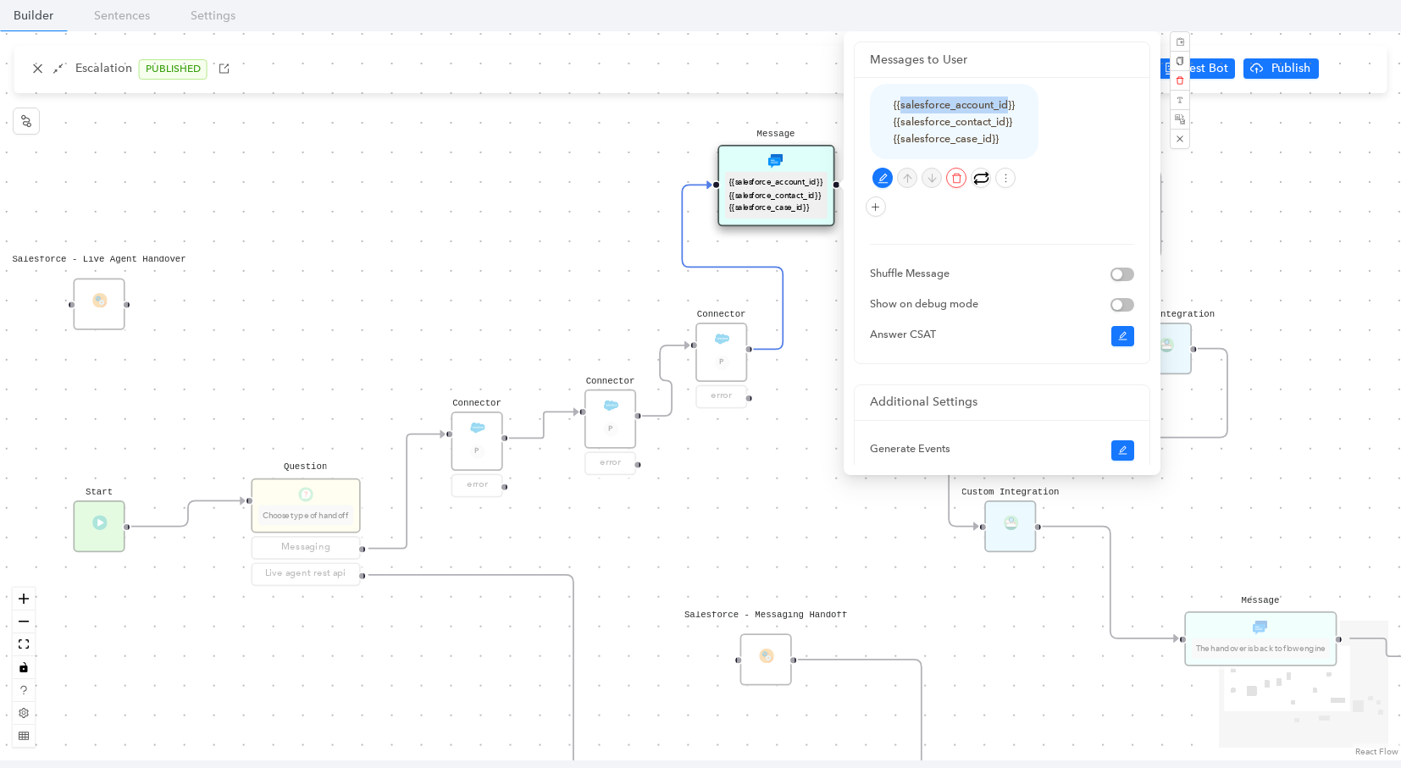
drag, startPoint x: 900, startPoint y: 106, endPoint x: 1010, endPoint y: 97, distance: 110.5
click at [1010, 97] on div "{{salesforce_account_id}} {{salesforce_contact_id}} {{salesforce_case_id}}" at bounding box center [954, 122] width 121 height 50
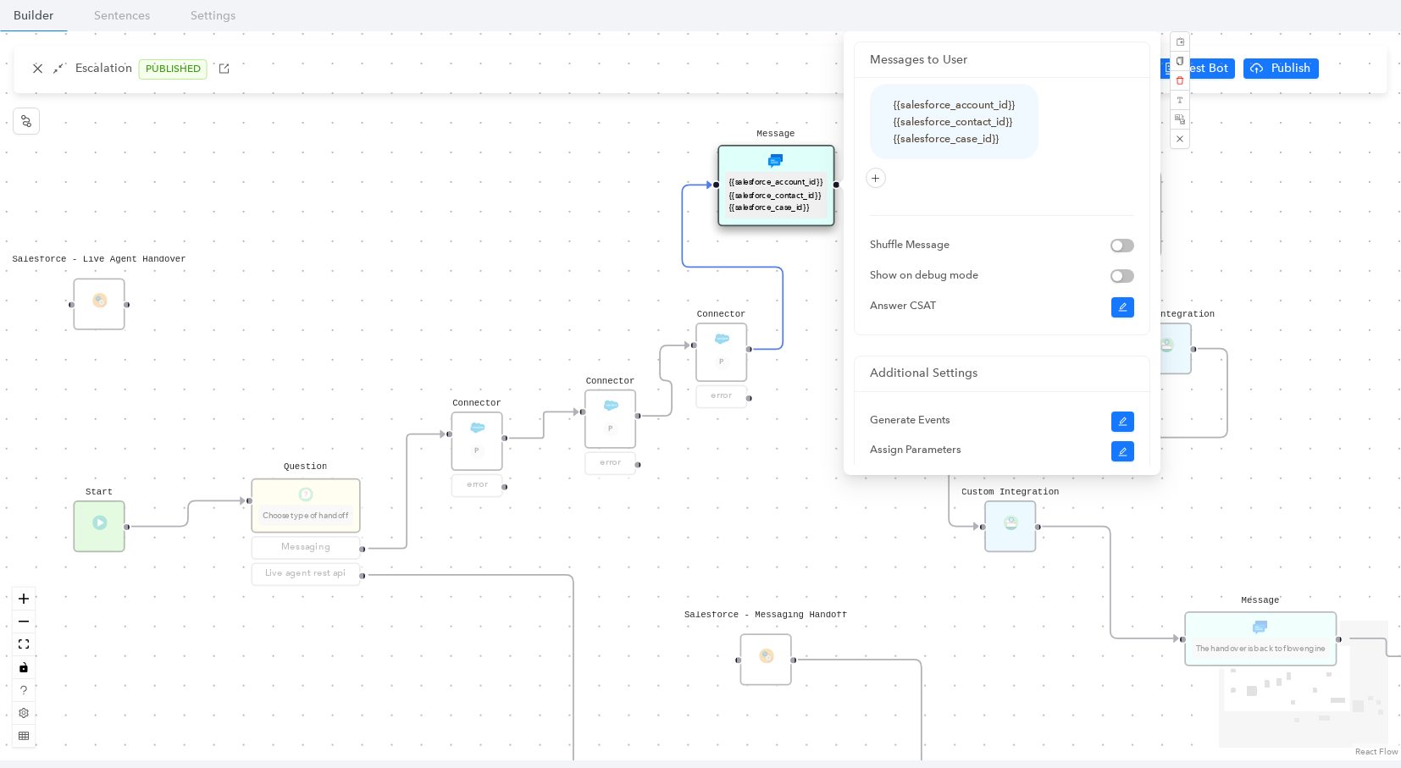
click at [731, 119] on div "Message Please wait while we are establishing a connection to an agent. Appreci…" at bounding box center [700, 395] width 1401 height 729
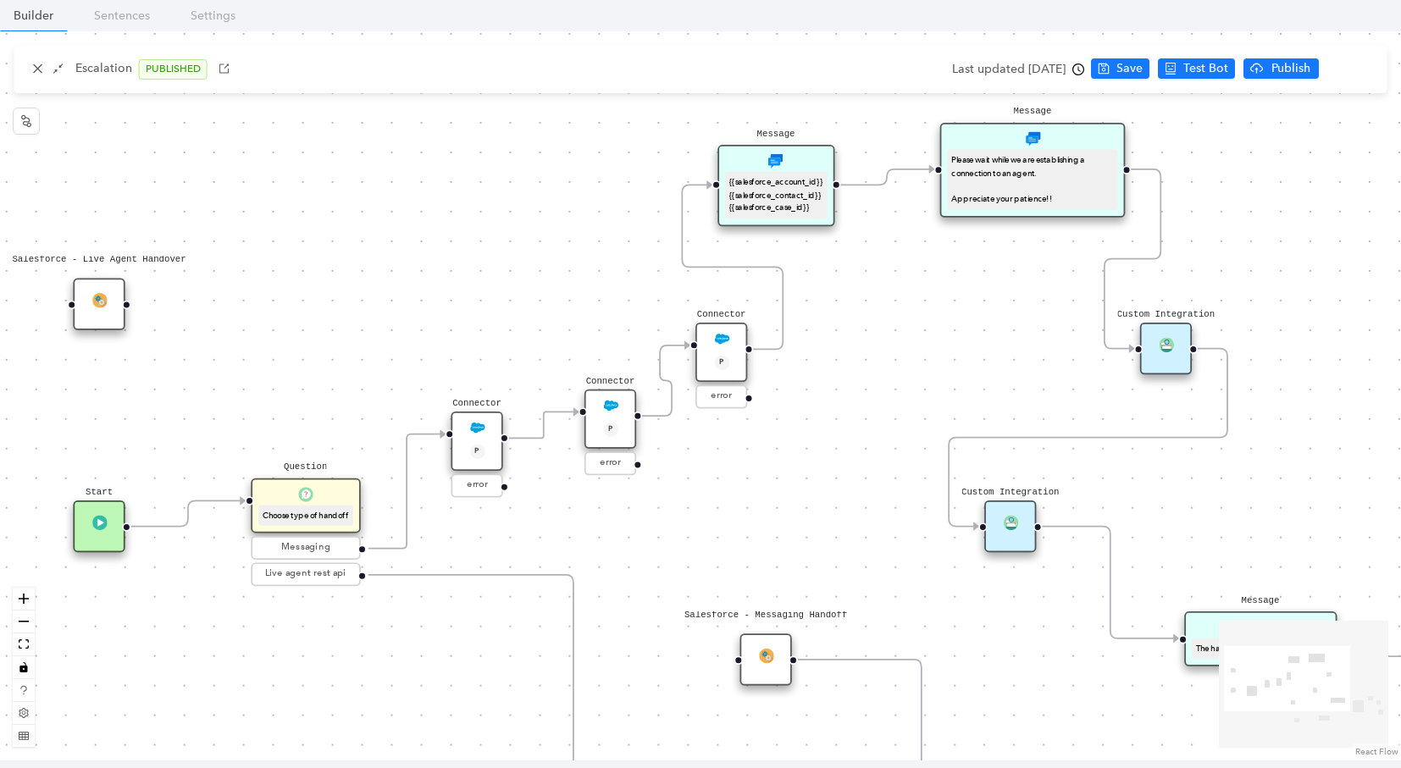
click at [1175, 338] on div "Custom Integration" at bounding box center [1166, 349] width 52 height 52
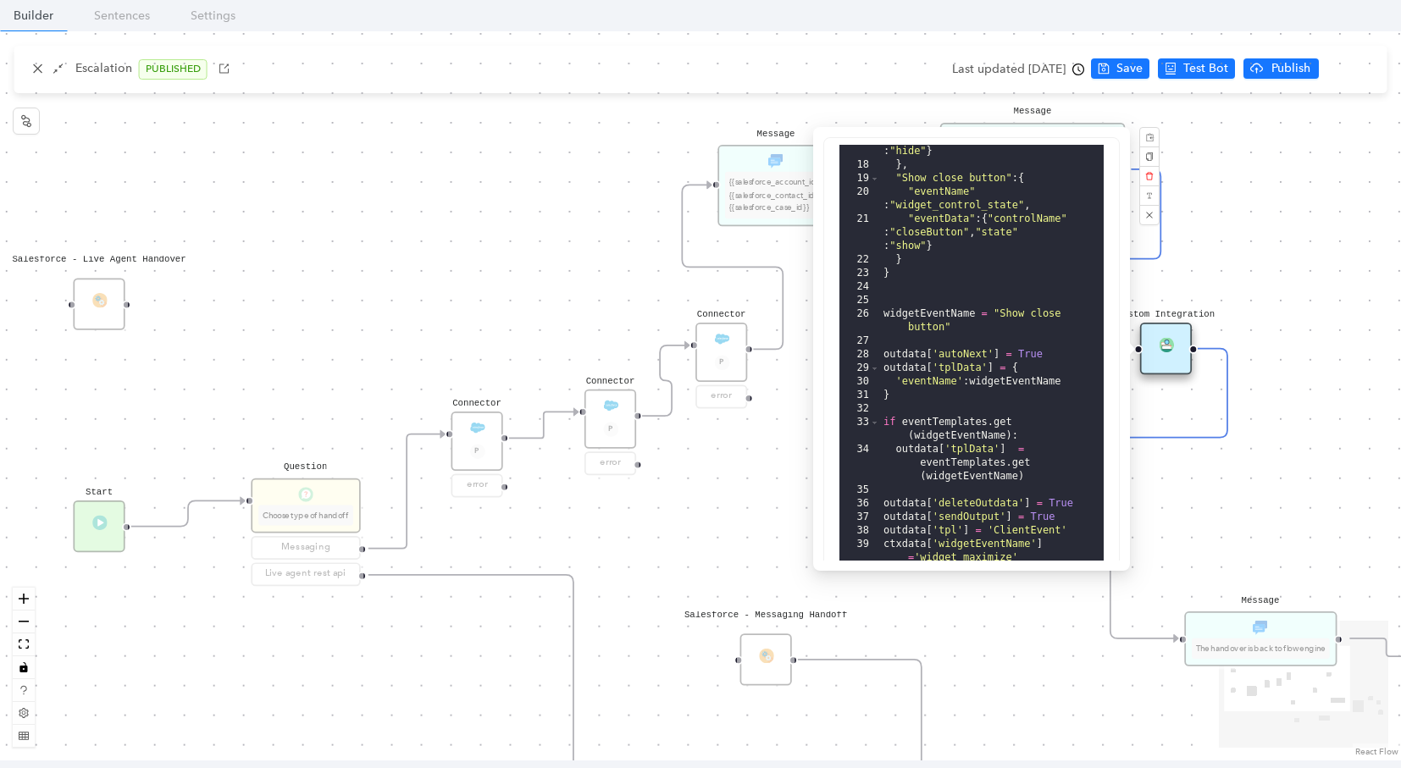
scroll to position [314, 0]
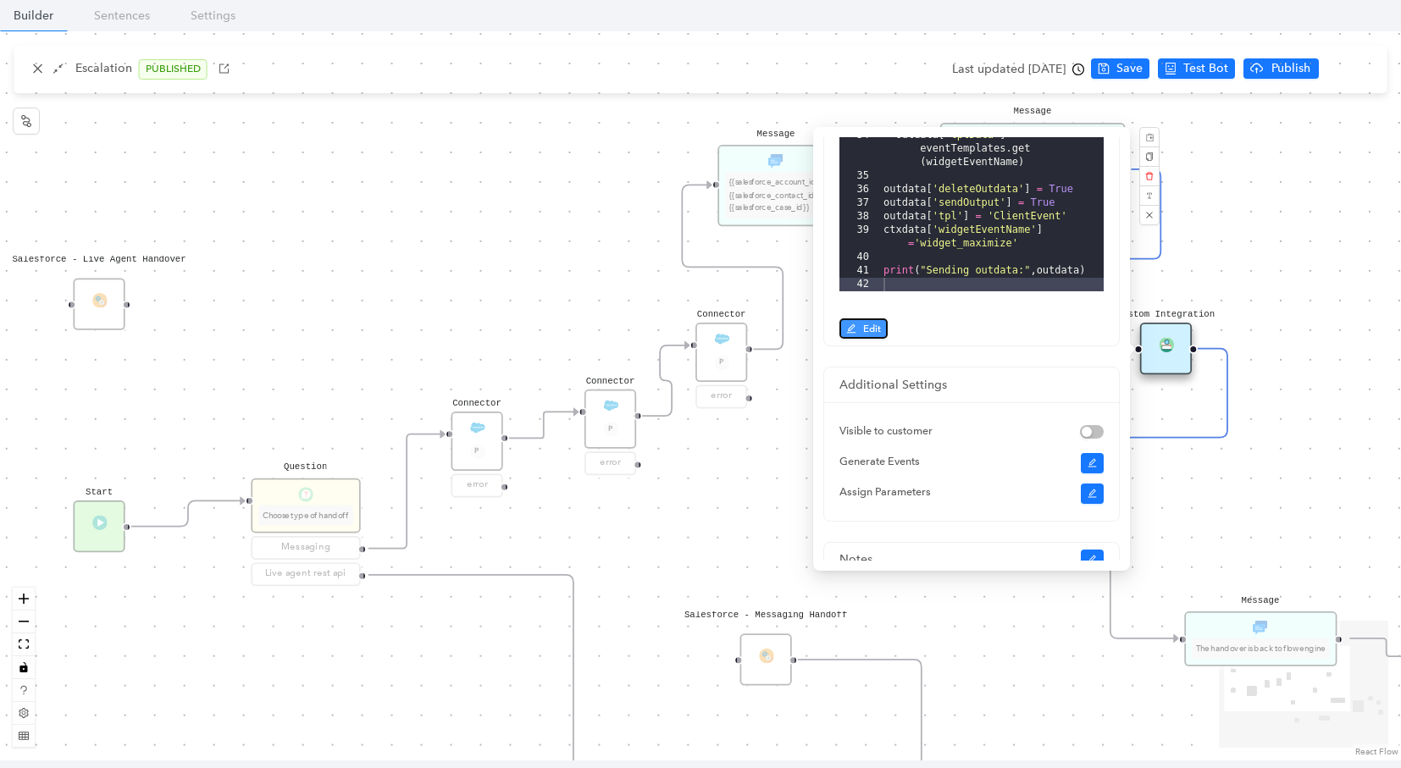
click at [865, 336] on button "Edit" at bounding box center [863, 329] width 48 height 20
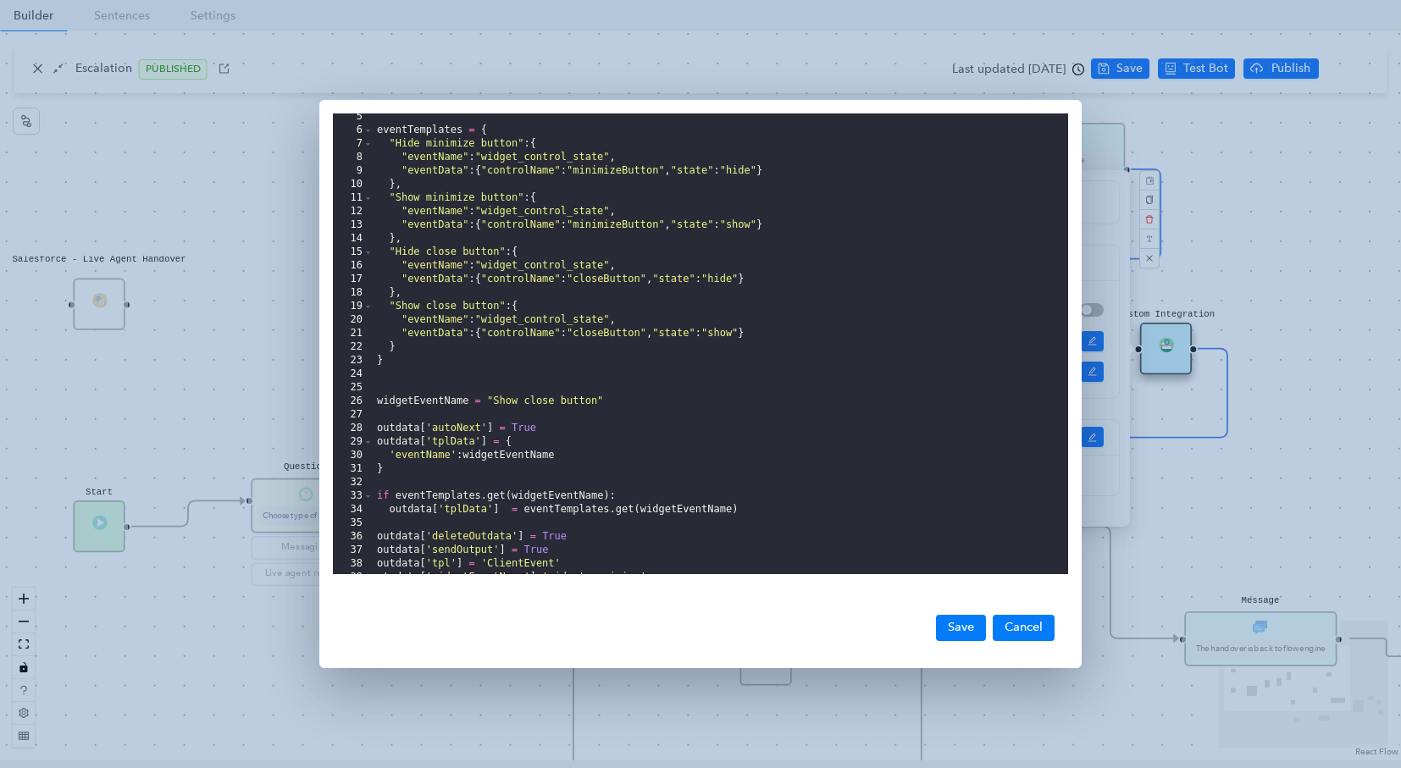
scroll to position [0, 0]
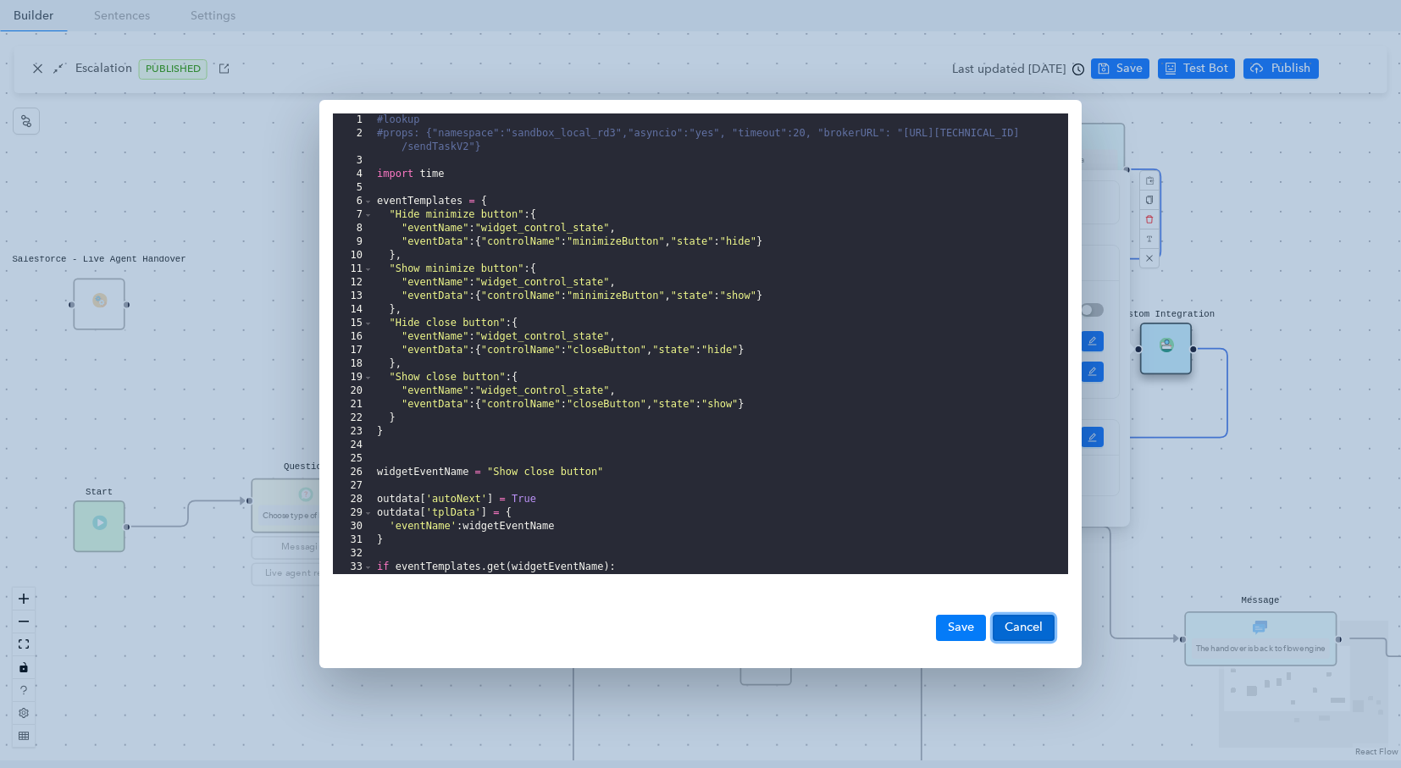
click at [1001, 629] on button "Cancel" at bounding box center [1024, 627] width 62 height 25
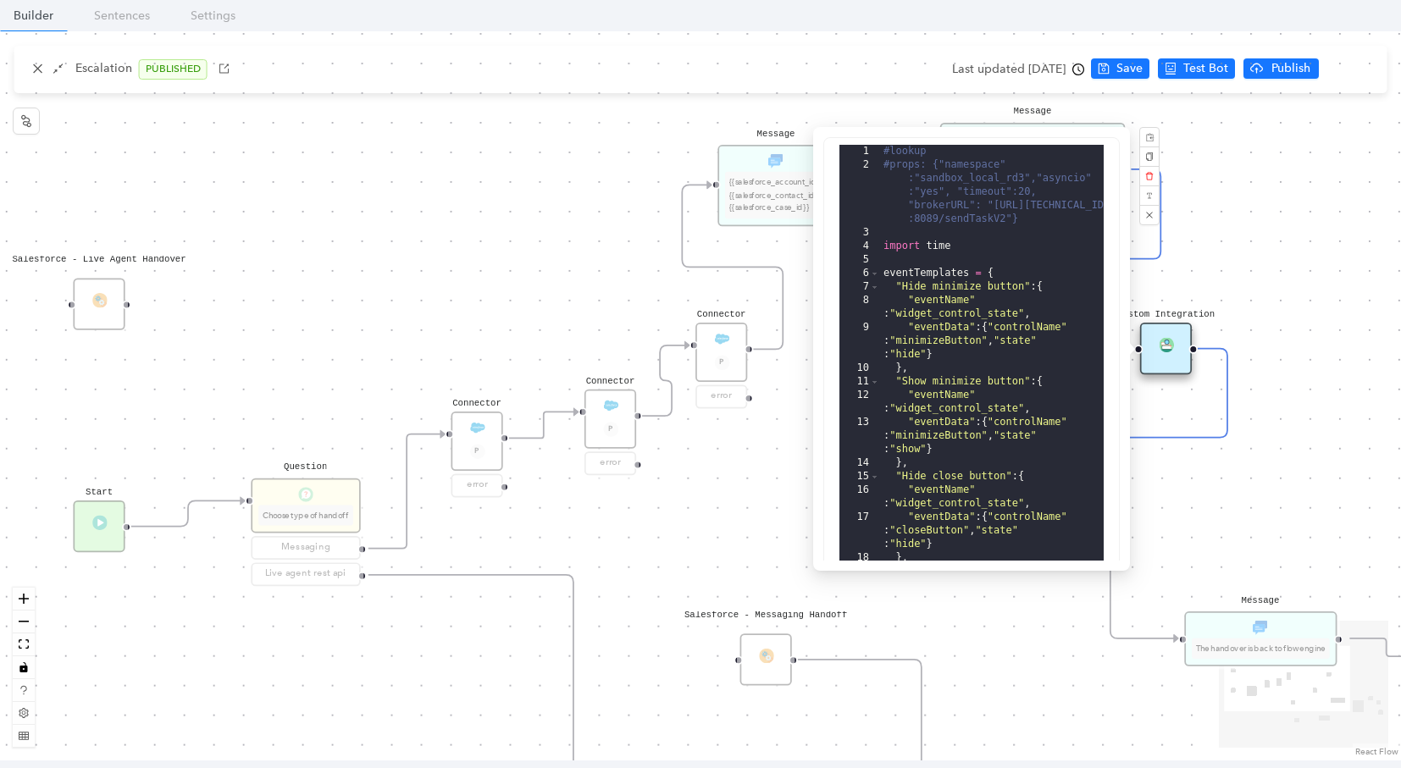
drag, startPoint x: 1216, startPoint y: 517, endPoint x: 1203, endPoint y: 512, distance: 14.5
click at [1216, 517] on div "Message Please wait while we are establishing a connection to an agent. Appreci…" at bounding box center [700, 395] width 1401 height 729
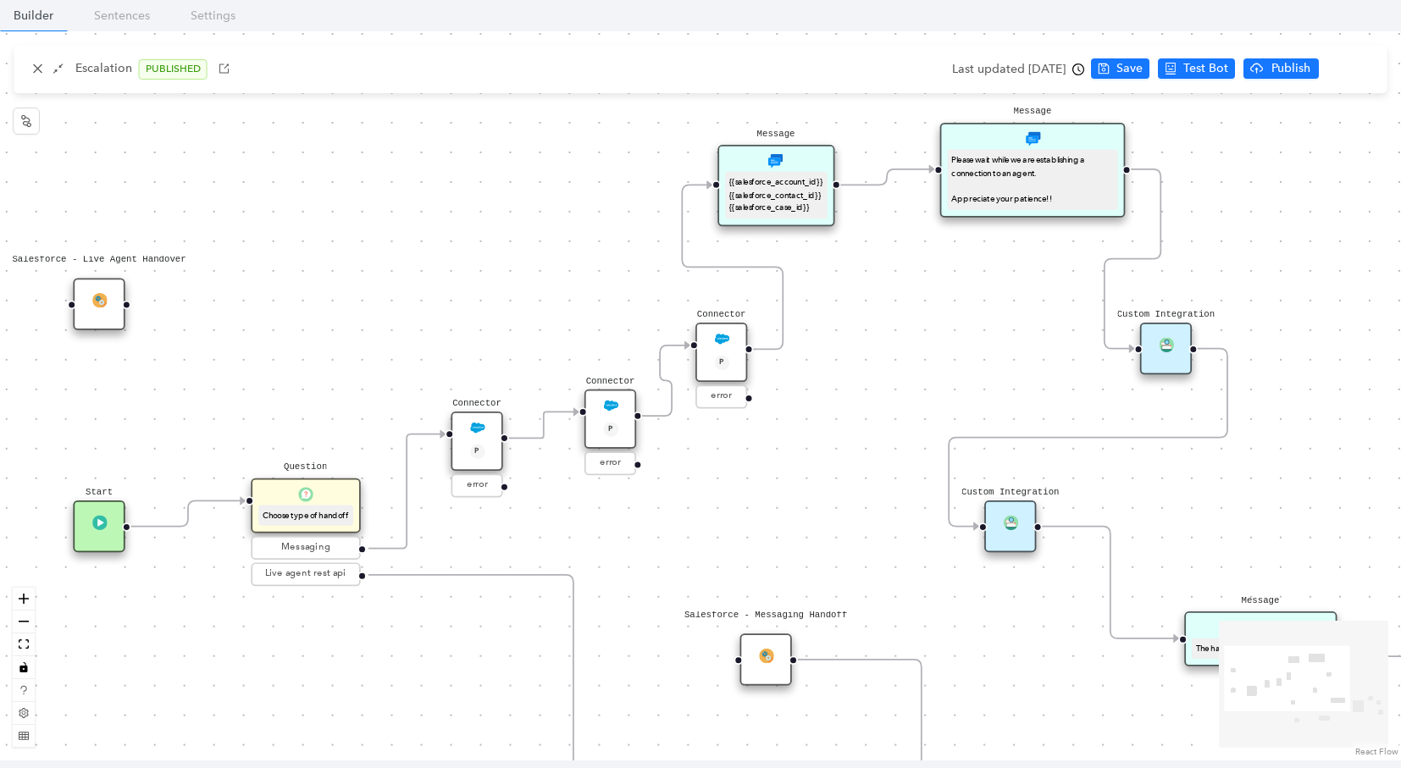
click at [1007, 518] on img at bounding box center [1010, 522] width 14 height 14
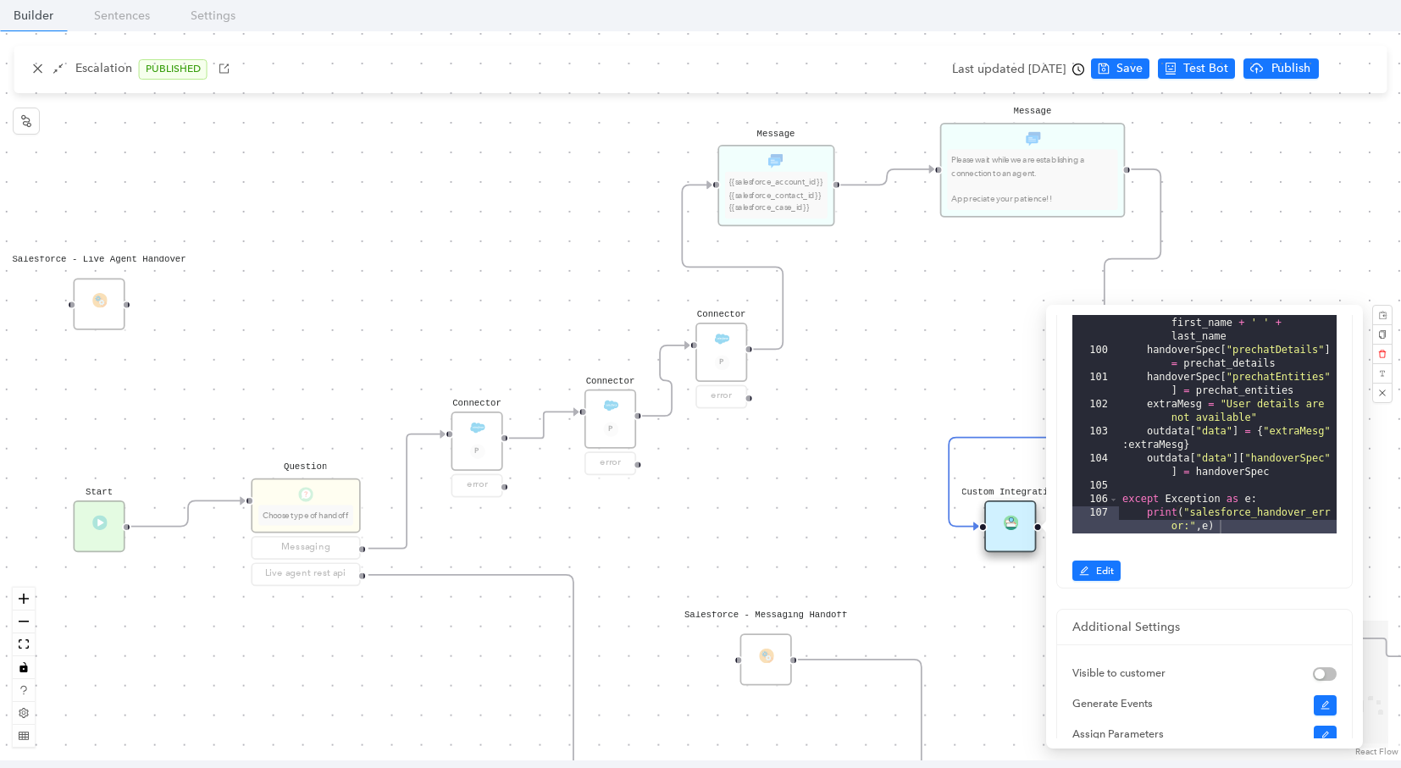
scroll to position [392, 0]
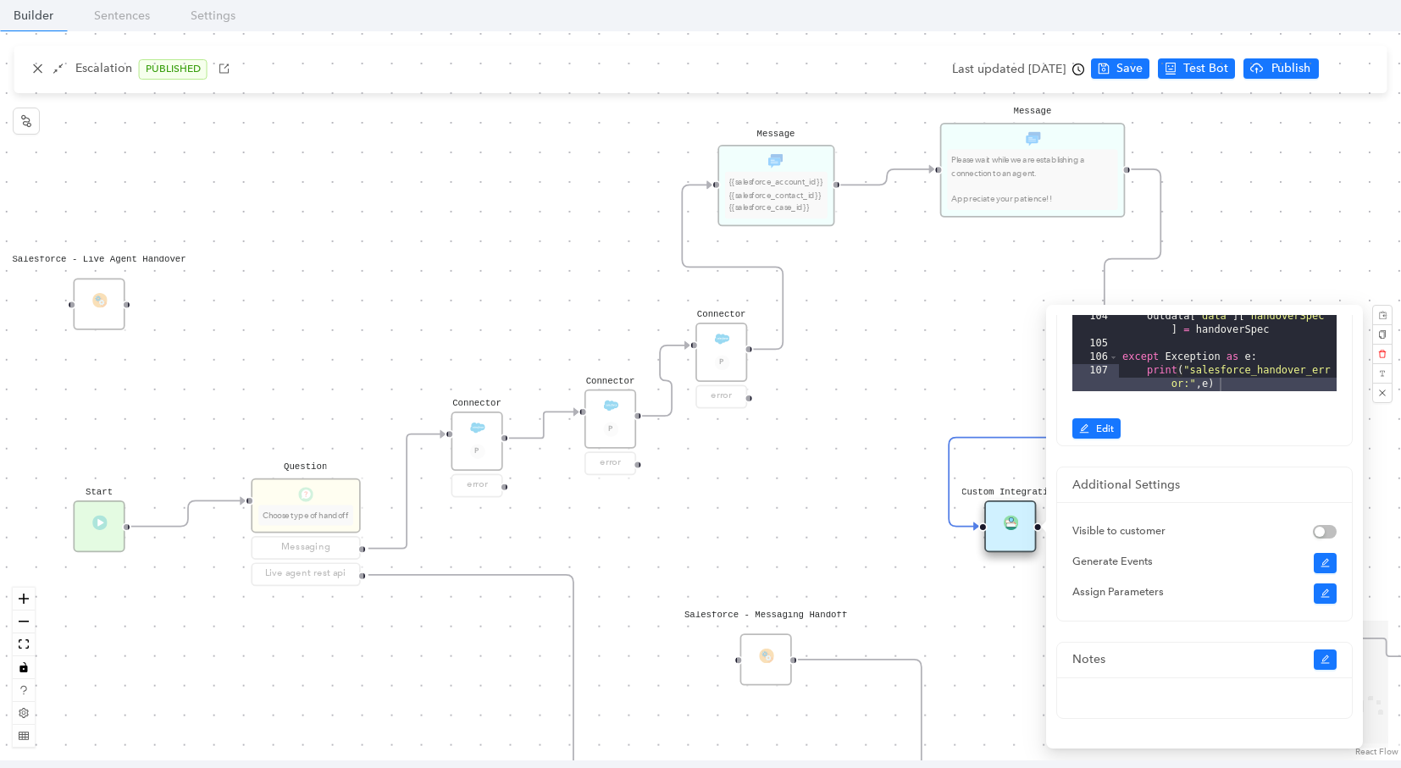
click at [1100, 413] on div "89 90 91 92 93 94 95 96 97 98 99 100 101 102 103 104 105 106 107 "displayToAgen…" at bounding box center [1204, 185] width 295 height 522
click at [1100, 421] on span "Edit" at bounding box center [1105, 428] width 18 height 15
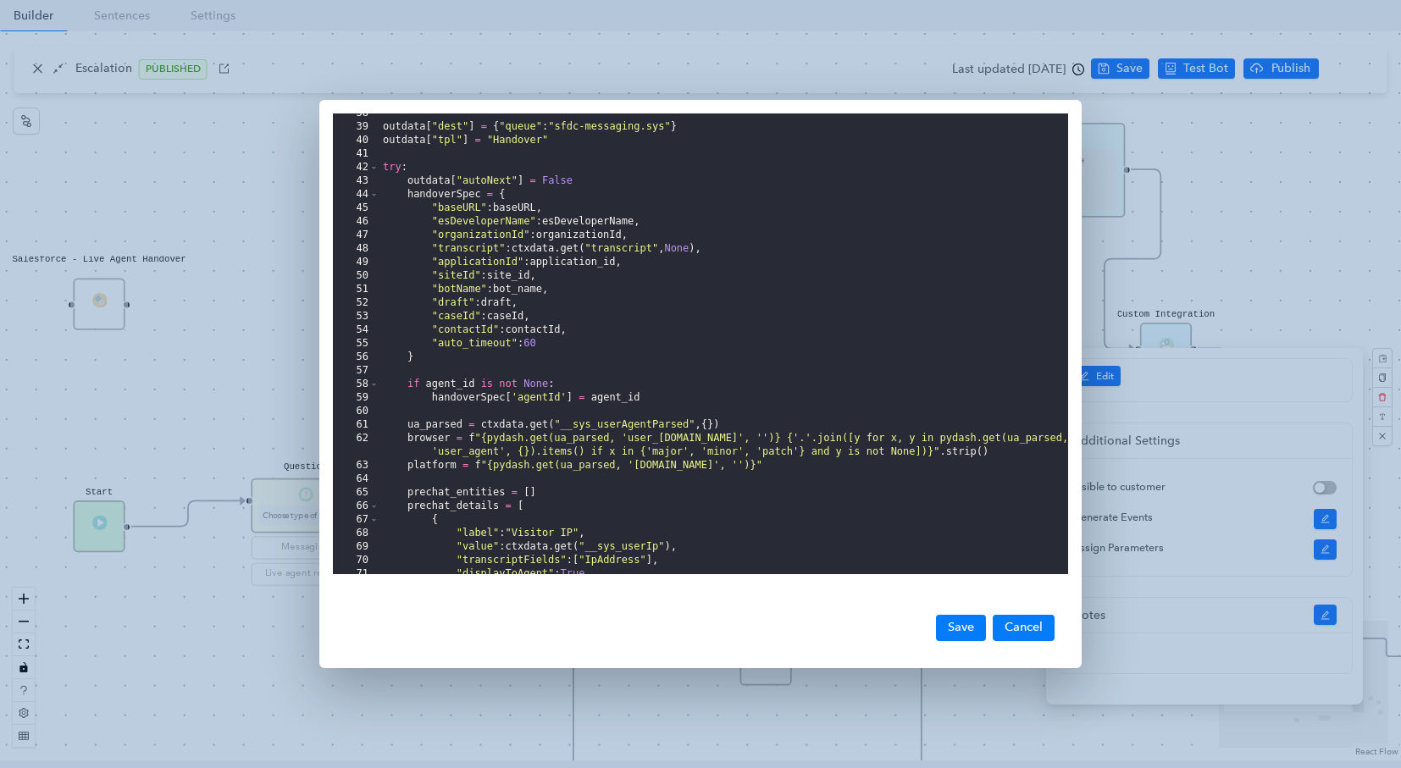
scroll to position [0, 0]
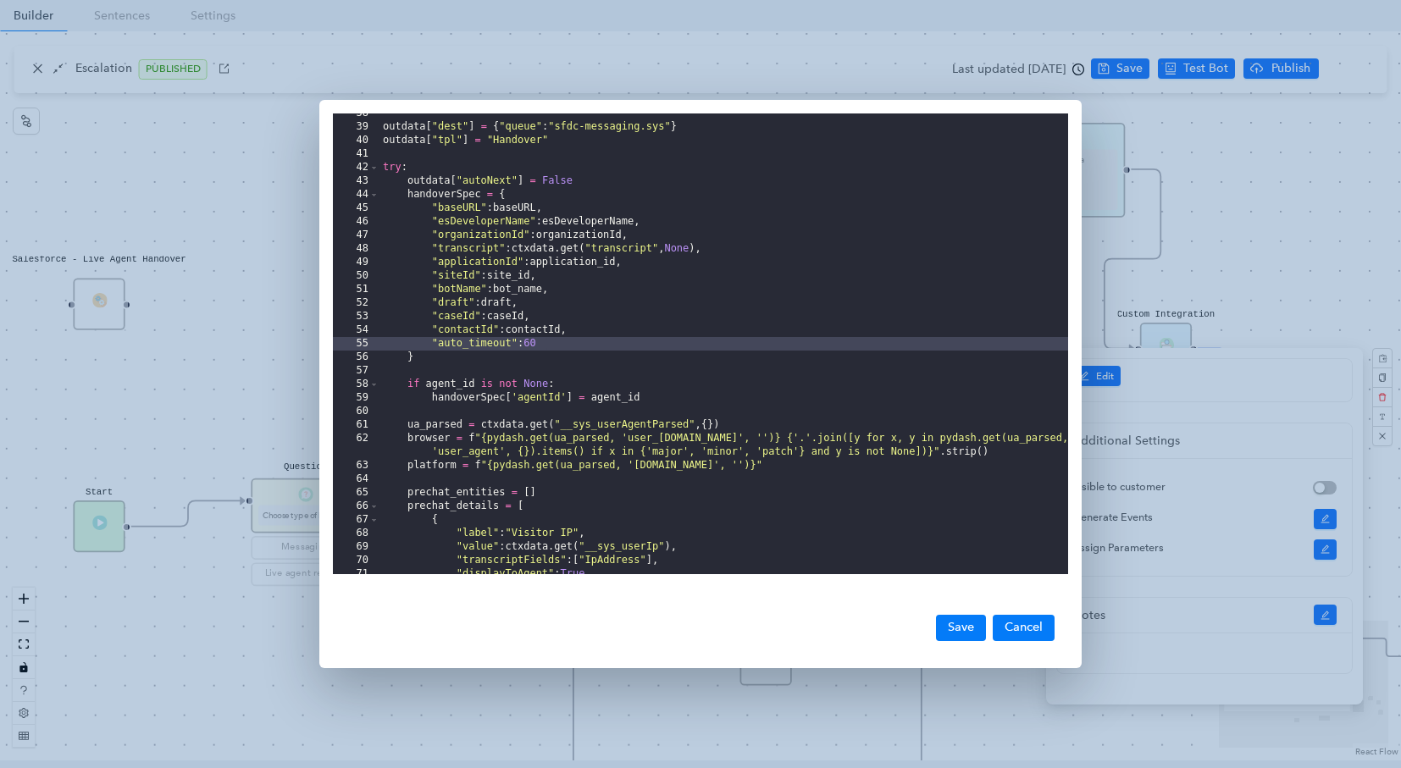
drag, startPoint x: 431, startPoint y: 341, endPoint x: 559, endPoint y: 341, distance: 127.9
click at [559, 341] on div "outdata [ "dest" ] = { "queue" : "sfdc-messaging.sys" } outdata [ "tpl" ] = "Ha…" at bounding box center [724, 351] width 689 height 488
drag, startPoint x: 537, startPoint y: 340, endPoint x: 554, endPoint y: 343, distance: 17.3
click at [554, 343] on div "outdata [ "dest" ] = { "queue" : "sfdc-messaging.sys" } outdata [ "tpl" ] = "Ha…" at bounding box center [724, 351] width 689 height 488
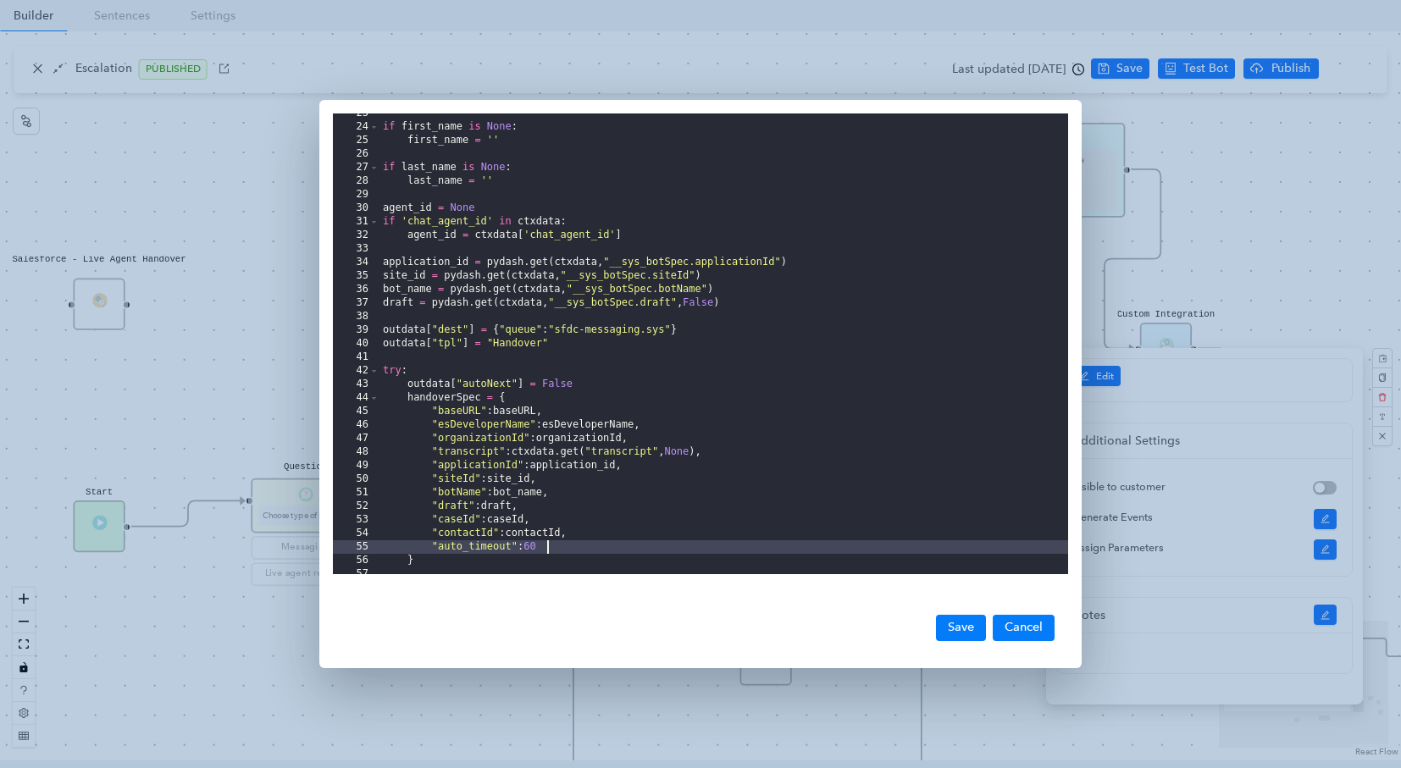
scroll to position [356, 0]
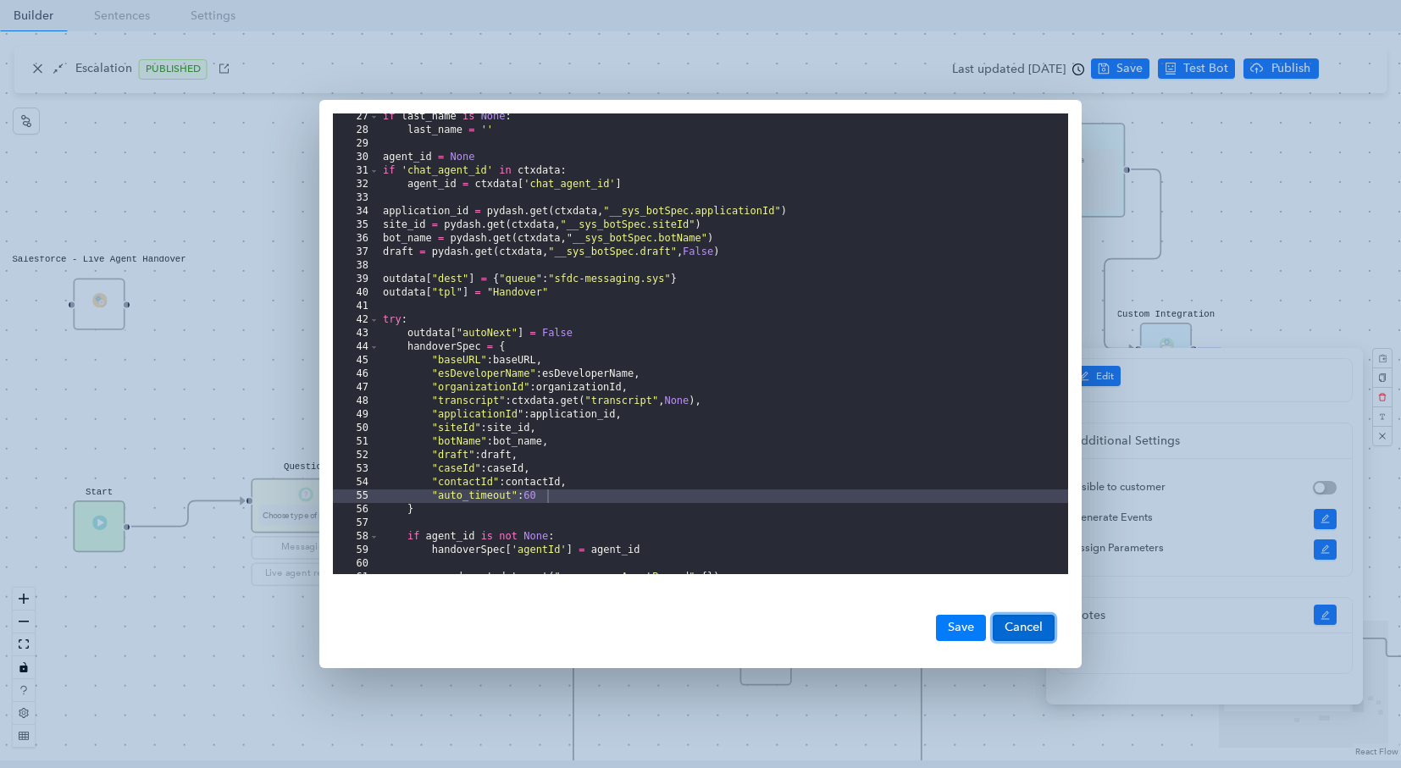
click at [1005, 630] on button "Cancel" at bounding box center [1024, 627] width 62 height 25
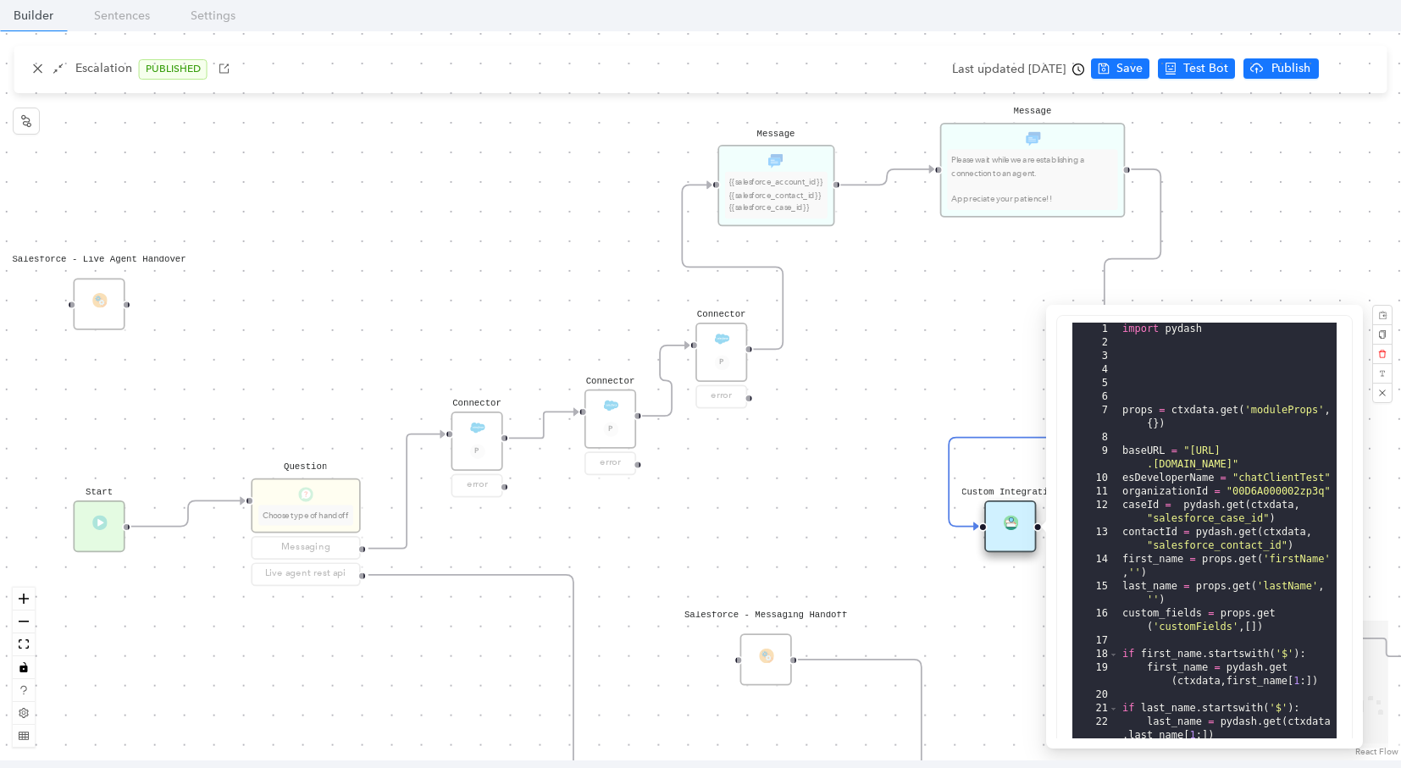
click at [978, 277] on div "Message Please wait while we are establishing a connection to an agent. Appreci…" at bounding box center [700, 395] width 1401 height 729
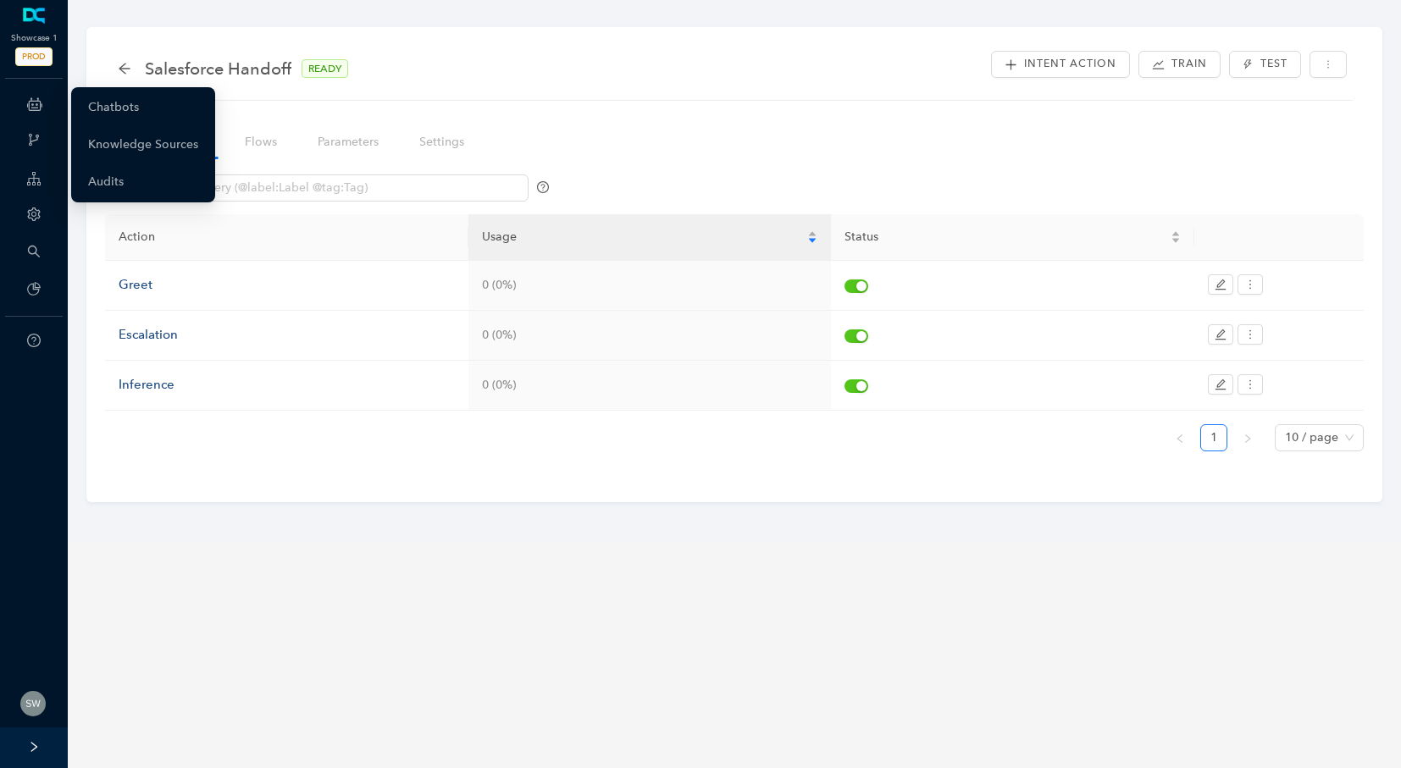
click at [35, 103] on icon at bounding box center [34, 104] width 15 height 34
click at [103, 103] on link "Chatbots" at bounding box center [113, 108] width 51 height 34
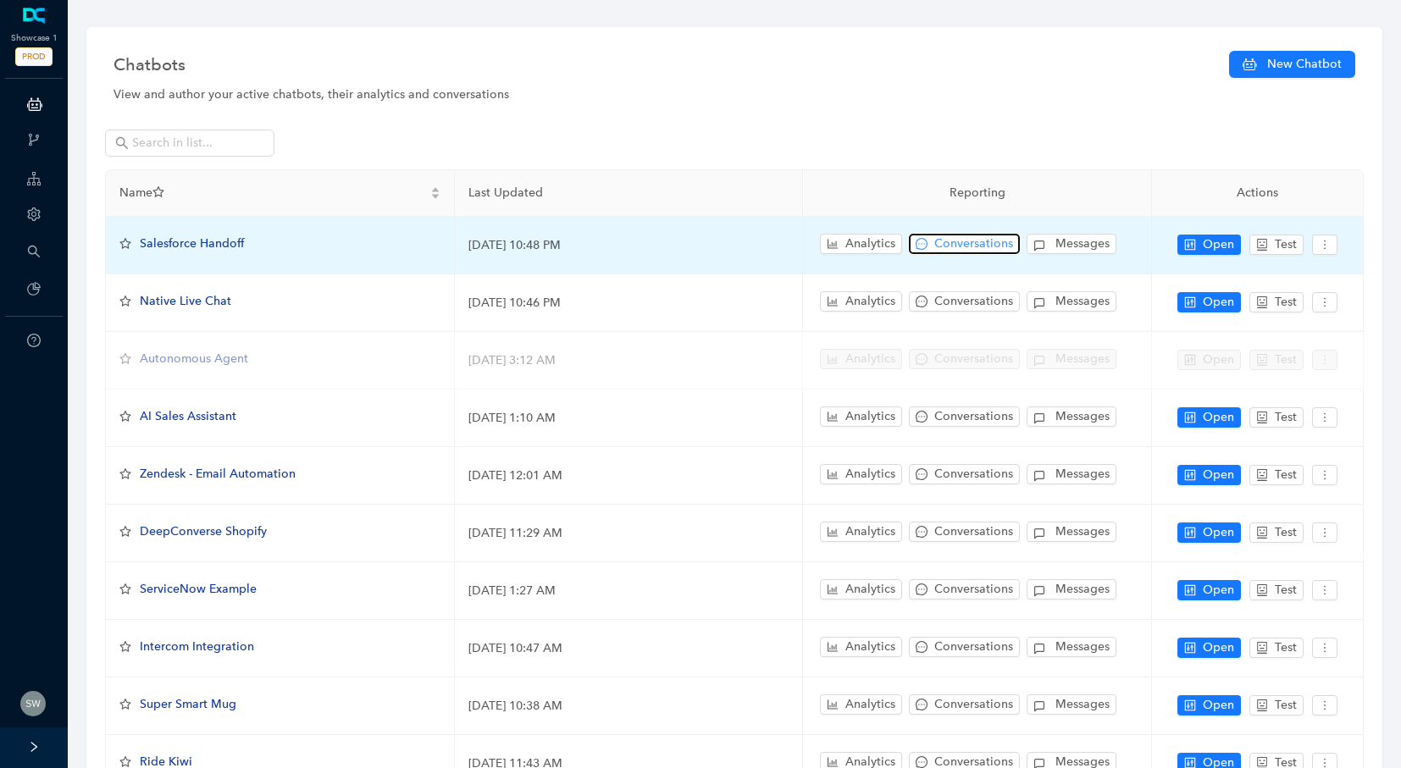
click at [971, 239] on span "Conversations" at bounding box center [973, 244] width 79 height 19
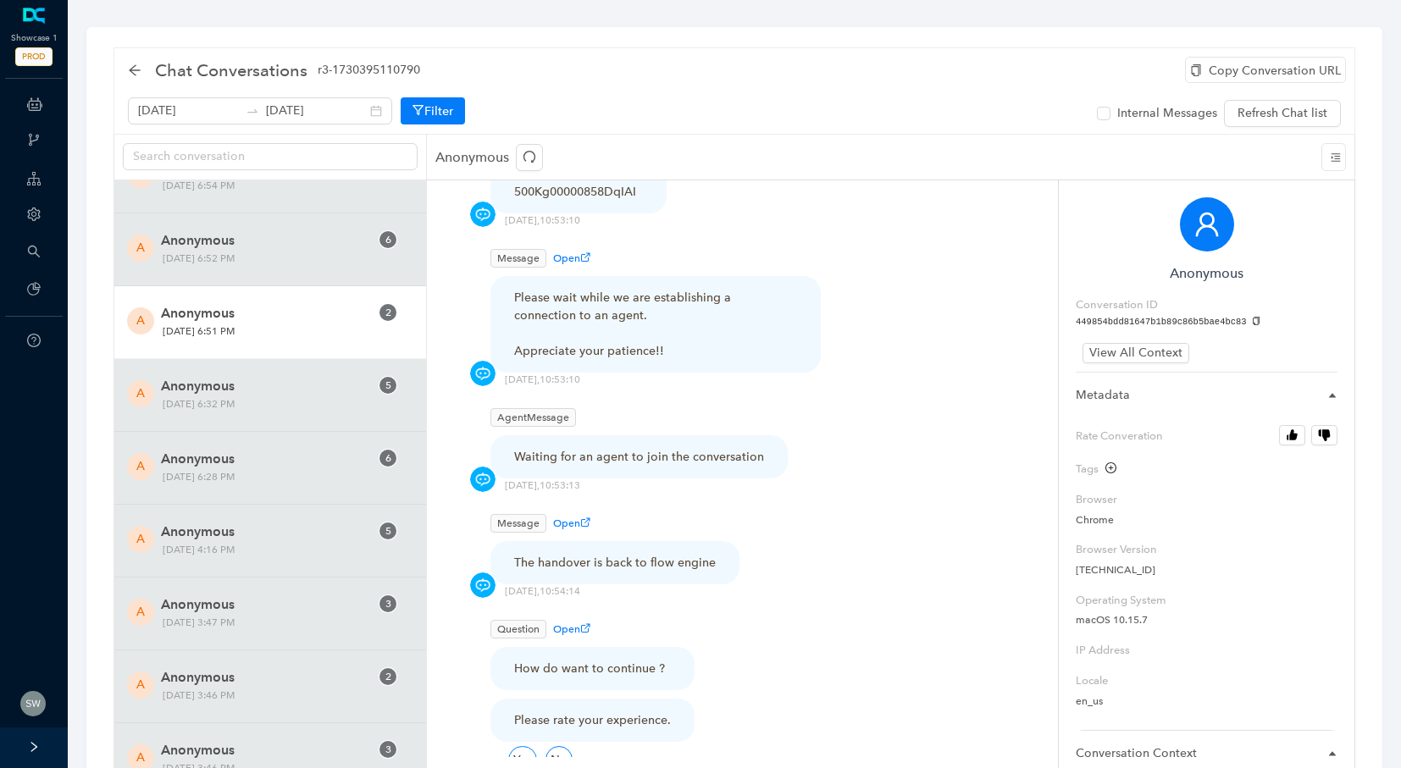
scroll to position [554, 0]
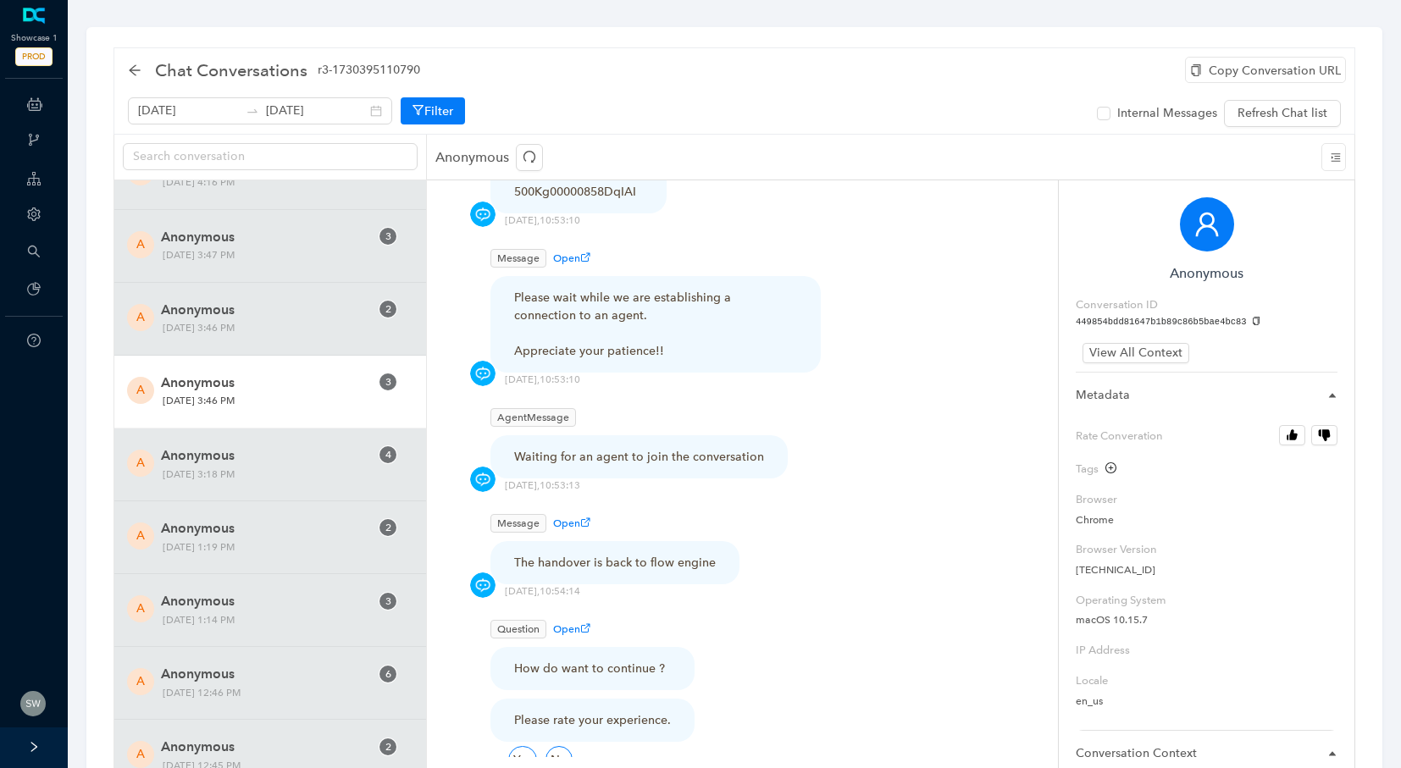
click at [245, 374] on span "Anonymous" at bounding box center [265, 383] width 208 height 20
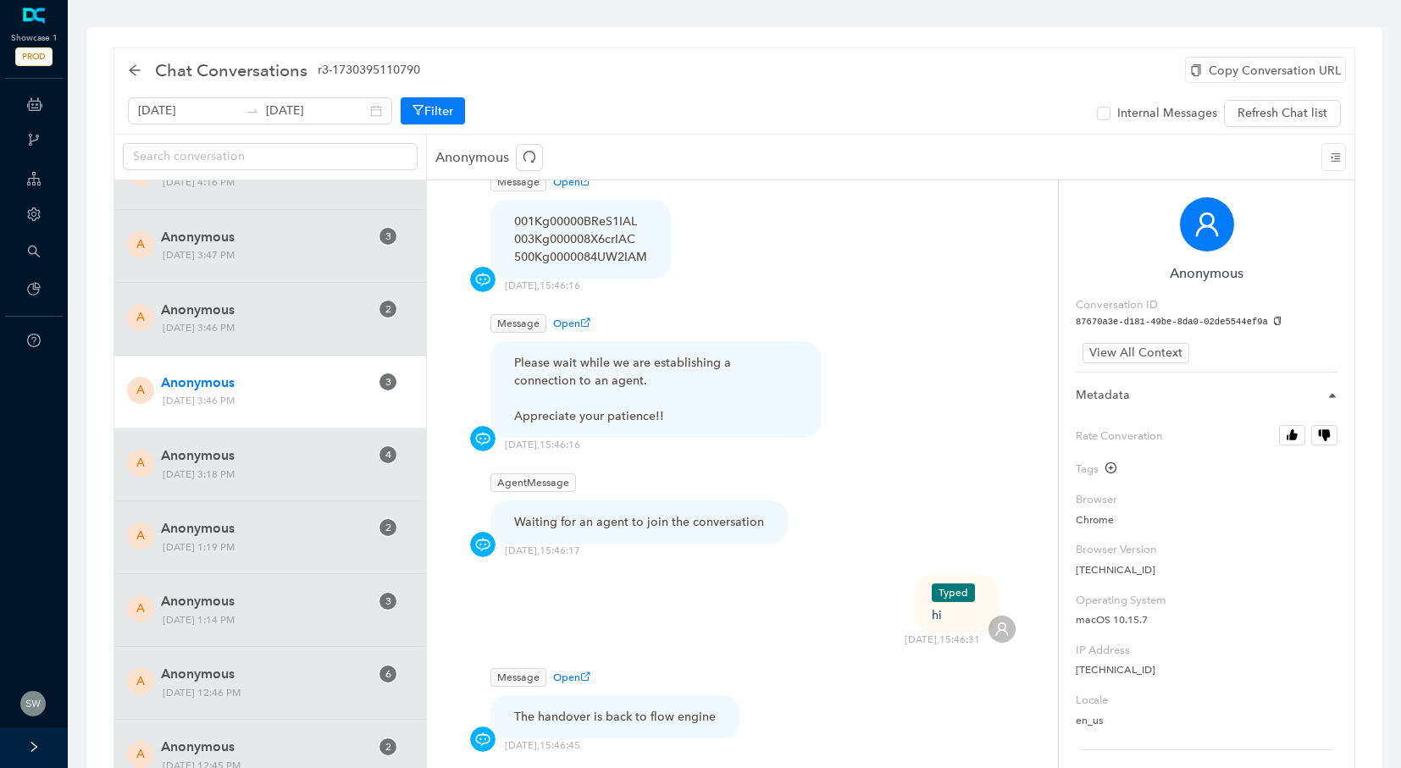
scroll to position [380, 0]
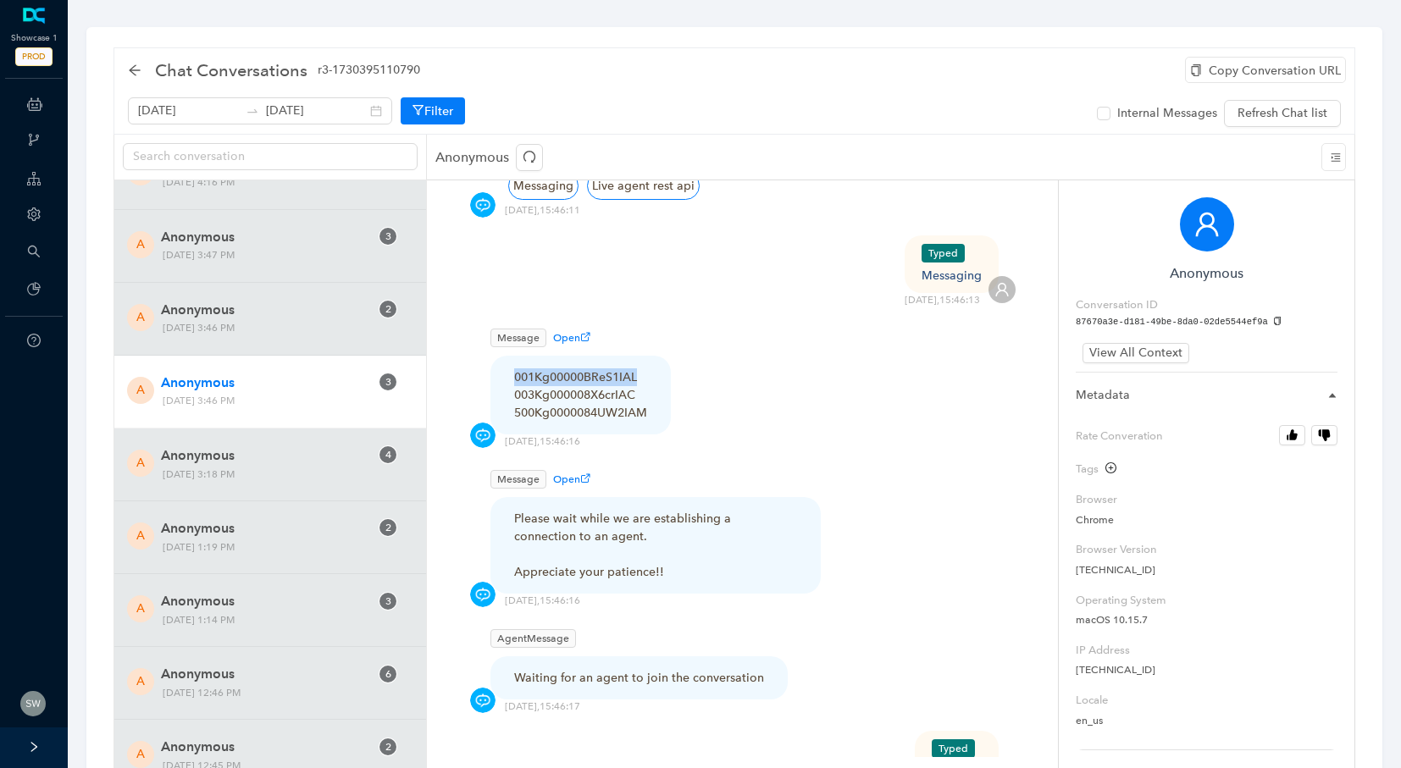
drag, startPoint x: 510, startPoint y: 354, endPoint x: 668, endPoint y: 356, distance: 157.6
click at [668, 356] on div "001Kg00000BReS1IAL 003Kg000008X6crIAC 500Kg0000084UW2IAM" at bounding box center [580, 395] width 180 height 79
drag, startPoint x: 515, startPoint y: 377, endPoint x: 634, endPoint y: 379, distance: 118.6
click at [641, 375] on div "001Kg00000BReS1IAL 003Kg000008X6crIAC 500Kg0000084UW2IAM" at bounding box center [580, 394] width 133 height 53
drag, startPoint x: 501, startPoint y: 397, endPoint x: 695, endPoint y: 395, distance: 194.9
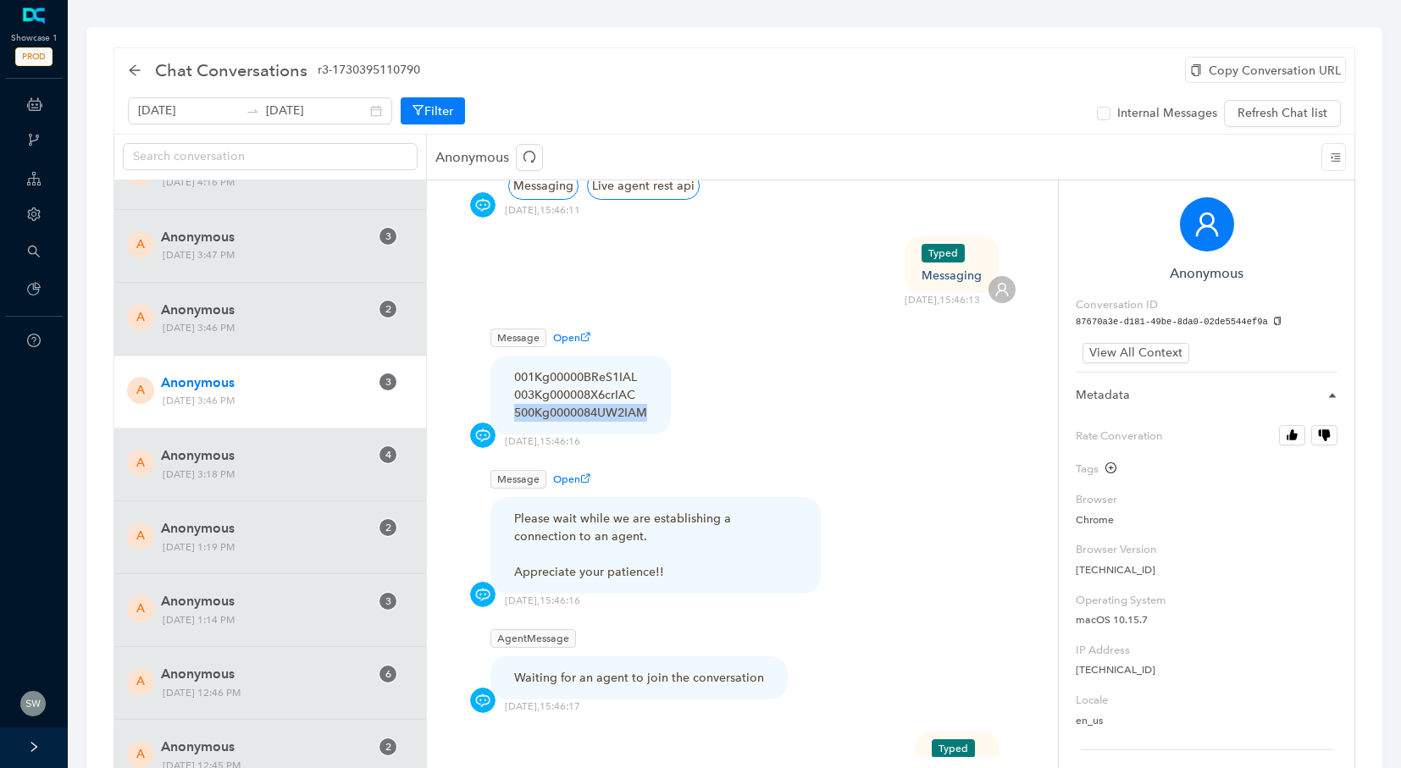
click at [695, 395] on div "Message Open 001Kg00000BReS1IAL 003Kg000008X6crIAC 500Kg0000084UW2IAM" at bounding box center [742, 372] width 546 height 97
click at [654, 380] on div "001Kg00000BReS1IAL 003Kg000008X6crIAC 500Kg0000084UW2IAM" at bounding box center [580, 395] width 180 height 79
drag, startPoint x: 661, startPoint y: 397, endPoint x: 511, endPoint y: 395, distance: 150.0
click at [511, 395] on div "001Kg00000BReS1IAL 003Kg000008X6crIAC 500Kg0000084UW2IAM" at bounding box center [580, 395] width 180 height 79
